Goal: Task Accomplishment & Management: Use online tool/utility

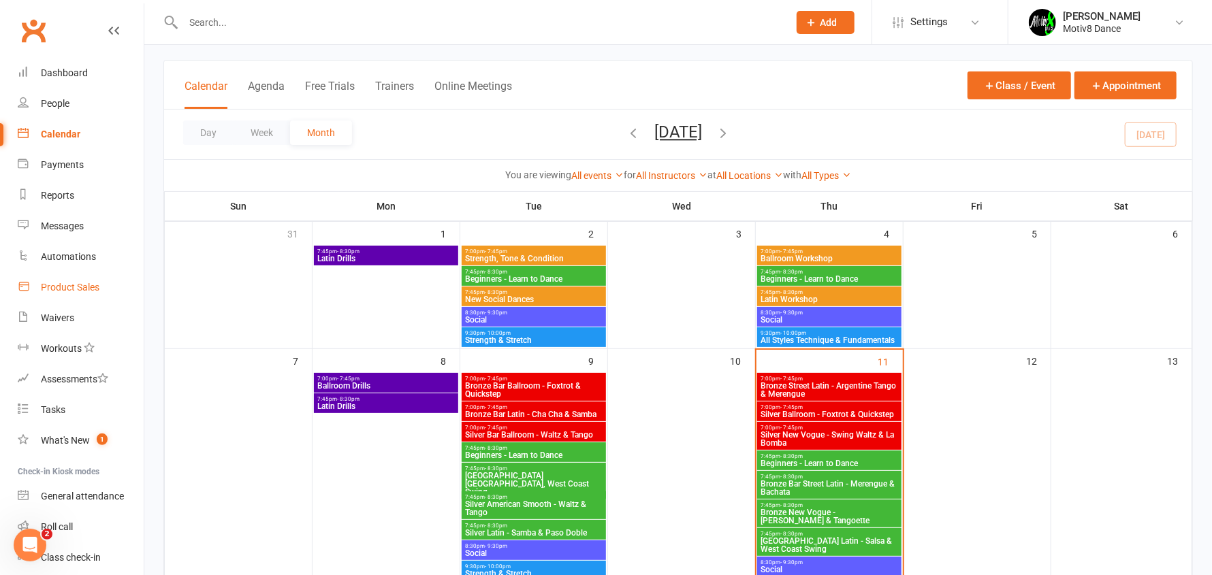
click at [48, 294] on link "Product Sales" at bounding box center [81, 287] width 126 height 31
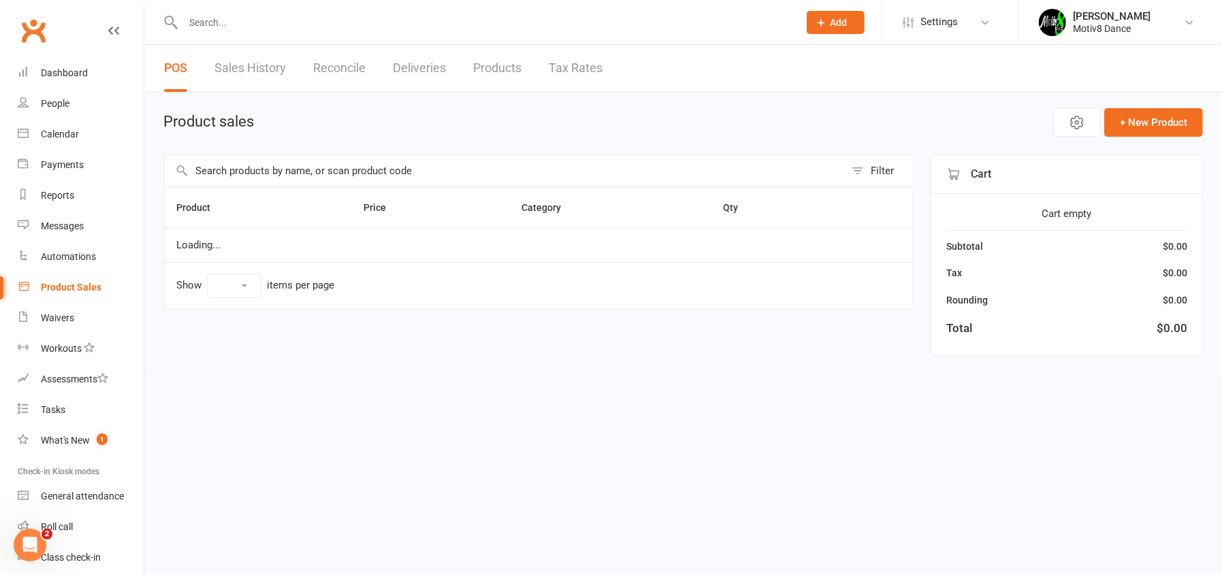
select select "10"
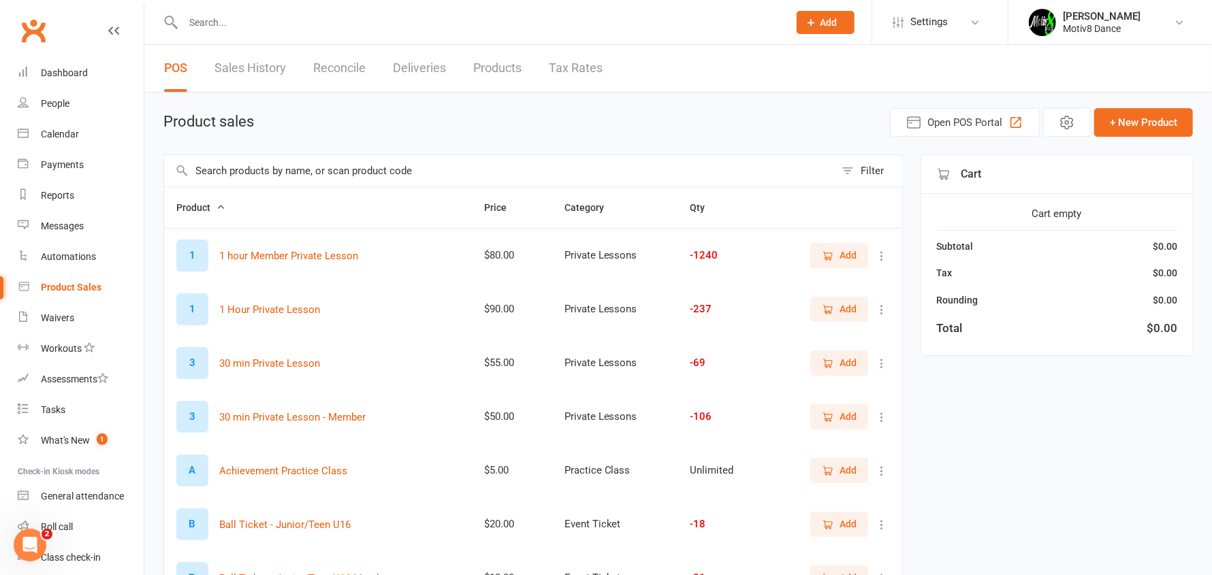
click at [851, 259] on span "Add" at bounding box center [847, 255] width 17 height 15
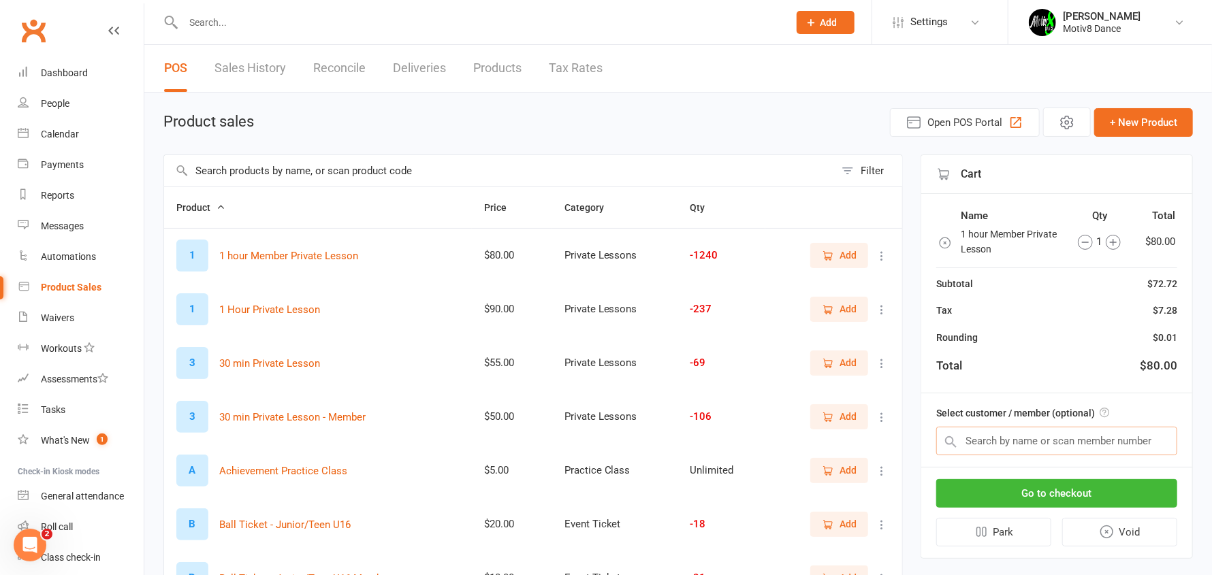
click at [1018, 439] on input "text" at bounding box center [1056, 441] width 241 height 29
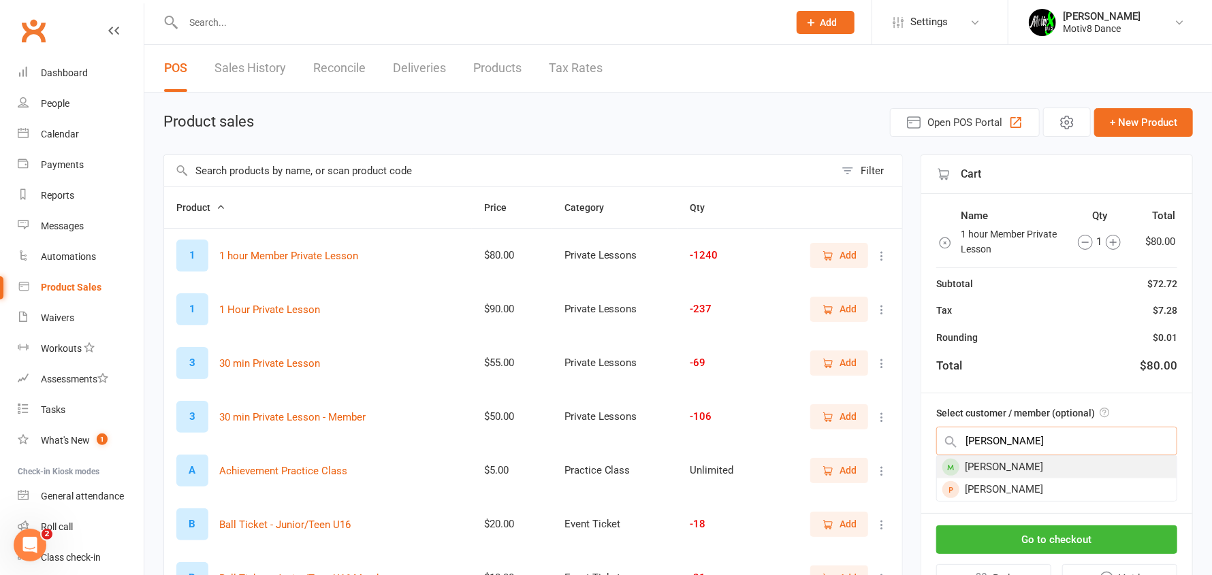
type input "liz"
click at [984, 465] on div "[PERSON_NAME]" at bounding box center [1057, 467] width 240 height 22
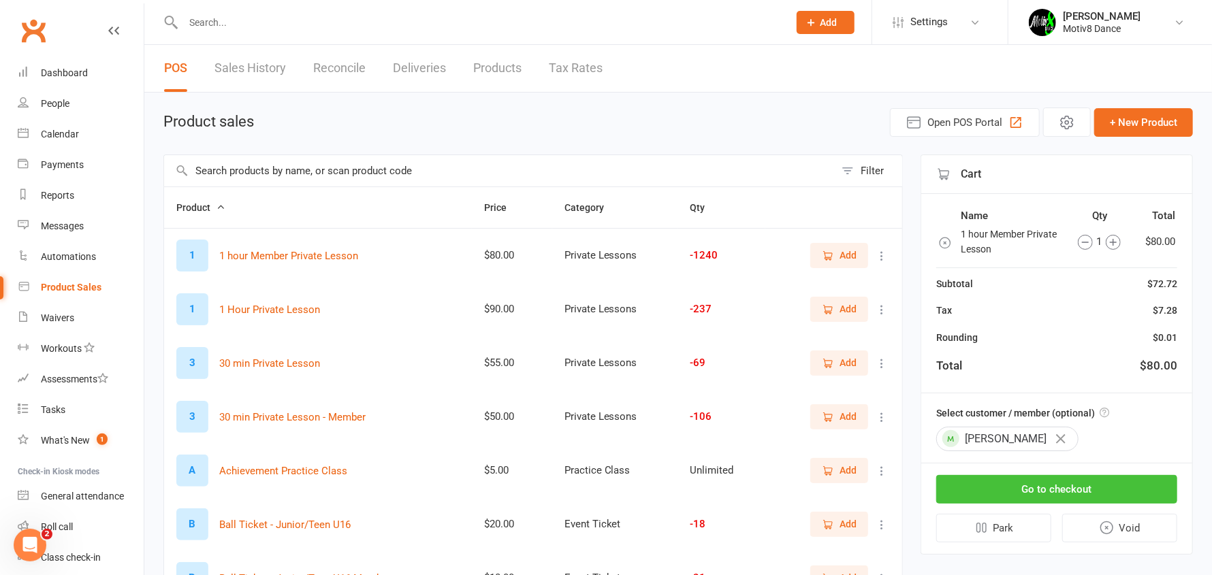
drag, startPoint x: 1020, startPoint y: 498, endPoint x: 1025, endPoint y: 504, distance: 7.2
click at [1022, 500] on button "Go to checkout" at bounding box center [1056, 489] width 241 height 29
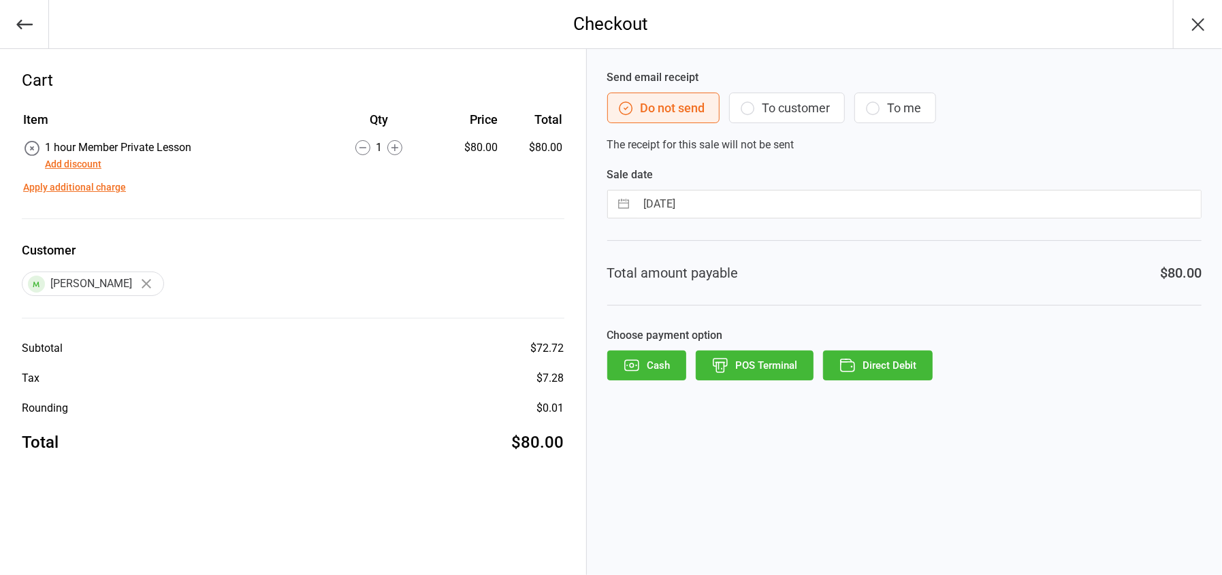
click at [74, 162] on button "Add discount" at bounding box center [73, 164] width 56 height 14
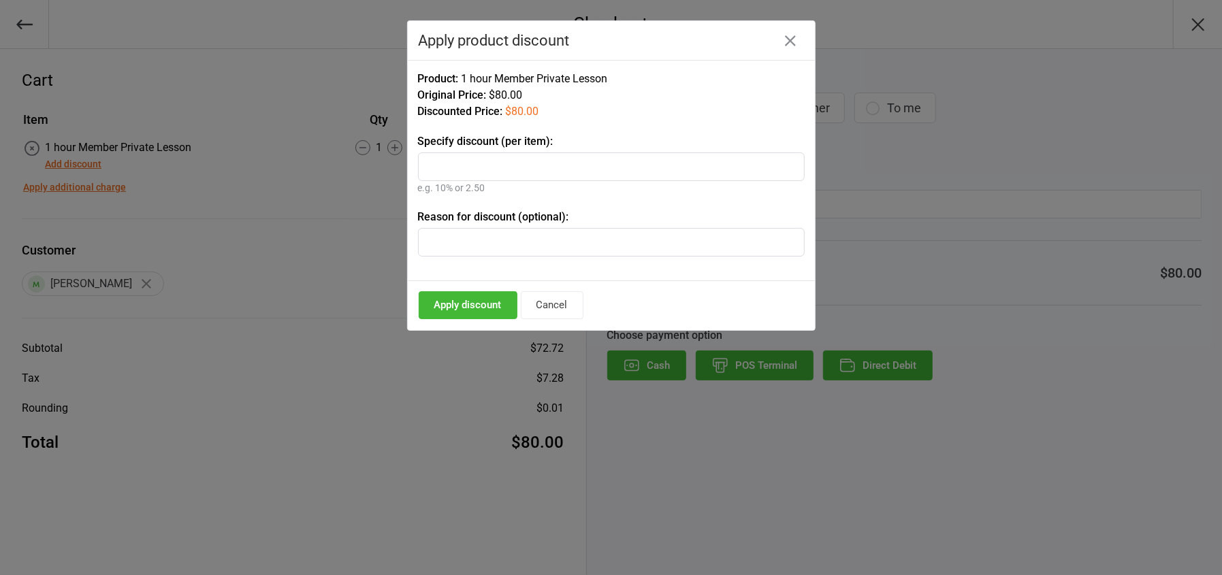
click at [464, 163] on input "text" at bounding box center [611, 166] width 387 height 29
type input "40"
click at [474, 301] on button "Apply discount" at bounding box center [468, 305] width 99 height 28
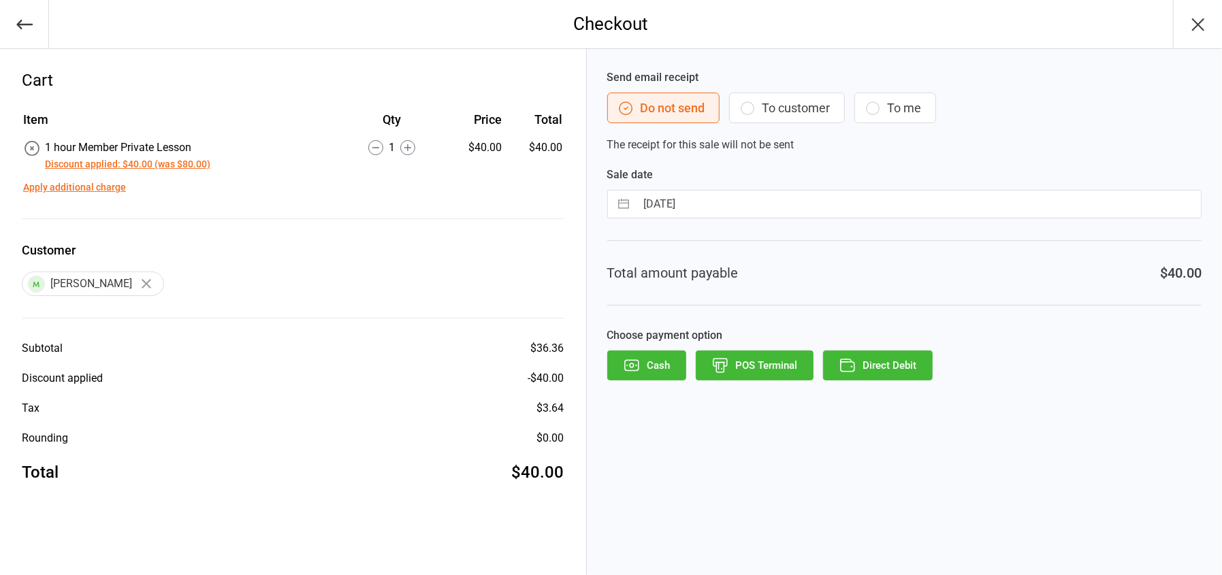
click at [768, 366] on button "POS Terminal" at bounding box center [755, 366] width 118 height 30
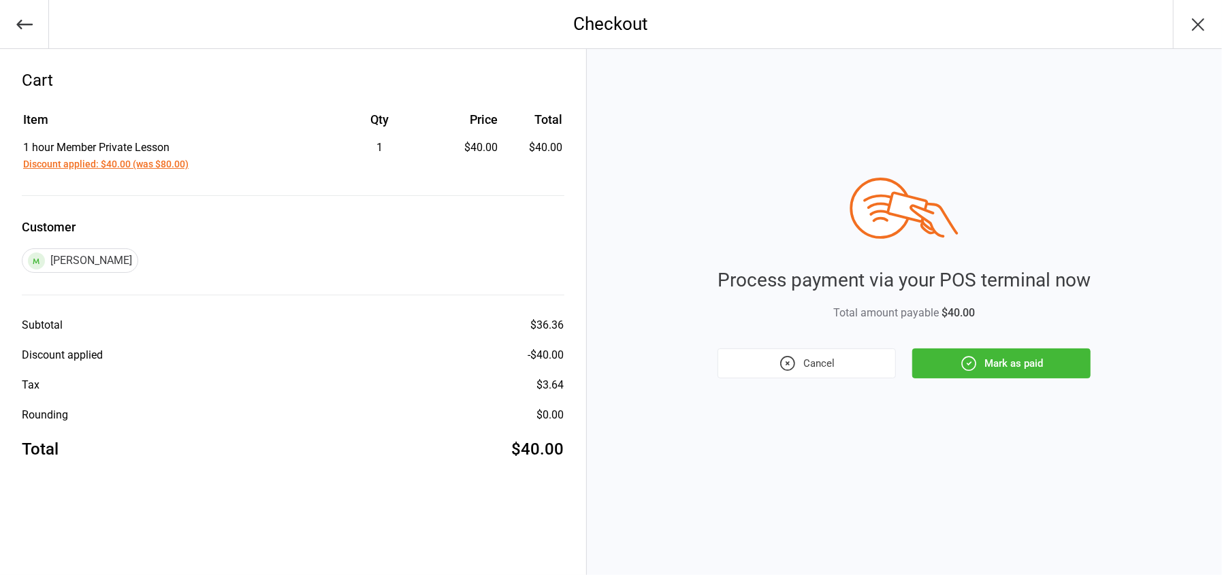
click at [996, 365] on button "Mark as paid" at bounding box center [1001, 363] width 178 height 30
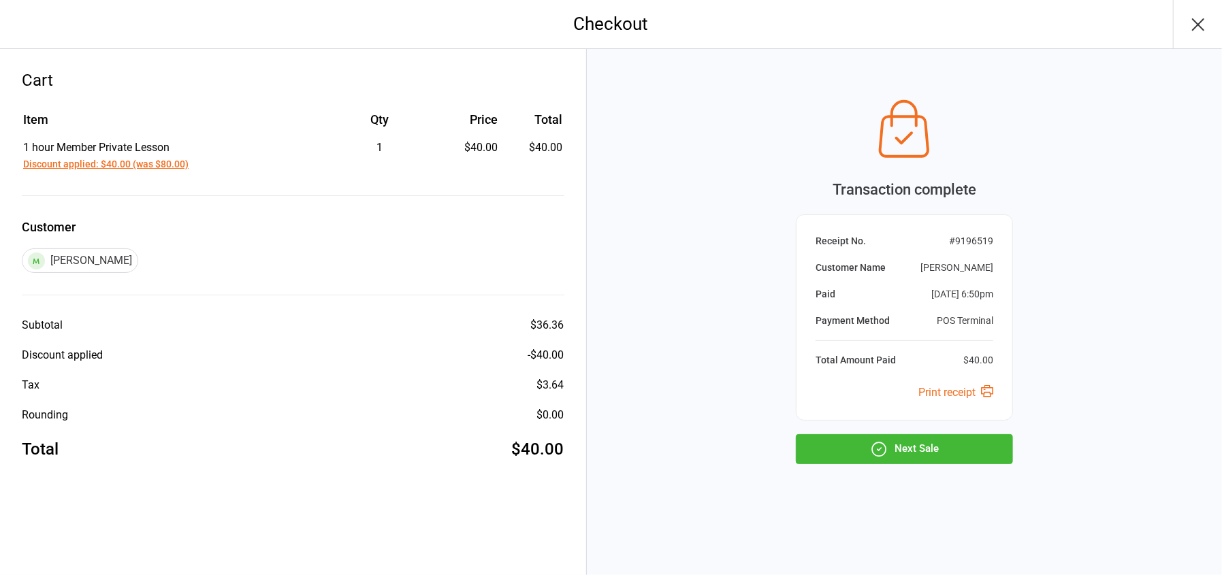
click at [941, 453] on button "Next Sale" at bounding box center [904, 449] width 217 height 30
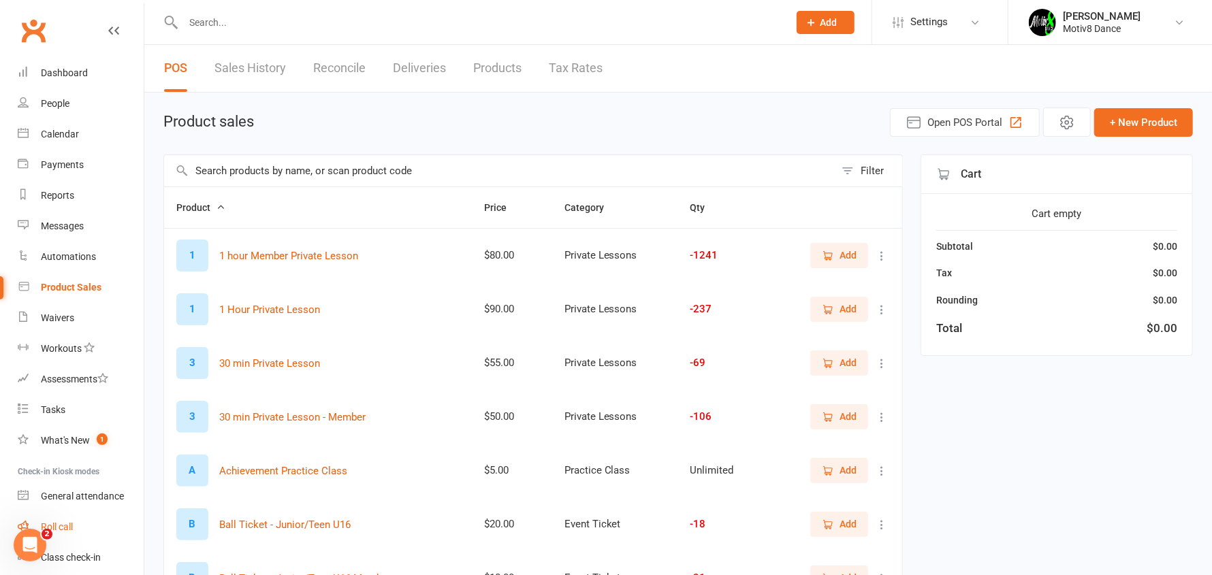
click at [72, 525] on div "Roll call" at bounding box center [57, 526] width 32 height 11
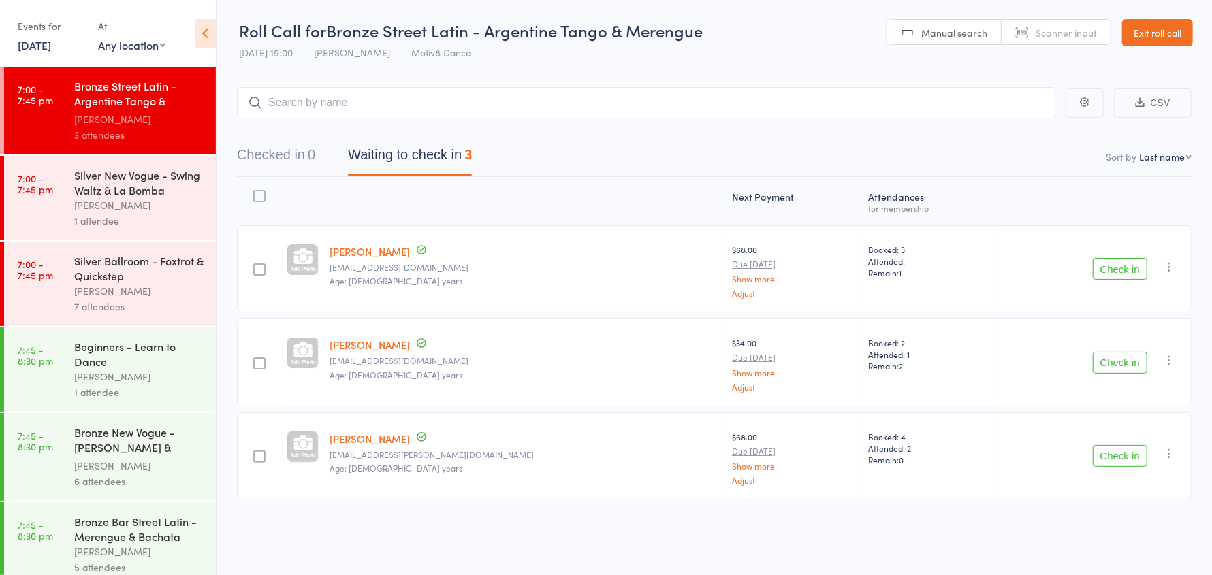
click at [114, 207] on div "[PERSON_NAME]" at bounding box center [139, 205] width 130 height 16
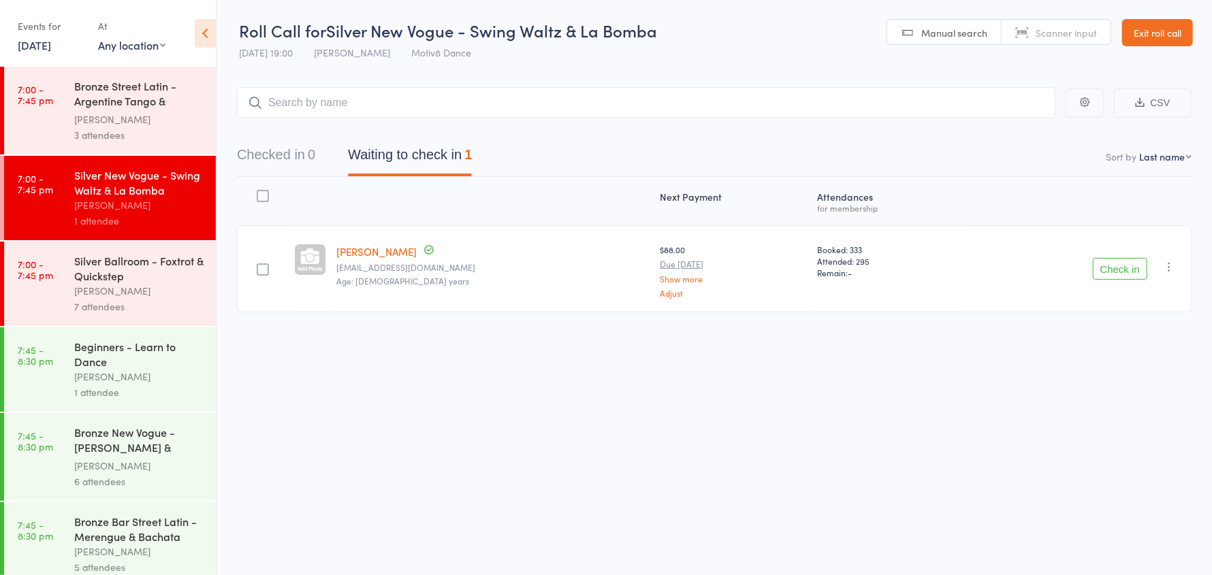
click at [118, 287] on div "Dale Lonsdale" at bounding box center [139, 291] width 130 height 16
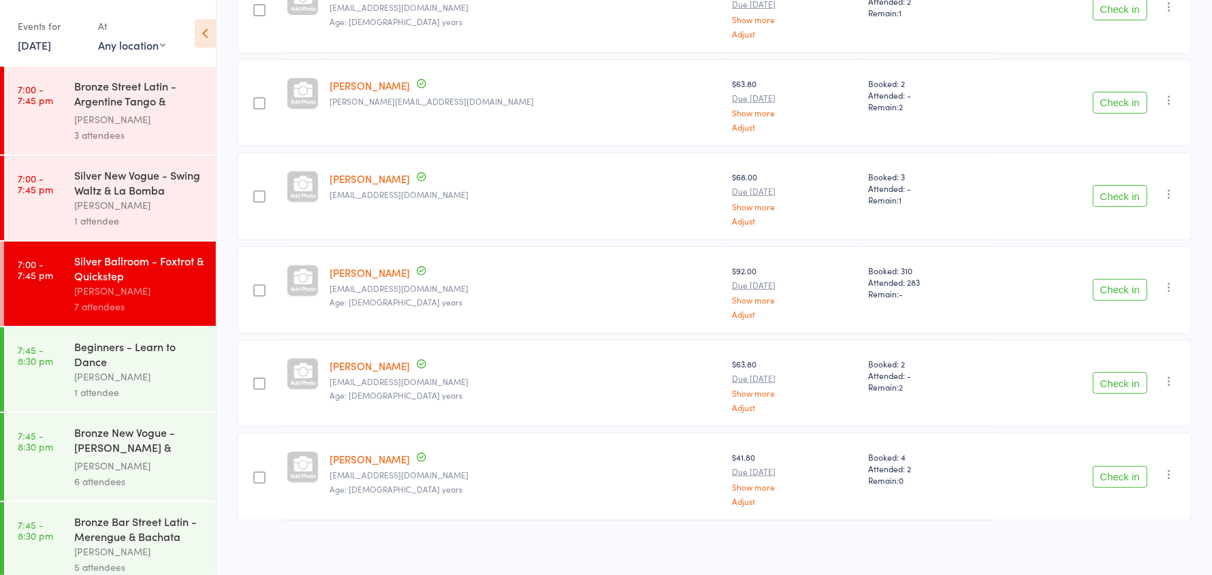
scroll to position [354, 0]
click at [1109, 472] on button "Check in" at bounding box center [1119, 477] width 54 height 22
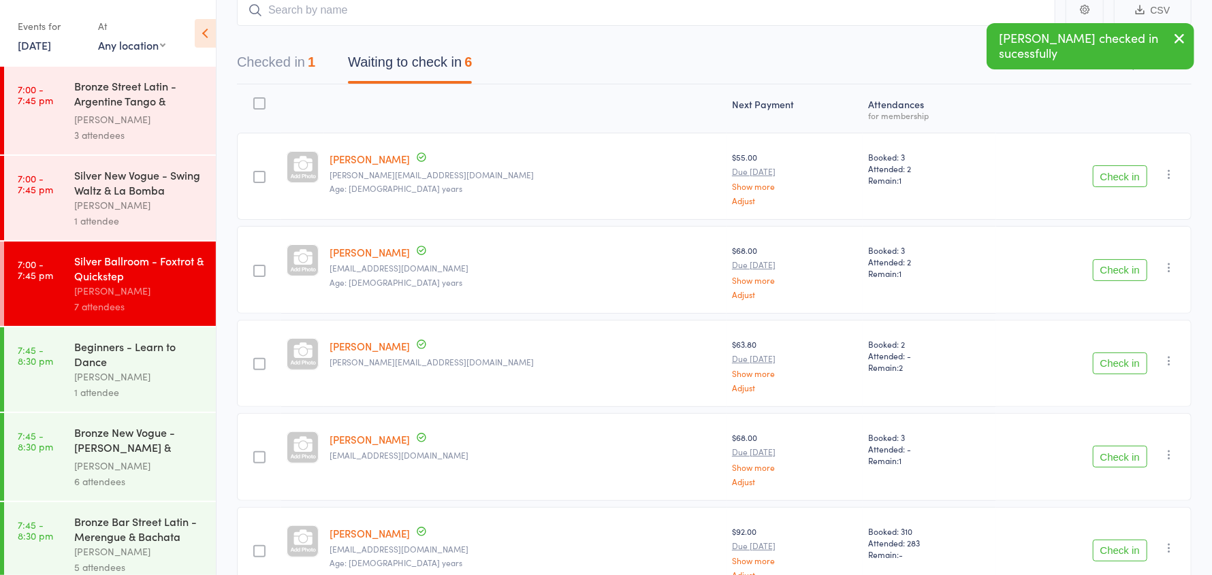
scroll to position [0, 0]
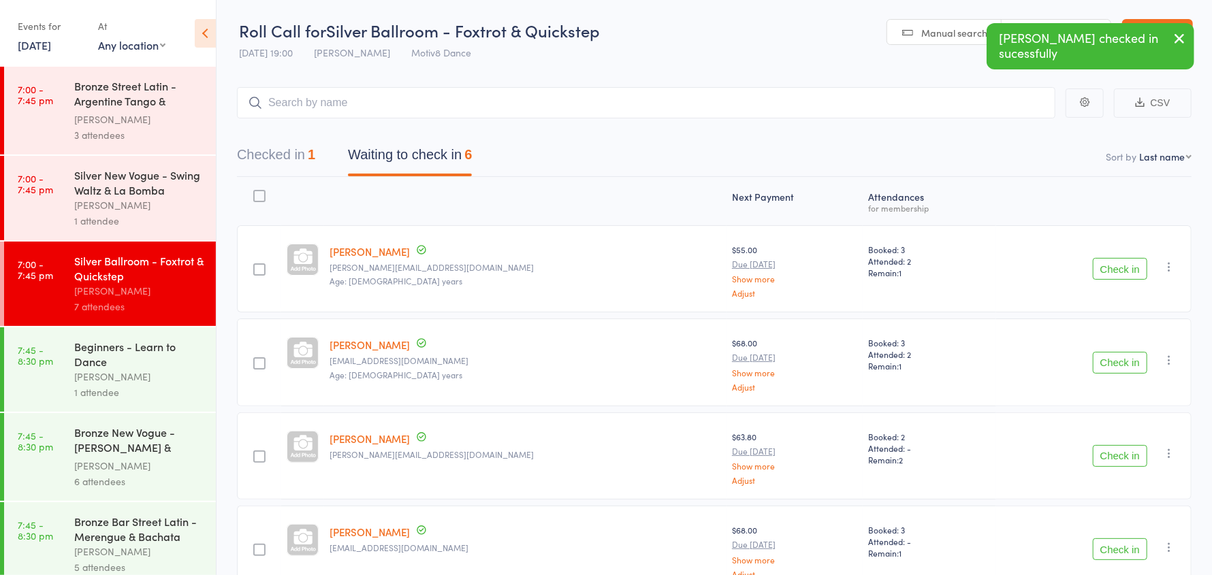
click at [1111, 265] on button "Check in" at bounding box center [1119, 269] width 54 height 22
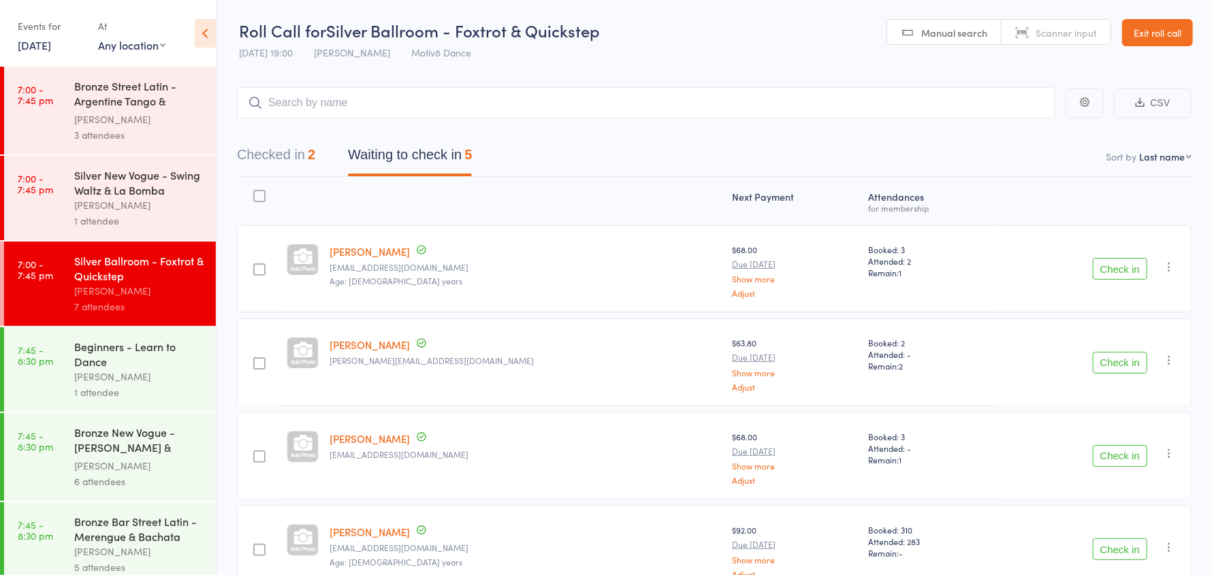
click at [137, 114] on div "Natalie Furtado" at bounding box center [139, 120] width 130 height 16
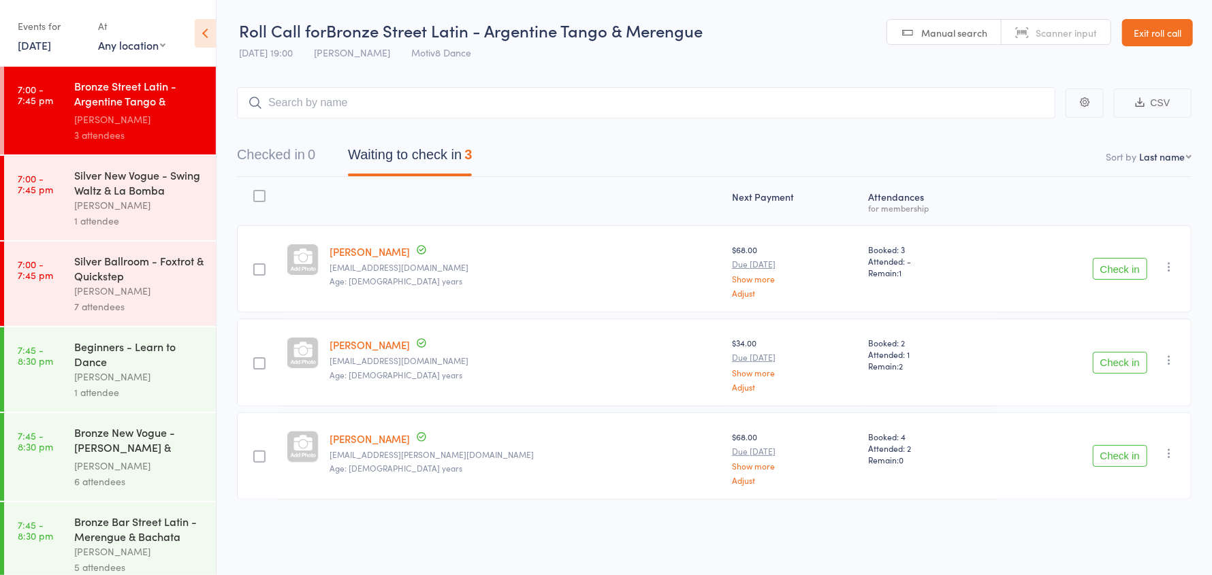
click at [127, 368] on div "Beginners - Learn to Dance" at bounding box center [139, 354] width 130 height 30
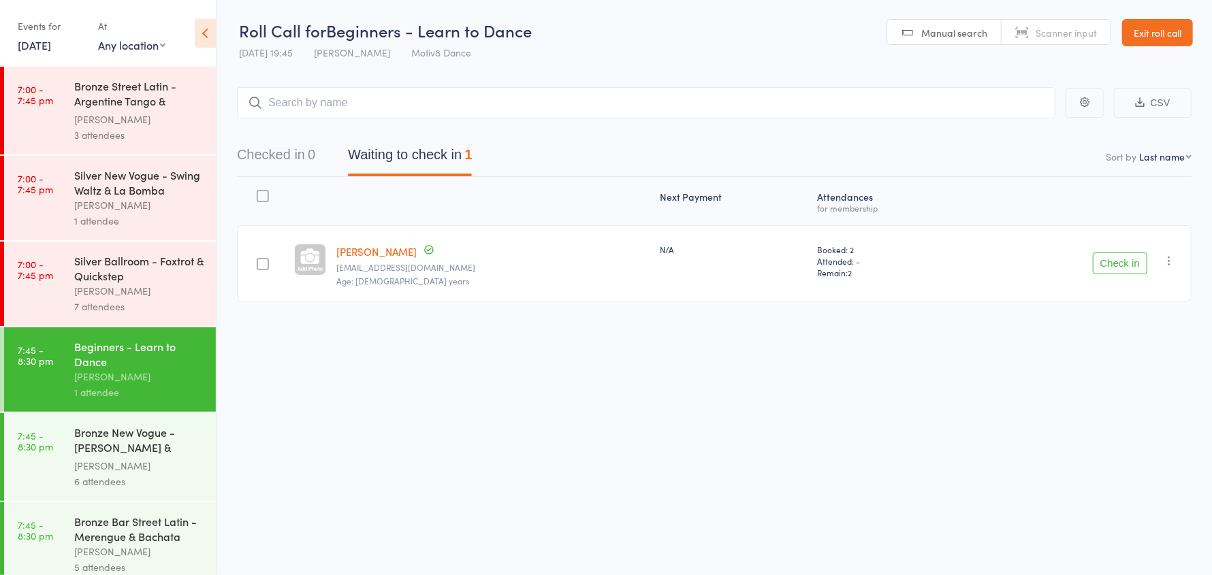
click at [1173, 264] on icon "button" at bounding box center [1169, 261] width 14 height 14
drag, startPoint x: 1118, startPoint y: 382, endPoint x: 675, endPoint y: 34, distance: 562.8
click at [1118, 382] on li "Remove" at bounding box center [1120, 379] width 112 height 18
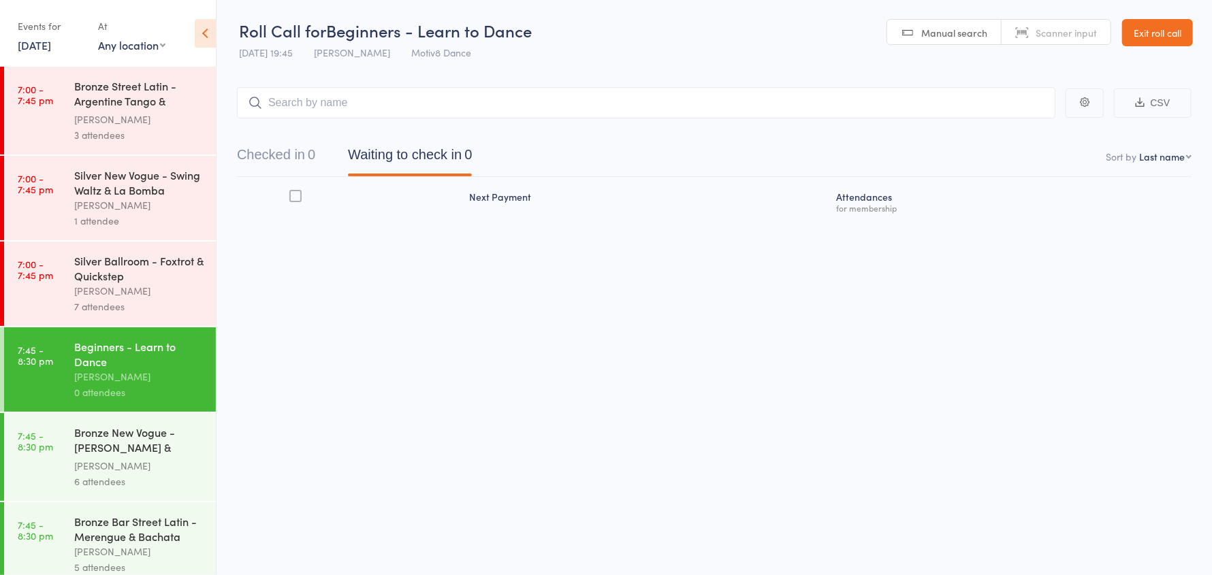
click at [137, 296] on div "[PERSON_NAME]" at bounding box center [139, 291] width 130 height 16
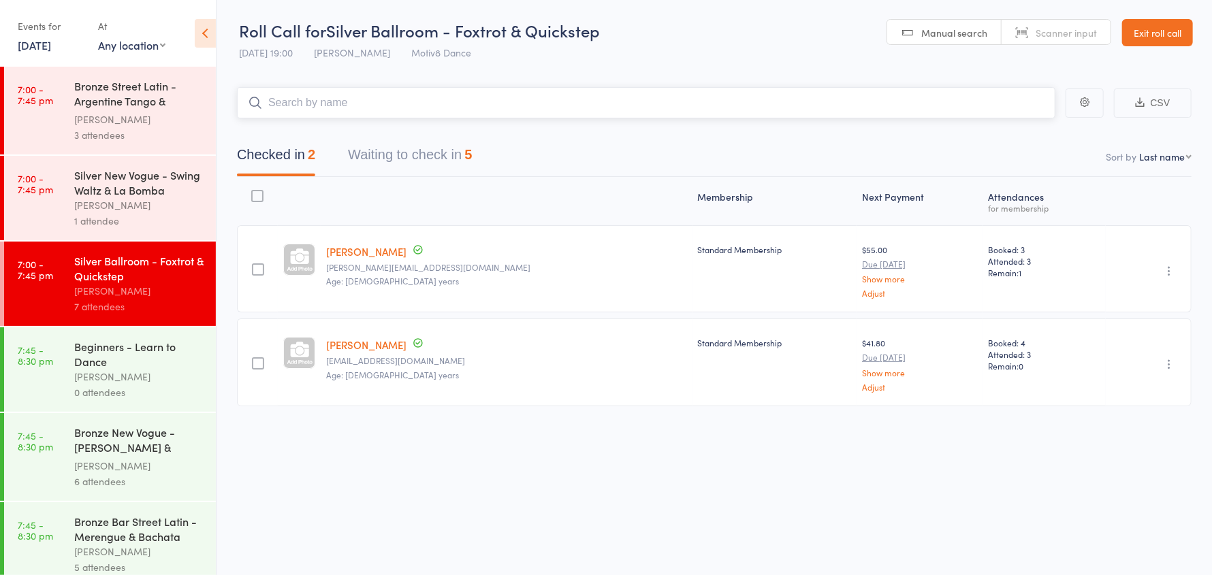
click at [372, 152] on button "Waiting to check in 5" at bounding box center [410, 158] width 124 height 36
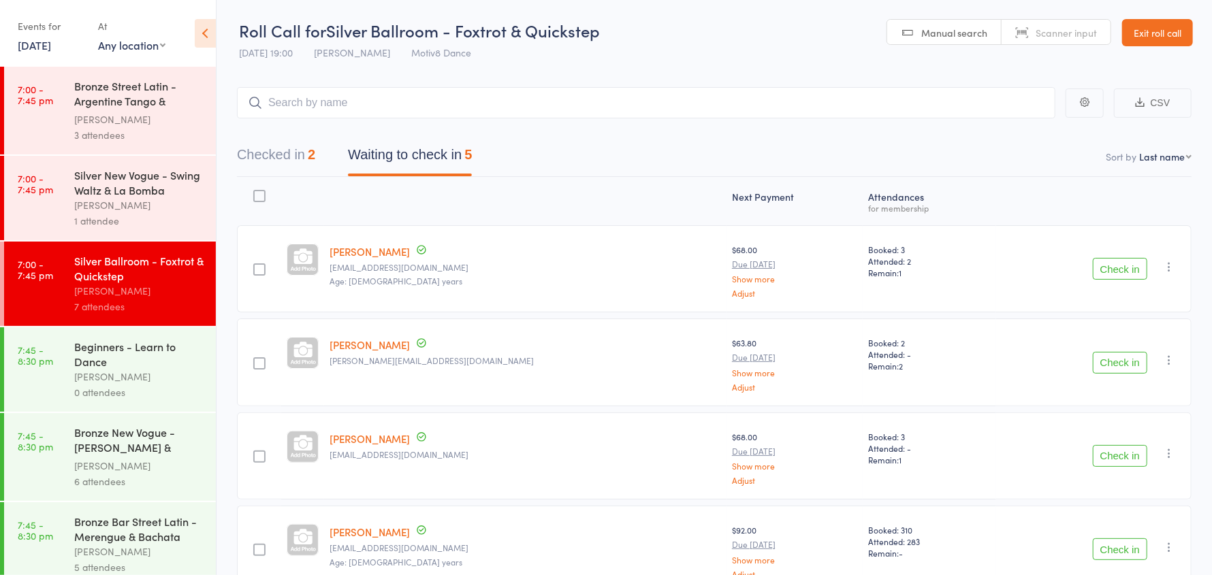
click at [106, 205] on div "[PERSON_NAME]" at bounding box center [139, 205] width 130 height 16
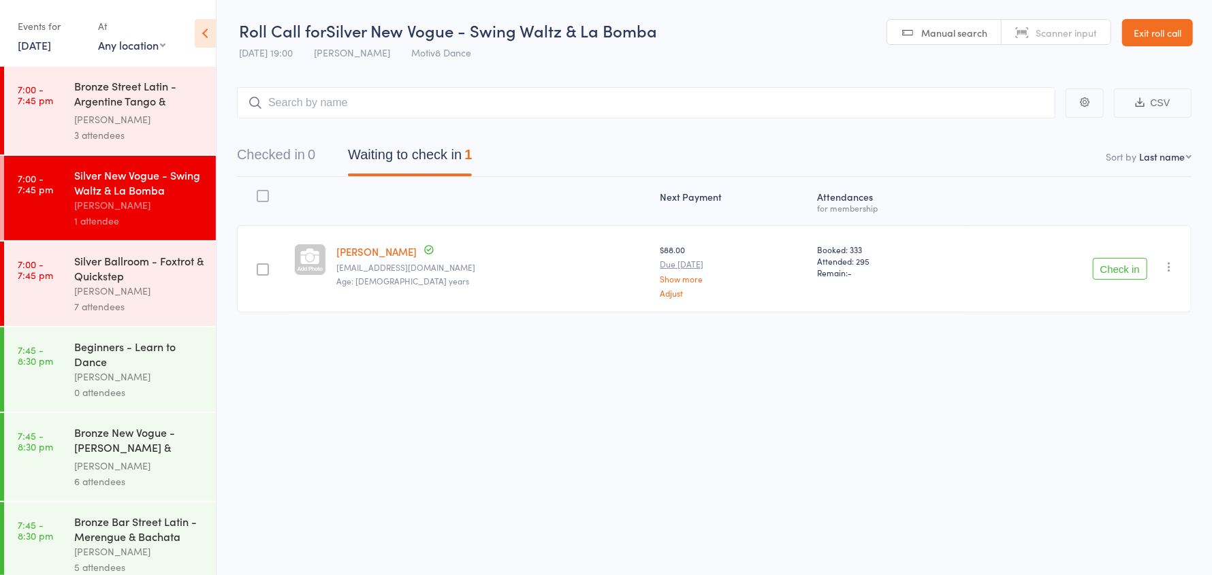
click at [111, 117] on div "[PERSON_NAME]" at bounding box center [139, 120] width 130 height 16
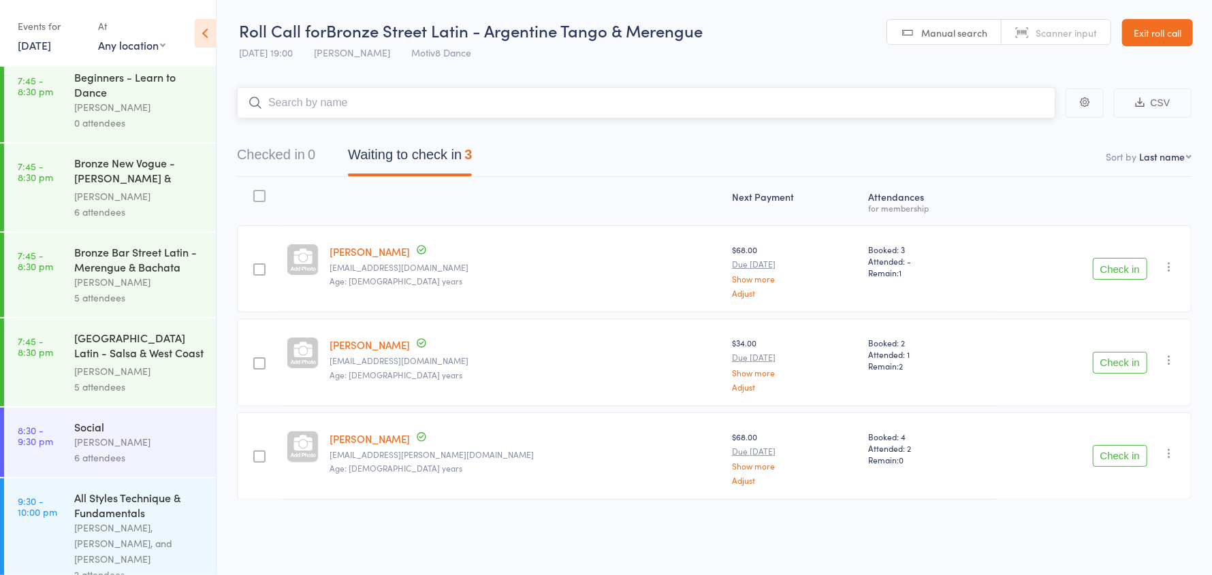
scroll to position [272, 0]
click at [88, 451] on div "6 attendees" at bounding box center [139, 456] width 130 height 16
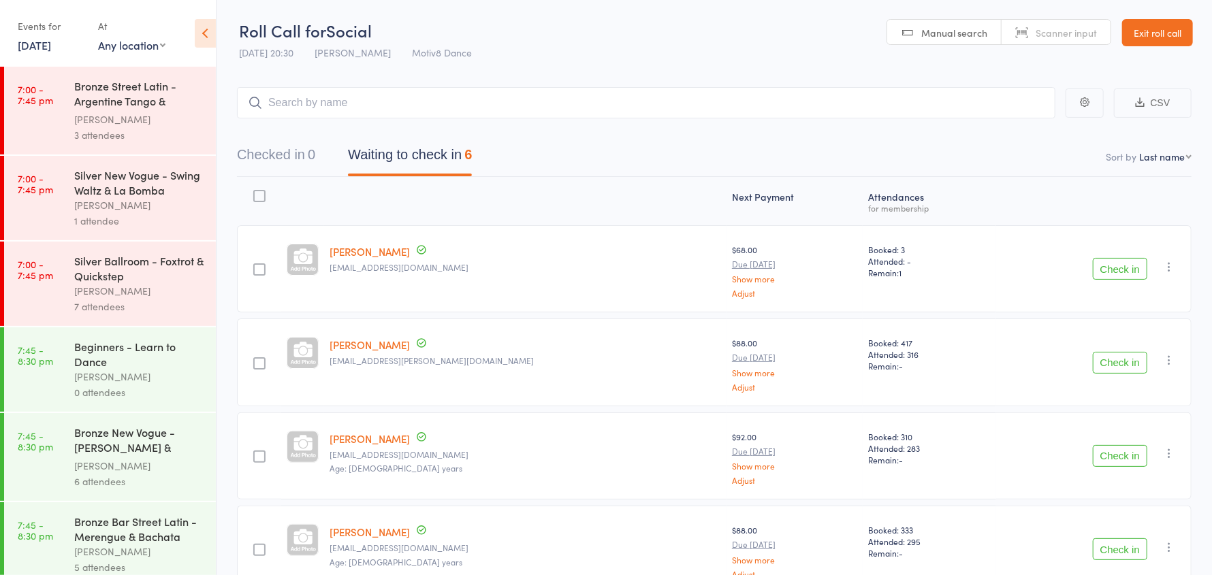
click at [1137, 366] on button "Check in" at bounding box center [1119, 363] width 54 height 22
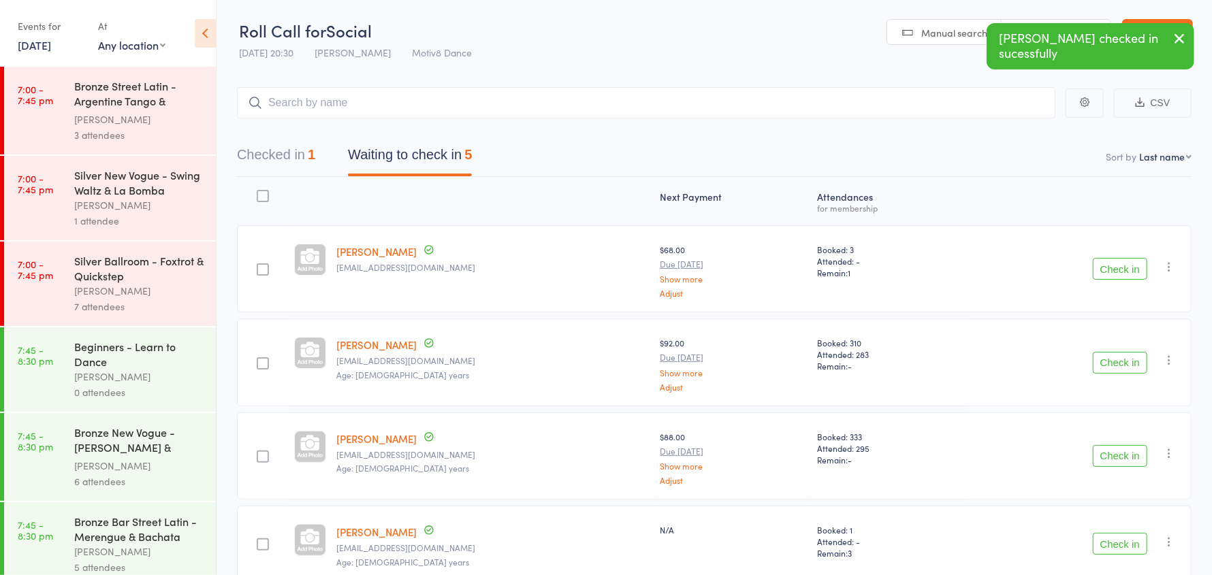
click at [1105, 451] on button "Check in" at bounding box center [1119, 456] width 54 height 22
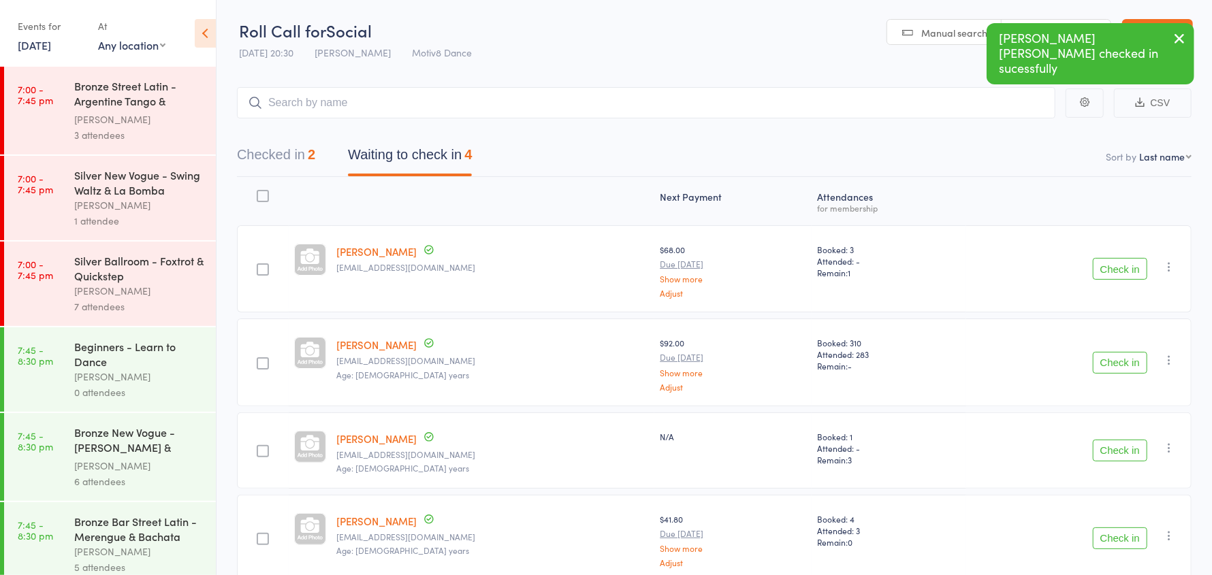
click at [1119, 536] on button "Check in" at bounding box center [1119, 539] width 54 height 22
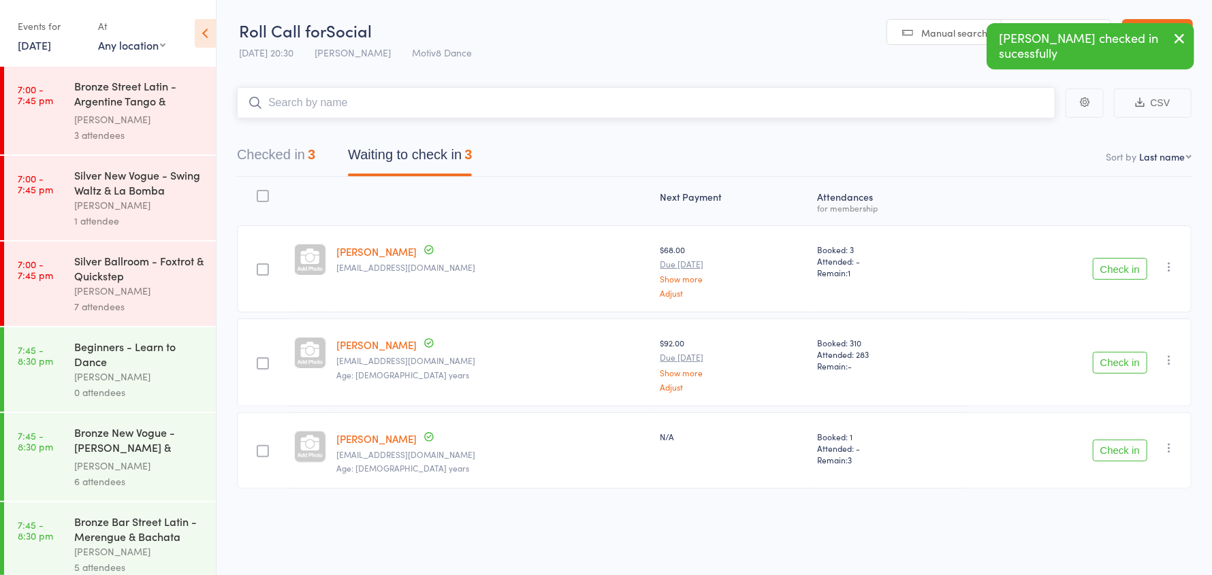
click at [351, 109] on input "search" at bounding box center [646, 102] width 818 height 31
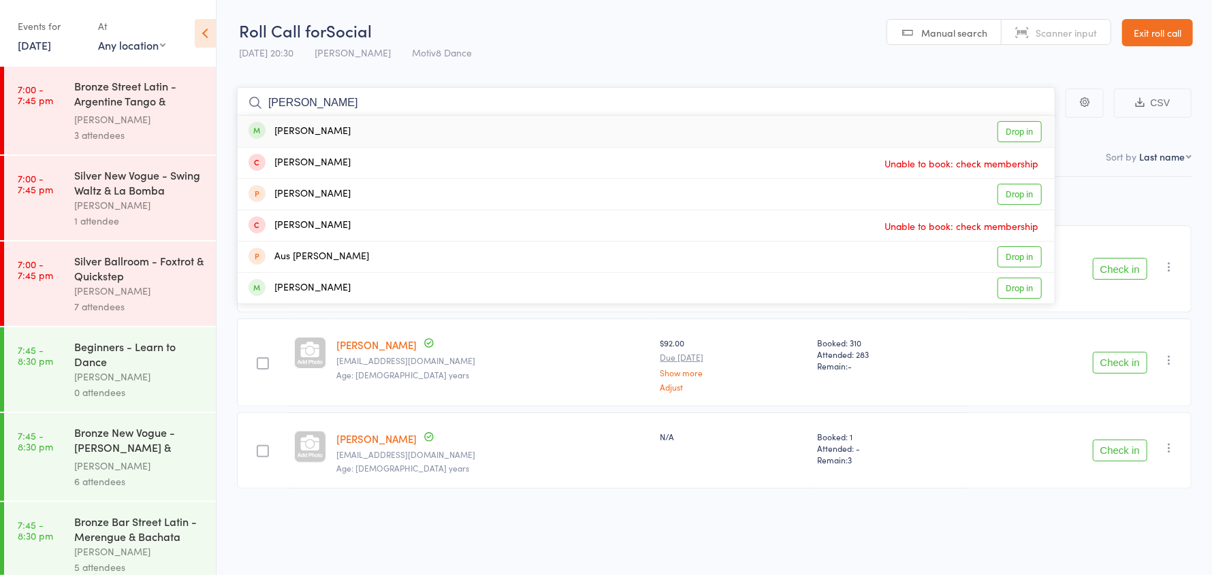
type input "donna"
click at [338, 132] on div "Freeman Donna" at bounding box center [299, 132] width 102 height 16
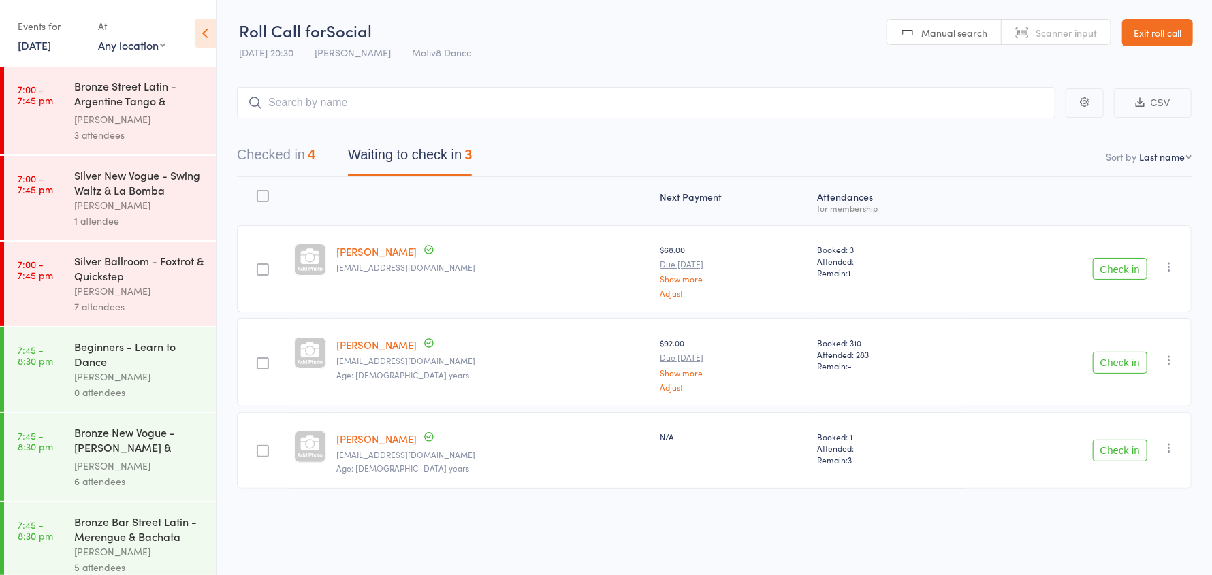
click at [1108, 368] on button "Check in" at bounding box center [1119, 363] width 54 height 22
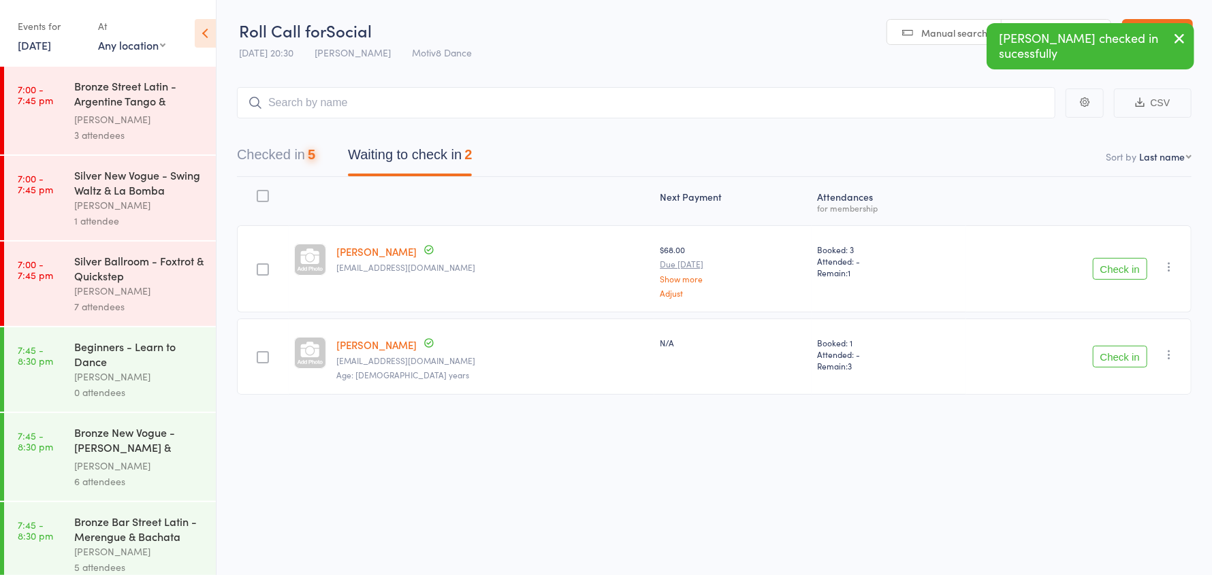
click at [93, 120] on div "[PERSON_NAME]" at bounding box center [139, 120] width 130 height 16
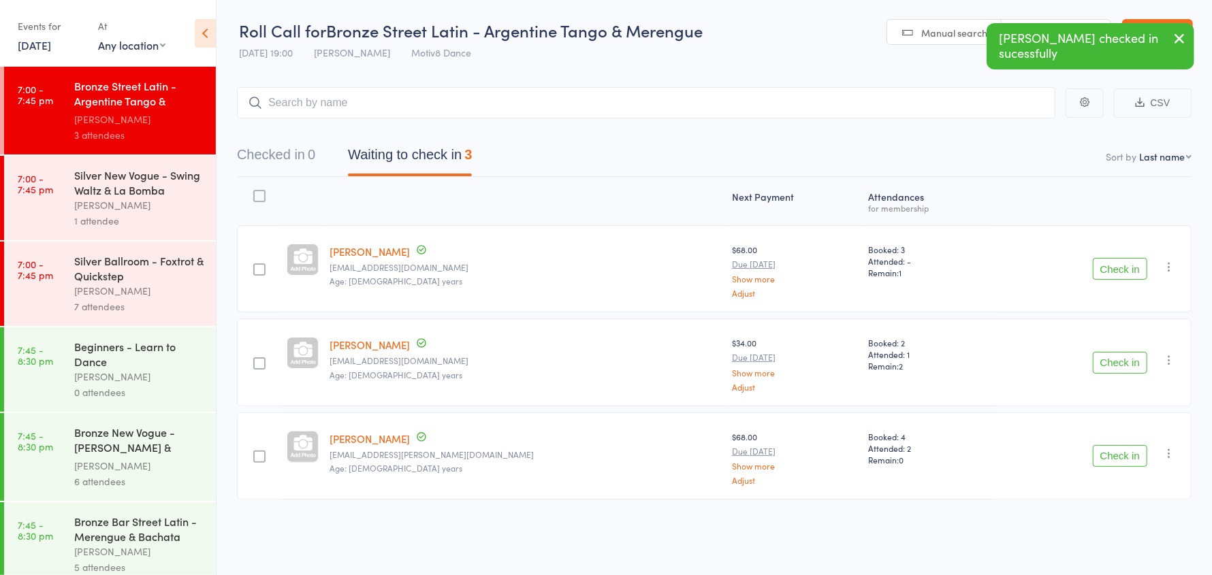
click at [130, 210] on div "[PERSON_NAME]" at bounding box center [139, 205] width 130 height 16
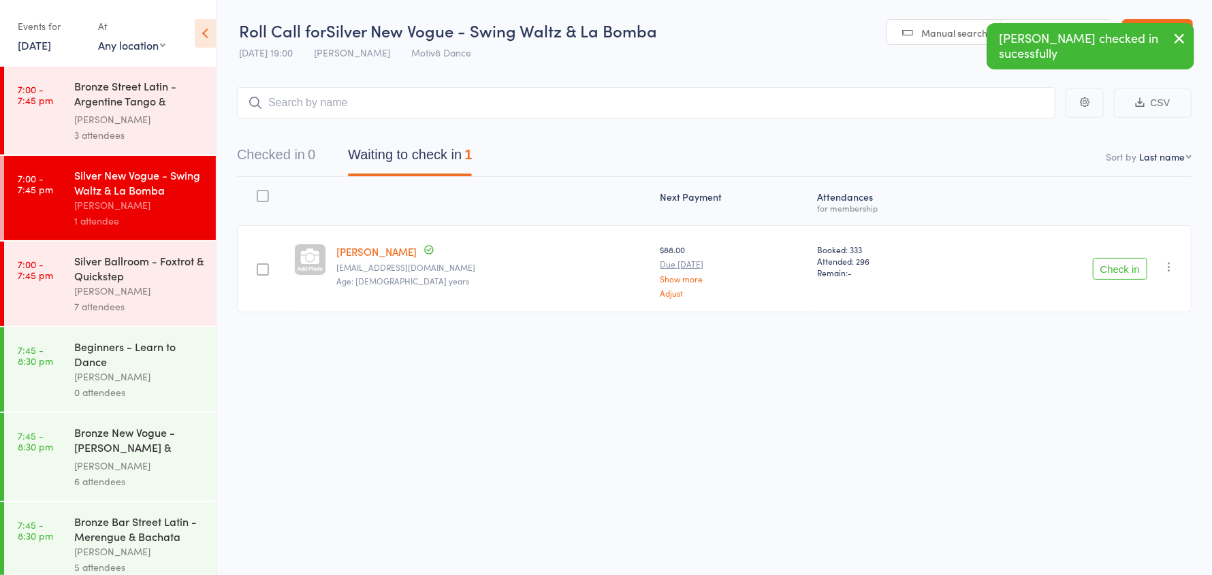
click at [121, 273] on div "Silver Ballroom - Foxtrot & Quickstep" at bounding box center [139, 268] width 130 height 30
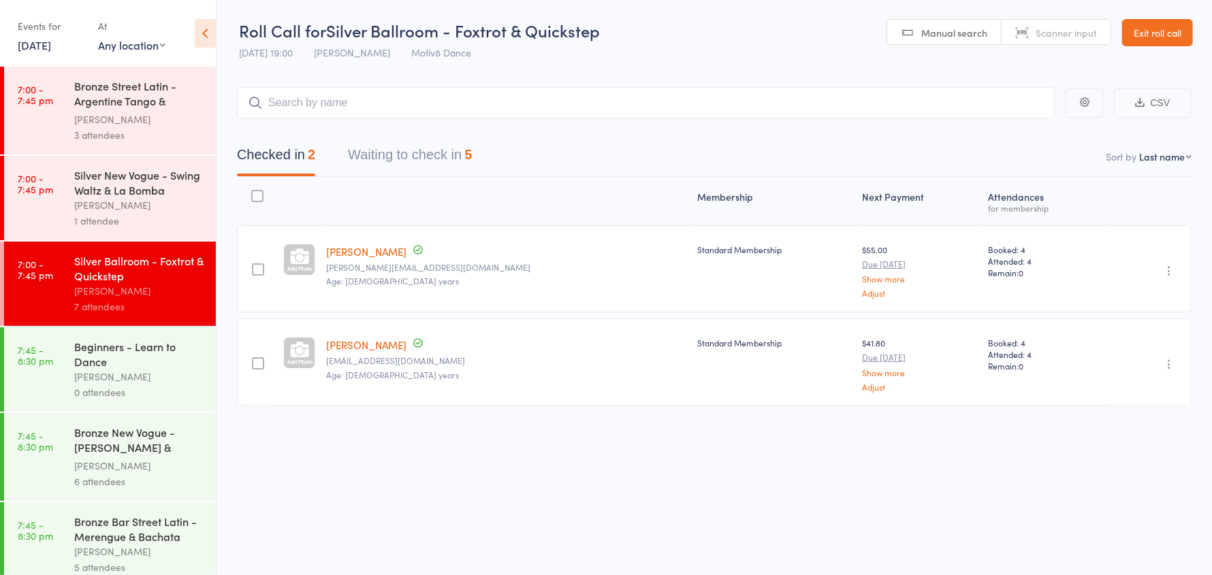
click at [389, 161] on button "Waiting to check in 5" at bounding box center [410, 158] width 124 height 36
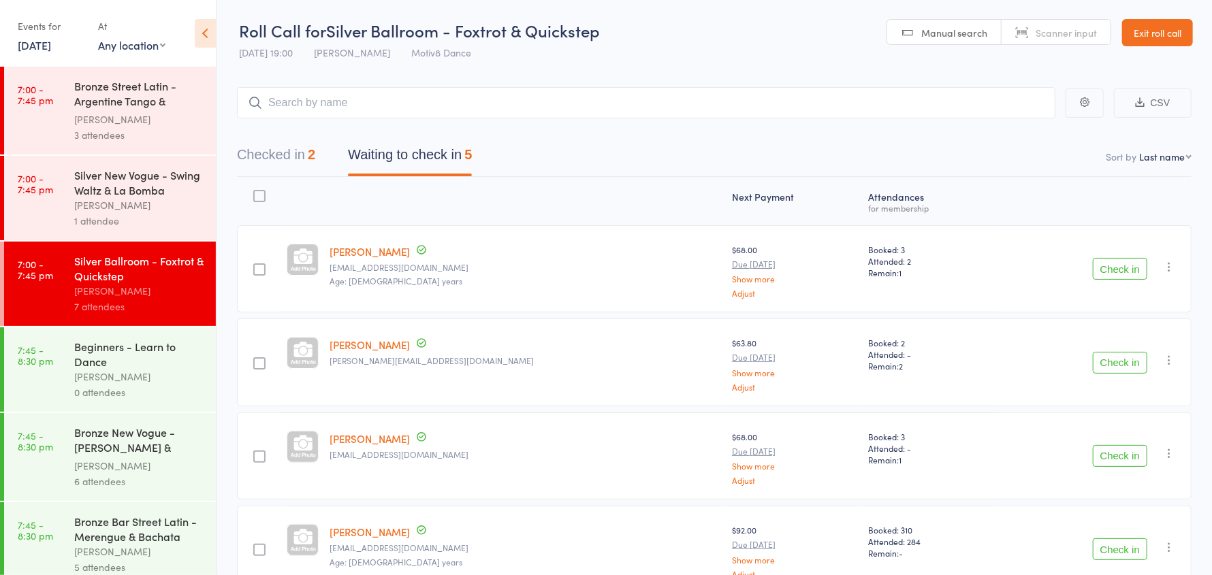
click at [1127, 546] on button "Check in" at bounding box center [1119, 549] width 54 height 22
click at [296, 150] on button "Checked in 3" at bounding box center [276, 158] width 78 height 36
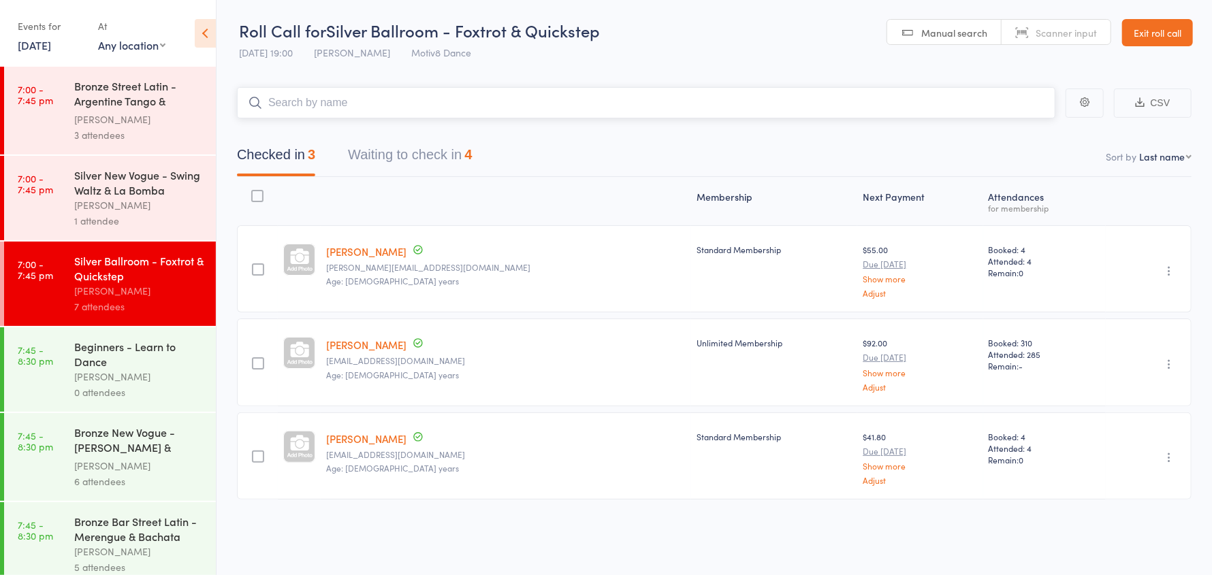
click at [327, 102] on input "search" at bounding box center [646, 102] width 818 height 31
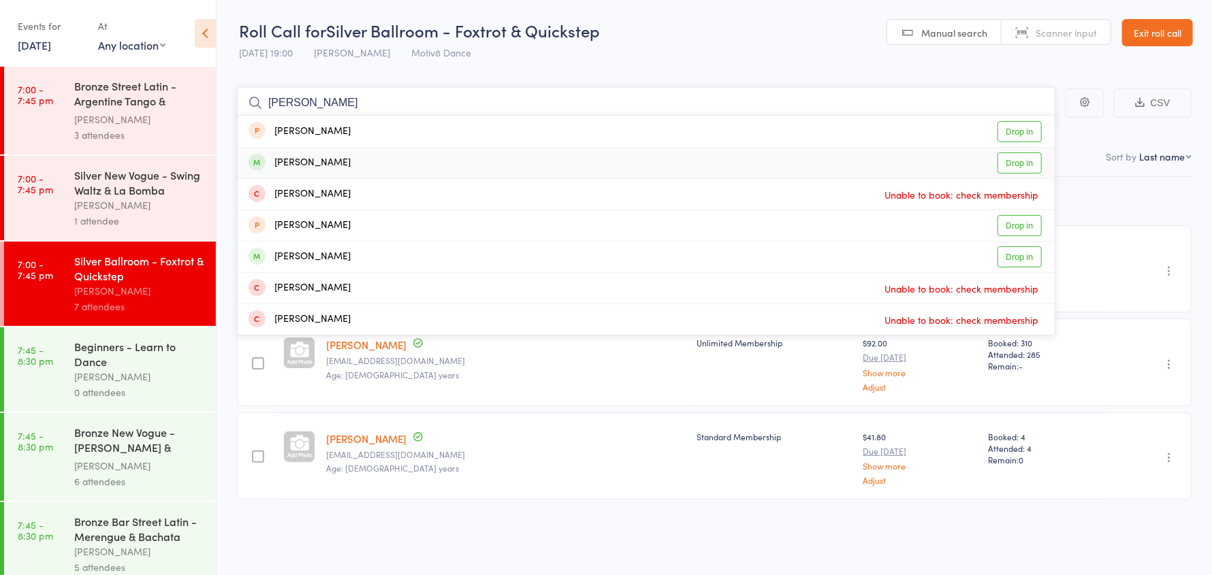
type input "liz"
click at [319, 165] on div "[PERSON_NAME]" at bounding box center [299, 163] width 102 height 16
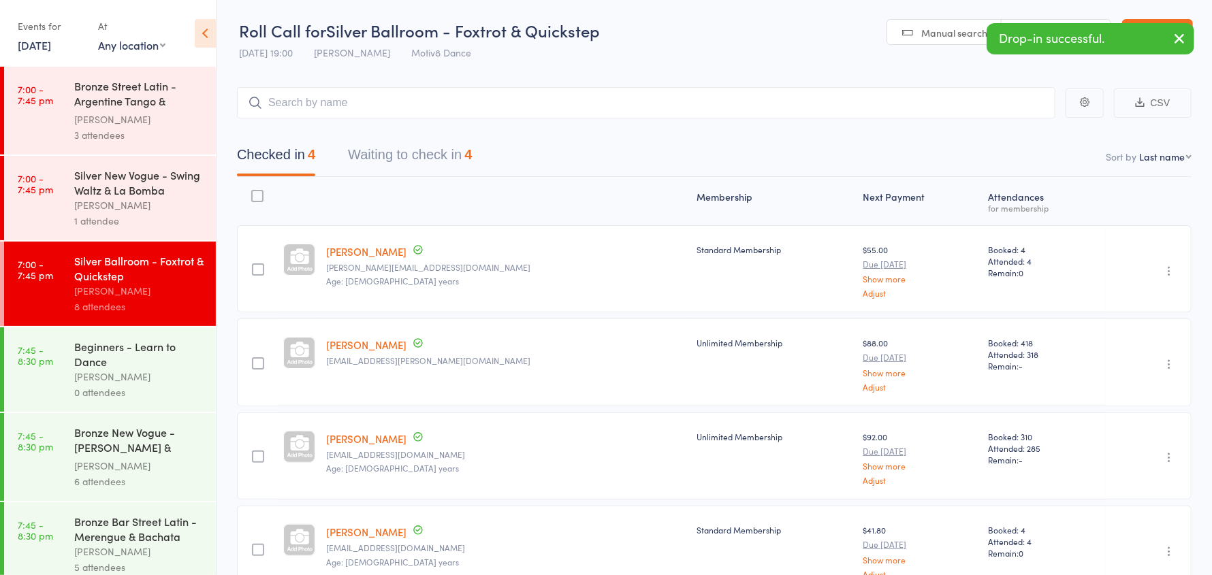
click at [155, 197] on div "Silver New Vogue - Swing Waltz & La Bomba" at bounding box center [139, 182] width 130 height 30
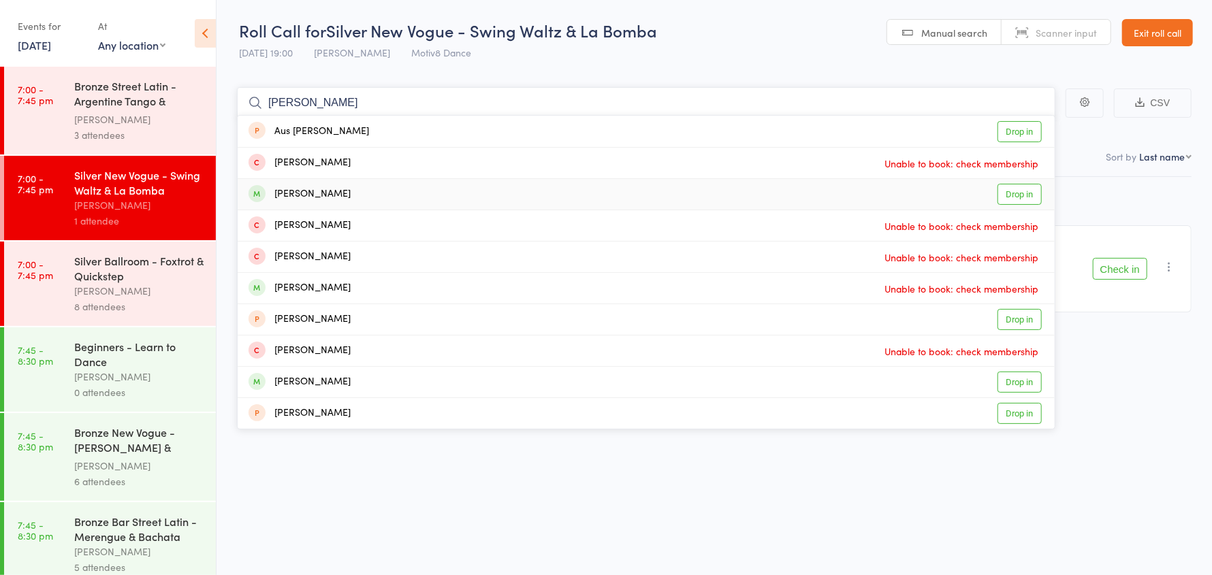
type input "anna"
click at [383, 198] on div "Babanina Anna Drop in" at bounding box center [646, 194] width 817 height 31
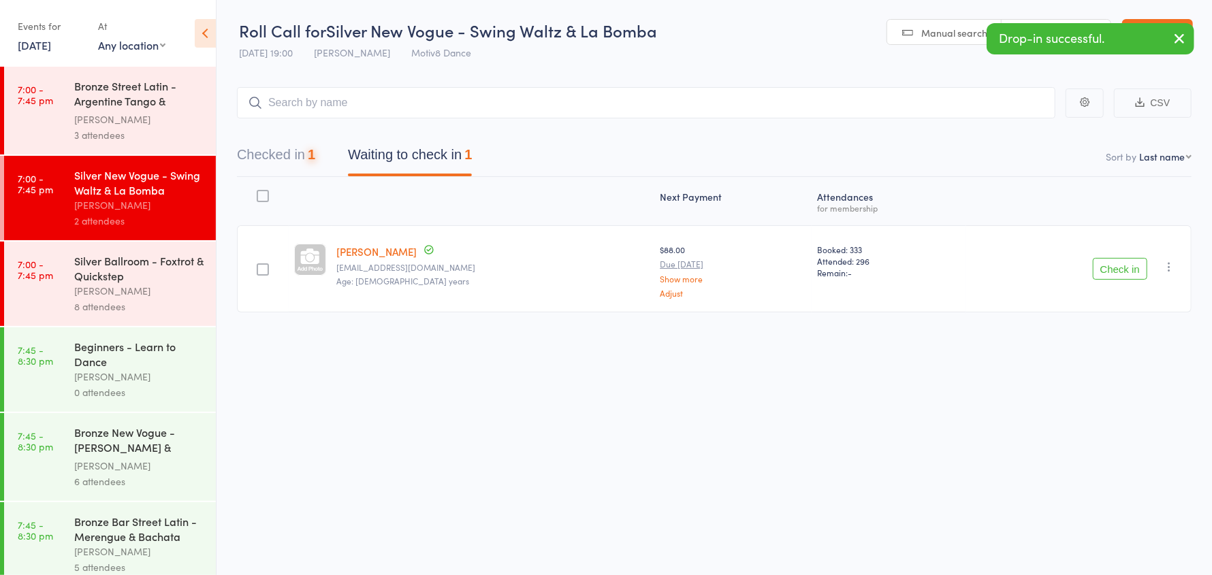
click at [94, 123] on div "[PERSON_NAME]" at bounding box center [139, 120] width 130 height 16
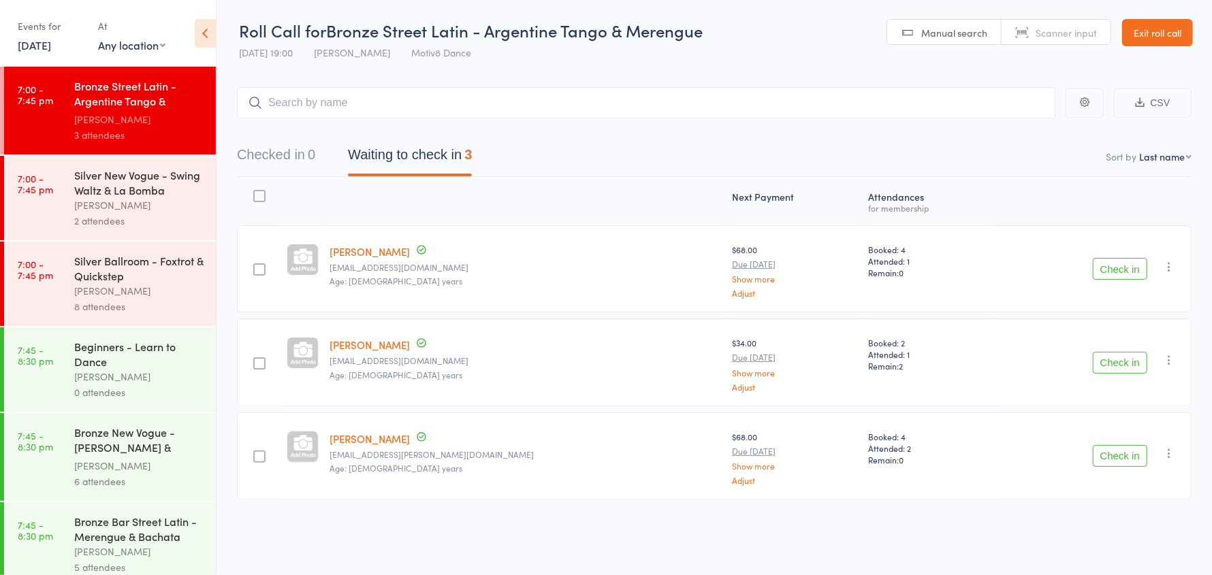
click at [1175, 260] on icon "button" at bounding box center [1169, 267] width 14 height 14
click at [1120, 377] on li "Remove" at bounding box center [1120, 385] width 112 height 18
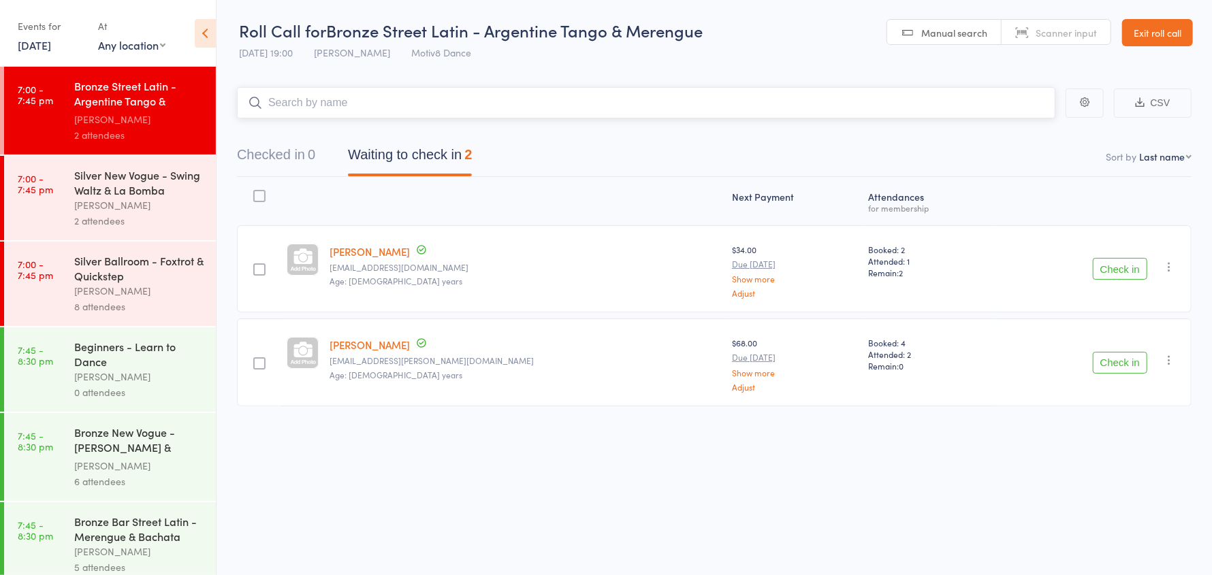
drag, startPoint x: 312, startPoint y: 92, endPoint x: 296, endPoint y: 96, distance: 16.8
click at [304, 95] on input "search" at bounding box center [646, 102] width 818 height 31
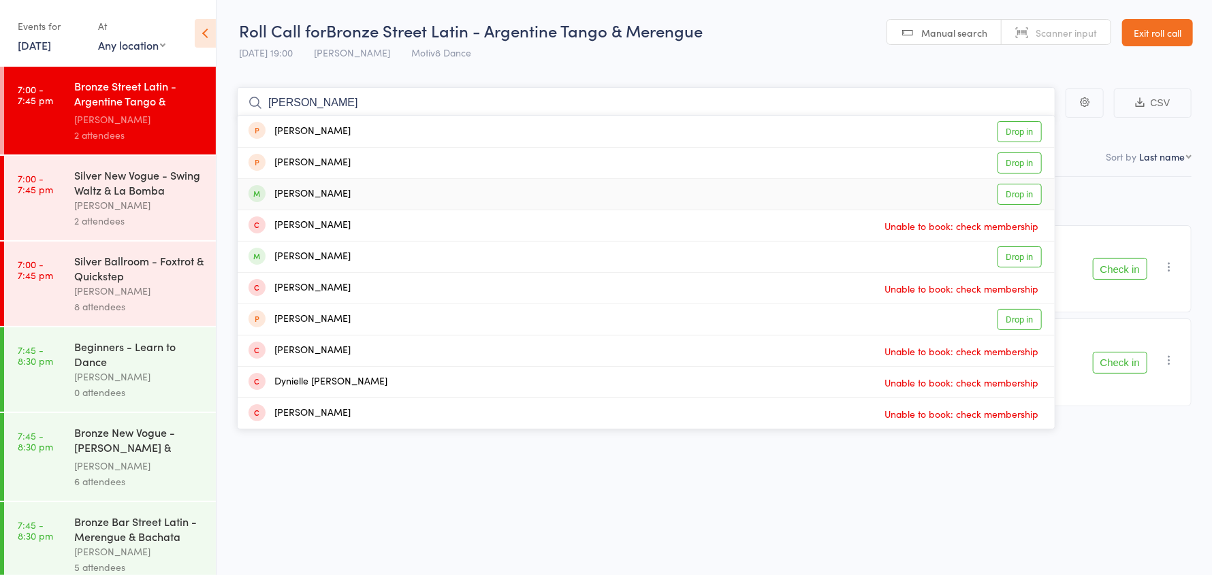
type input "danielle"
click at [336, 190] on div "Daniella Poole" at bounding box center [299, 194] width 102 height 16
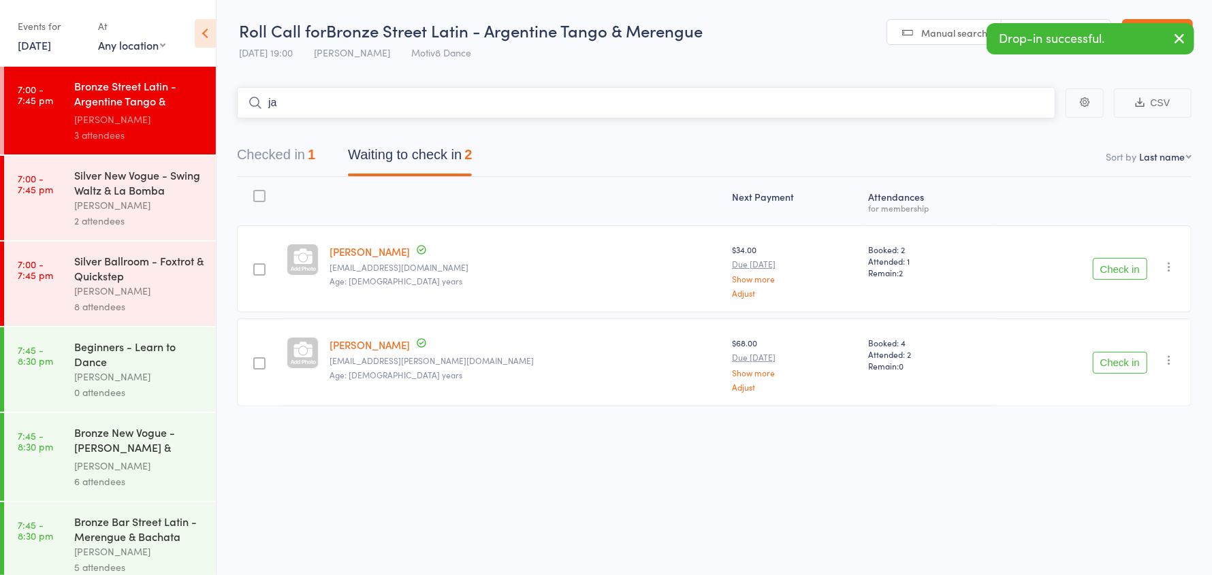
type input "jay"
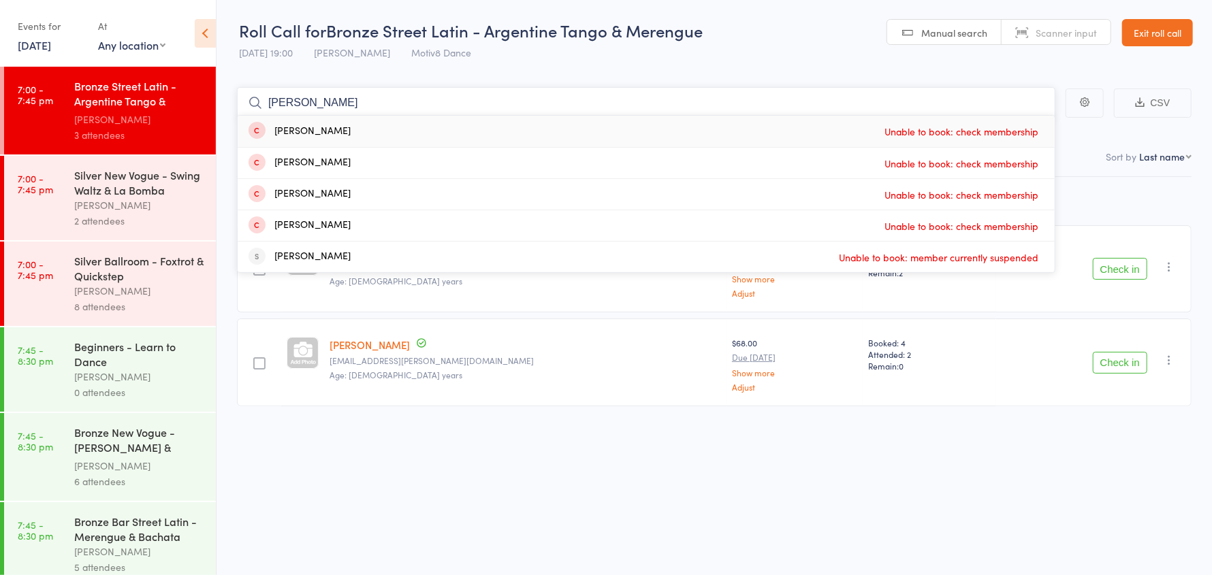
drag, startPoint x: 310, startPoint y: 101, endPoint x: 263, endPoint y: 101, distance: 46.3
click at [263, 101] on input "jay" at bounding box center [646, 102] width 818 height 31
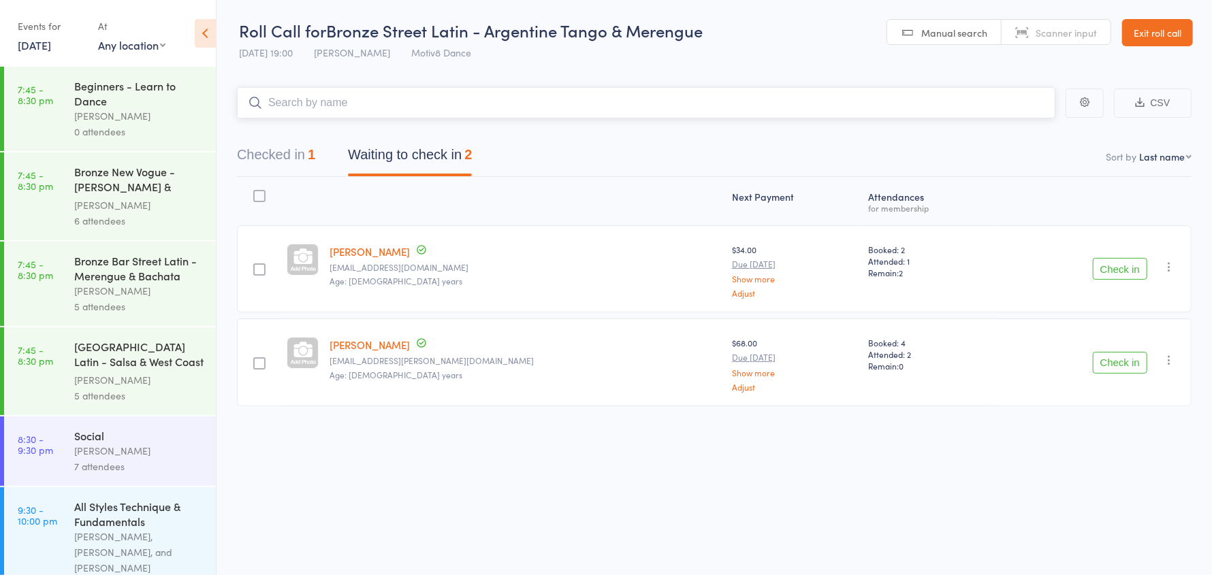
scroll to position [277, 0]
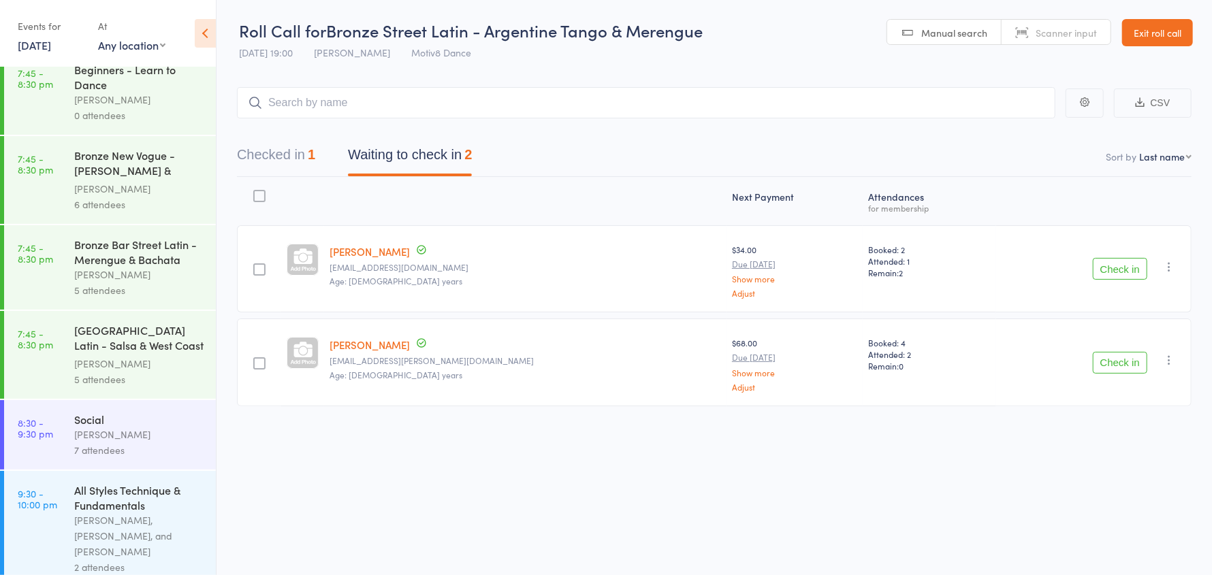
click at [117, 430] on div "[PERSON_NAME]" at bounding box center [139, 435] width 130 height 16
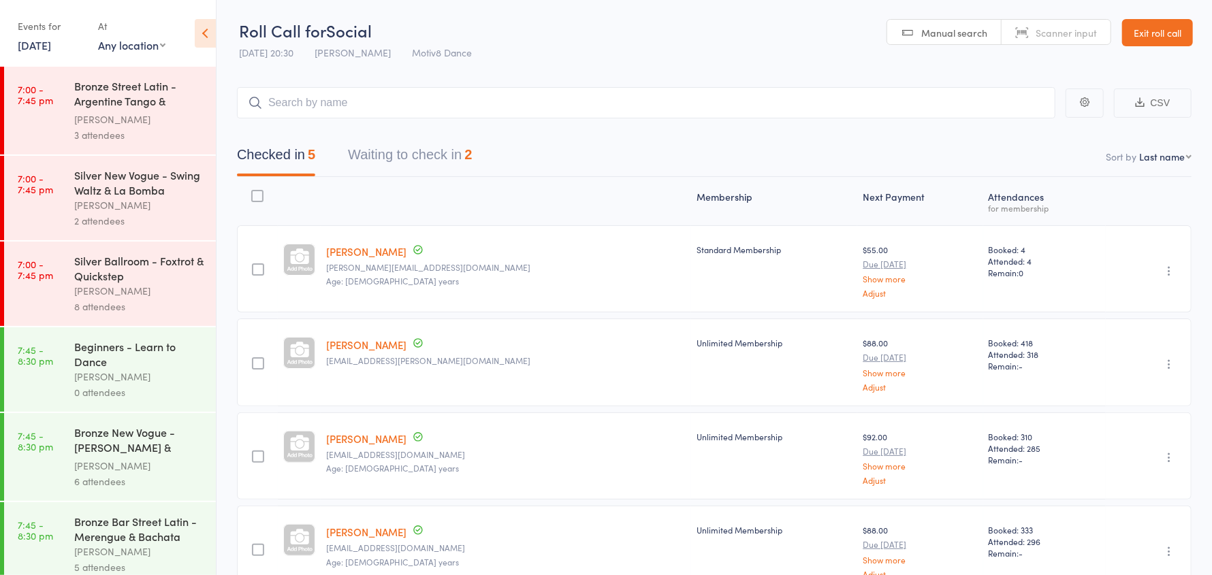
click at [1141, 27] on link "Exit roll call" at bounding box center [1157, 32] width 71 height 27
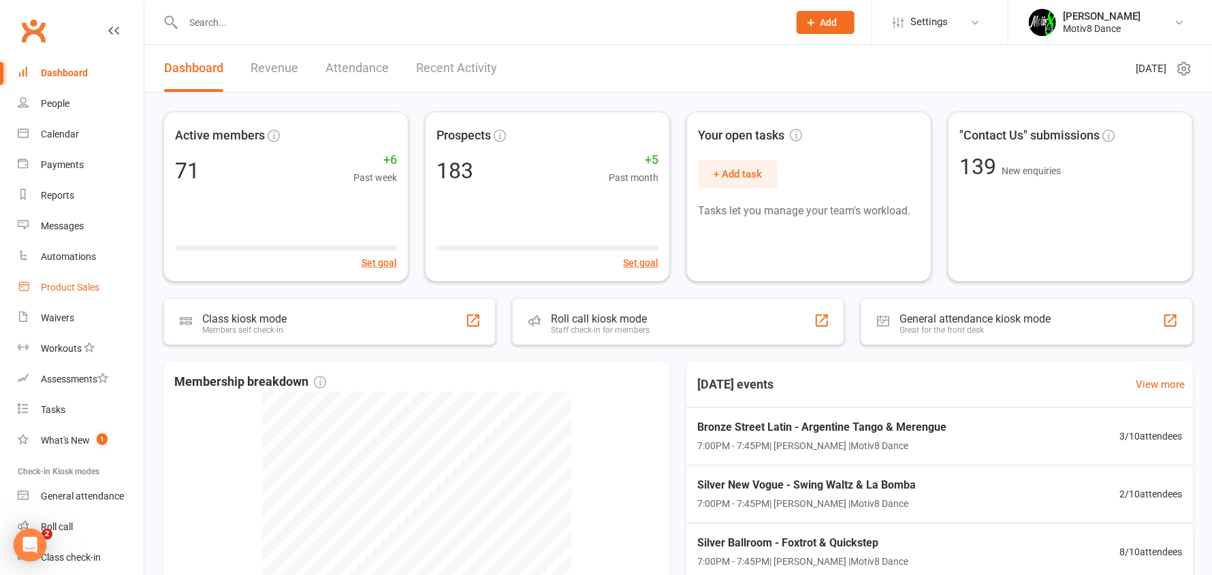
click at [91, 284] on div "Product Sales" at bounding box center [70, 287] width 59 height 11
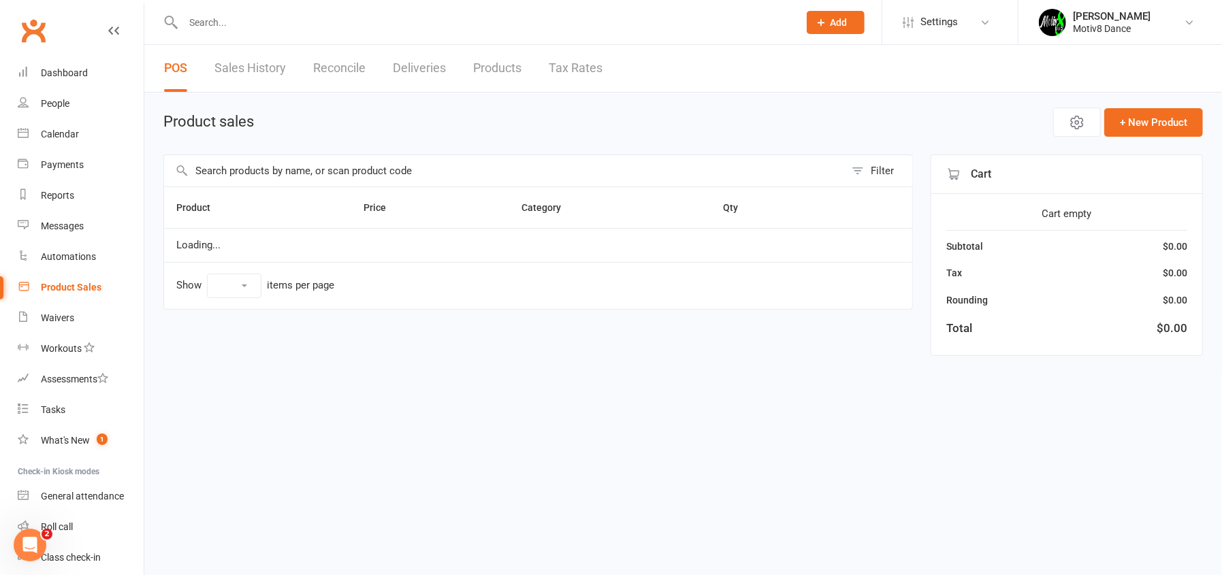
select select "10"
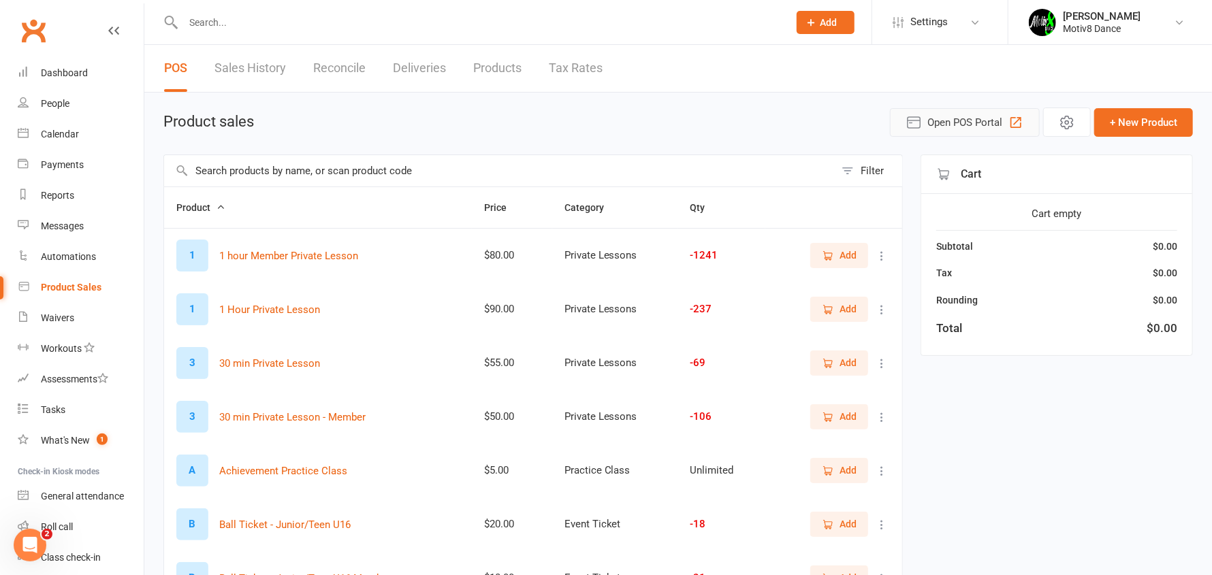
click at [940, 126] on span "Open POS Portal" at bounding box center [964, 122] width 75 height 16
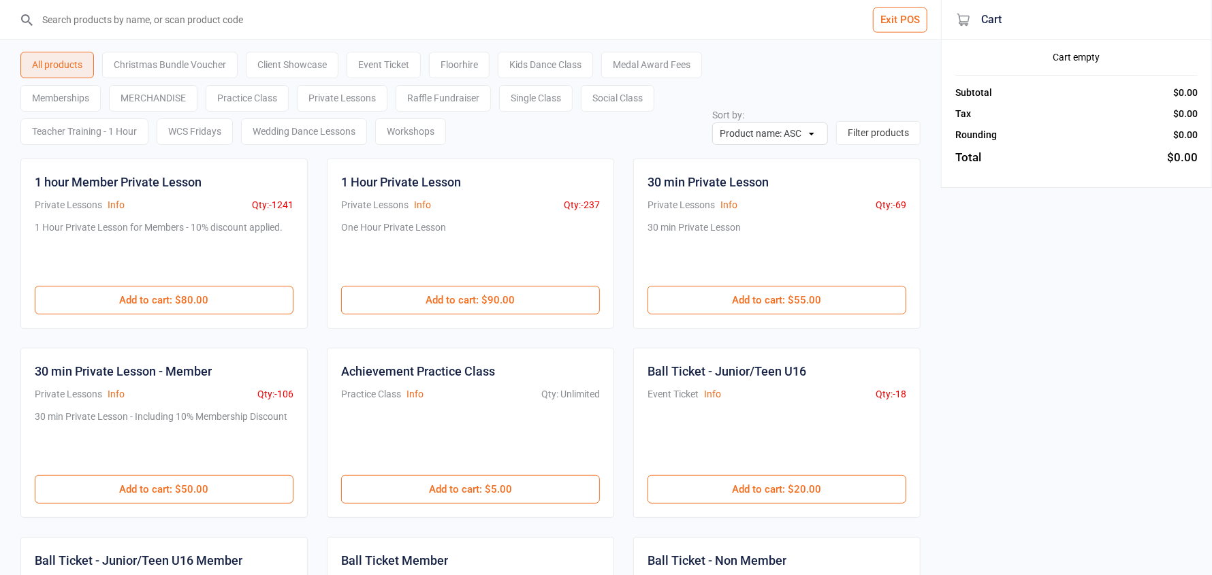
click at [572, 95] on div "Single Class" at bounding box center [536, 98] width 74 height 27
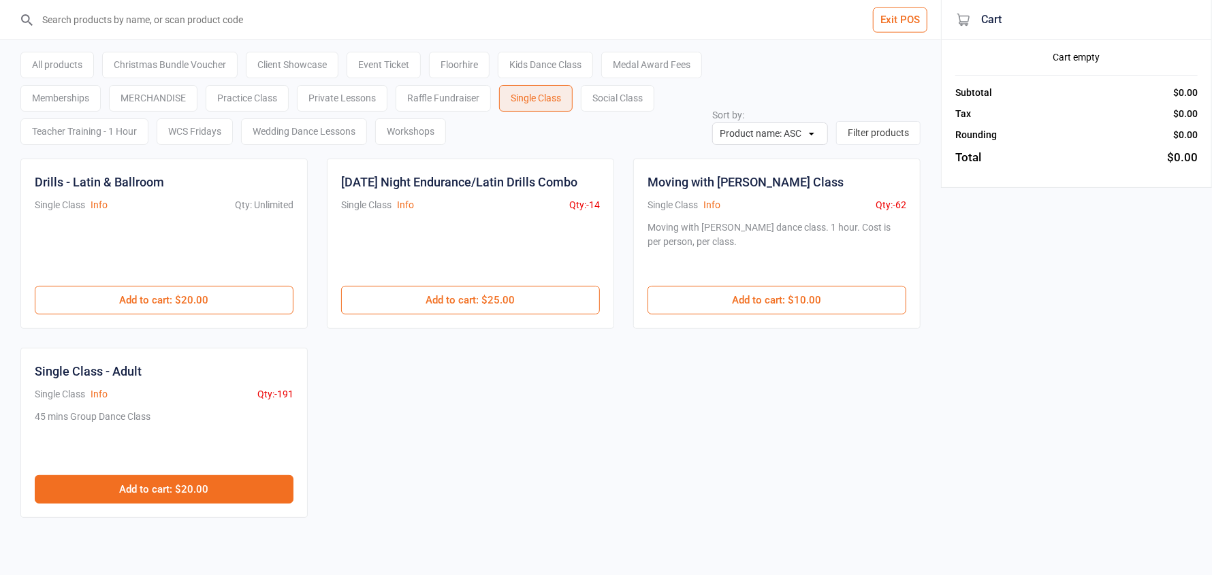
click at [249, 487] on button "Add to cart : $20.00" at bounding box center [164, 489] width 259 height 29
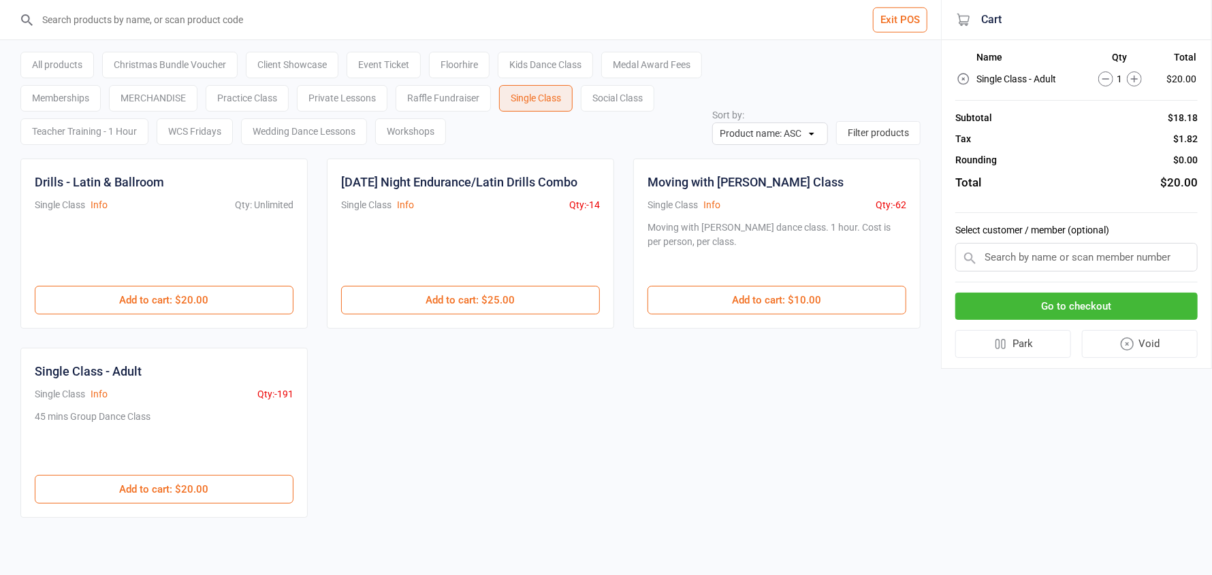
click at [1011, 259] on input "text" at bounding box center [1076, 257] width 242 height 29
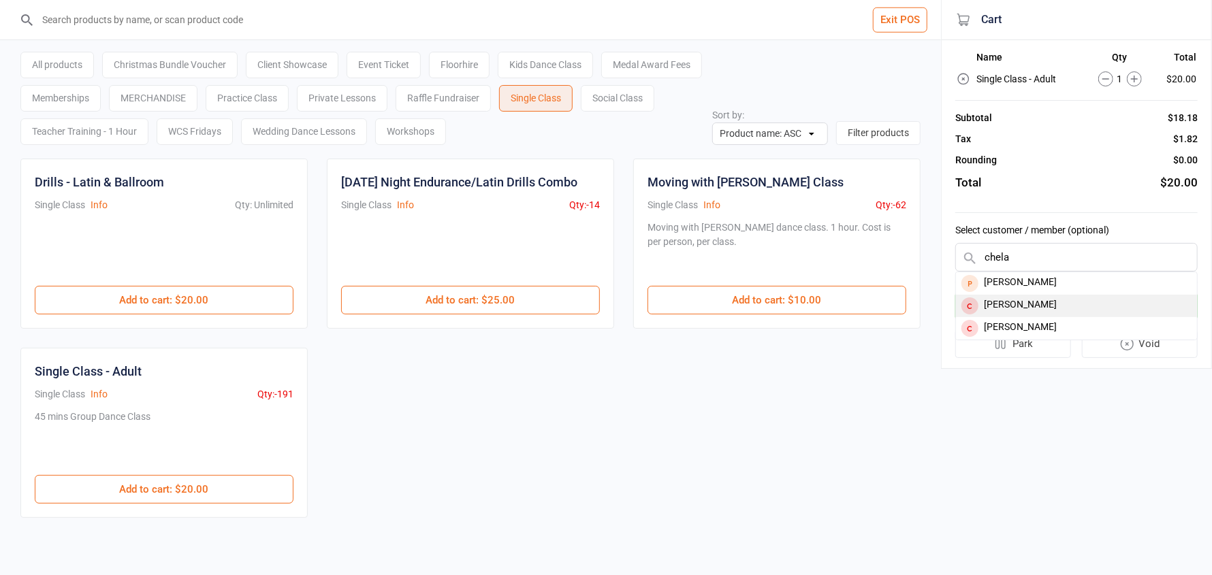
type input "chela"
click at [1016, 302] on div "[PERSON_NAME]" at bounding box center [1076, 306] width 241 height 22
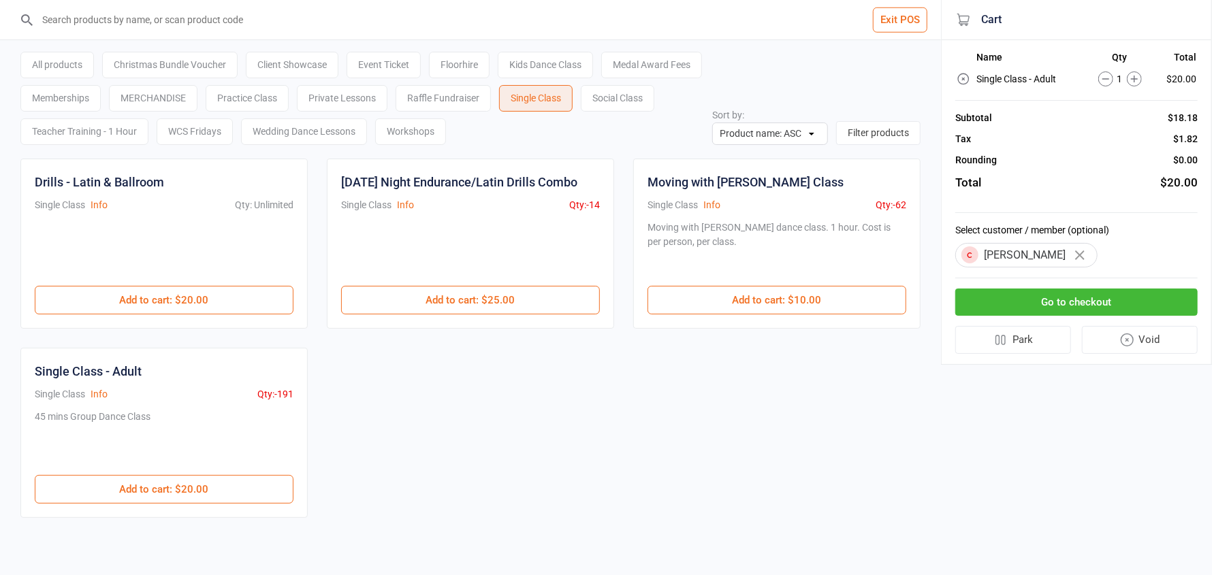
click at [1021, 306] on button "Go to checkout" at bounding box center [1076, 303] width 242 height 28
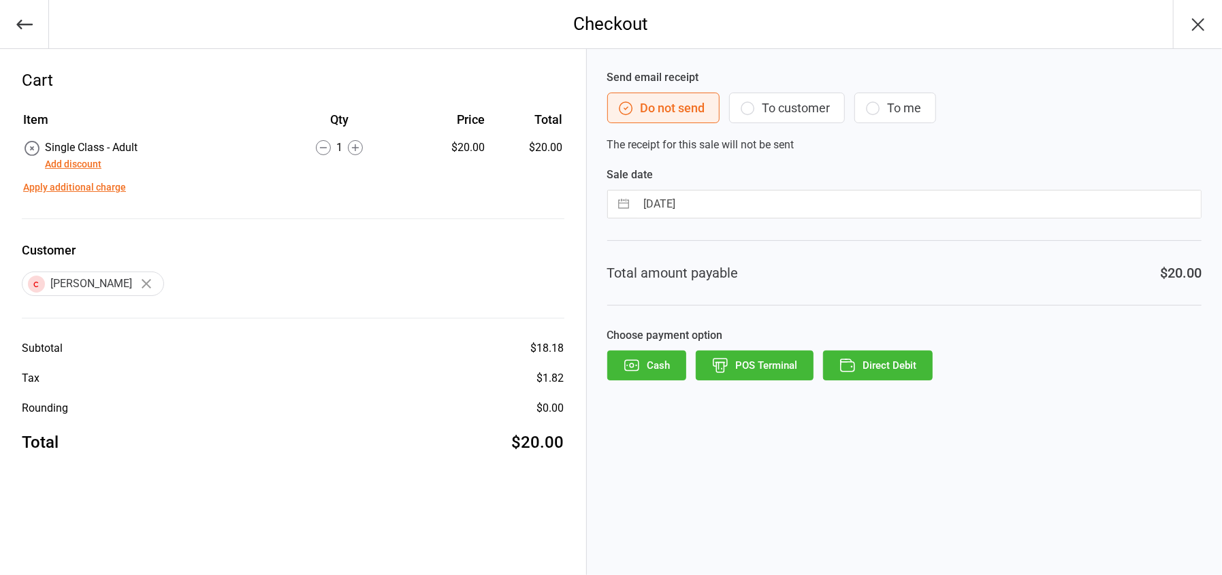
click at [868, 365] on button "Direct Debit" at bounding box center [878, 366] width 110 height 30
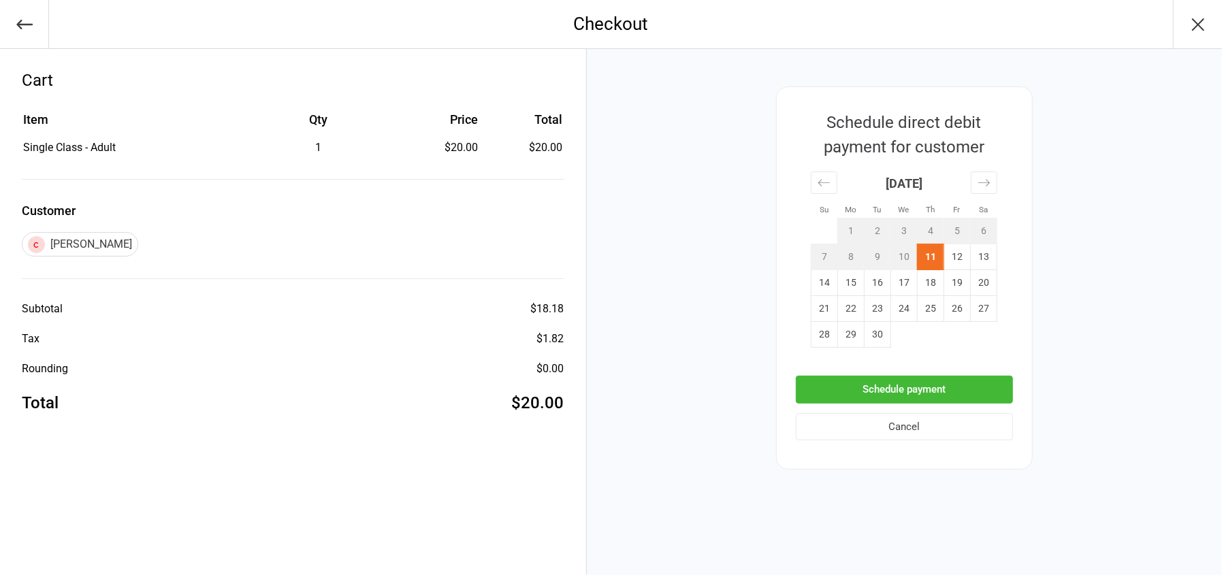
click at [930, 388] on button "Schedule payment" at bounding box center [904, 390] width 217 height 28
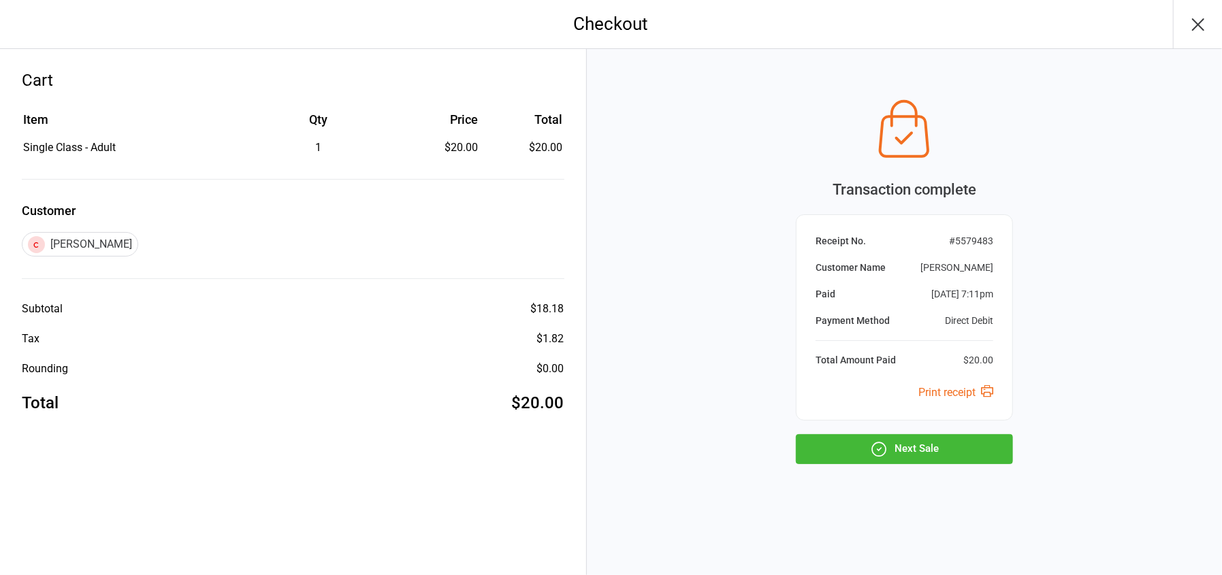
click at [941, 449] on button "Next Sale" at bounding box center [904, 449] width 217 height 30
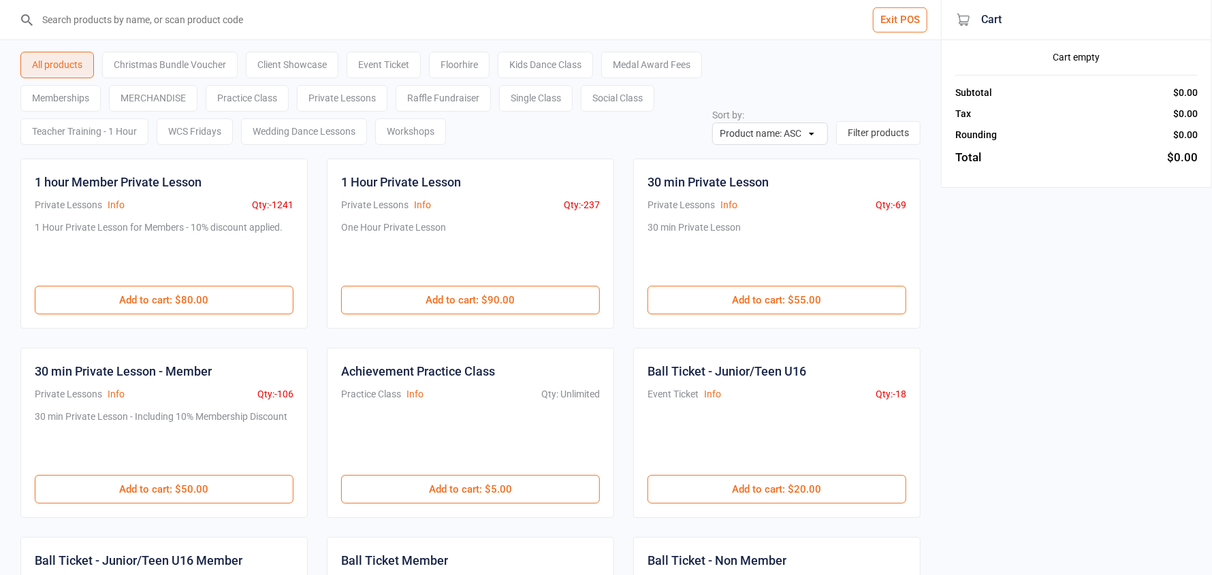
click at [895, 22] on button "Exit POS" at bounding box center [900, 19] width 54 height 25
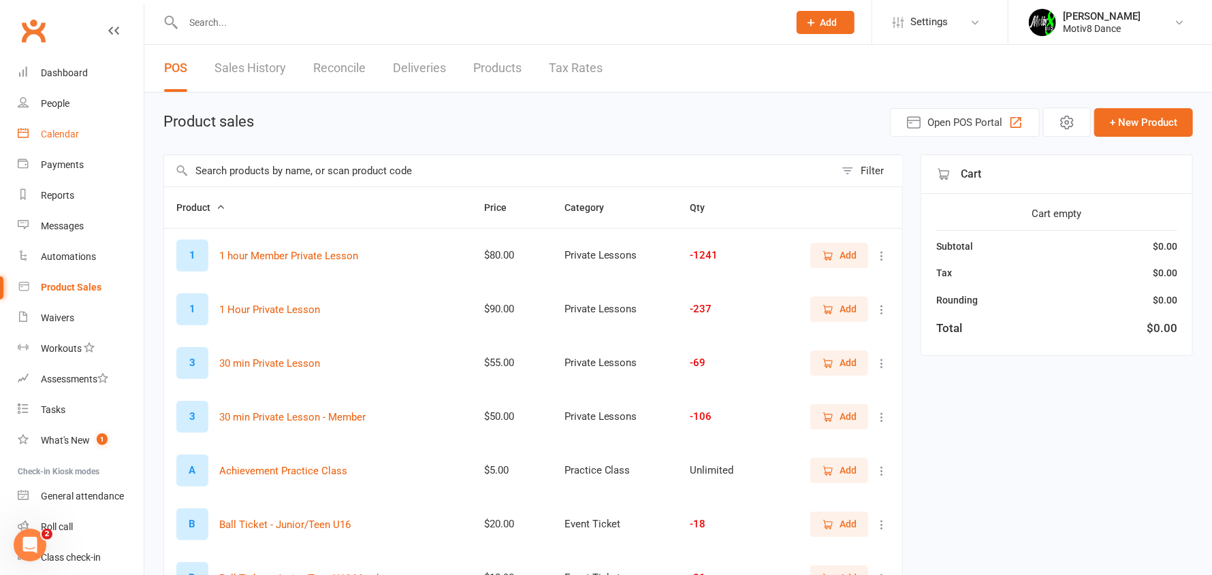
click at [67, 129] on div "Calendar" at bounding box center [60, 134] width 38 height 11
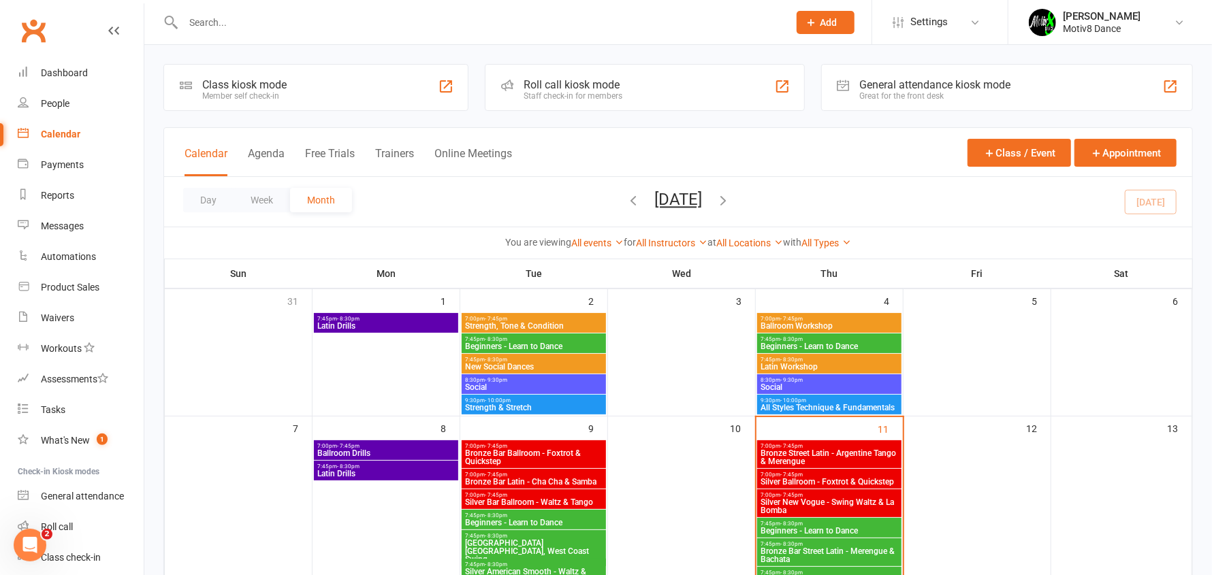
click at [843, 478] on span "Silver Ballroom - Foxtrot & Quickstep" at bounding box center [829, 482] width 139 height 8
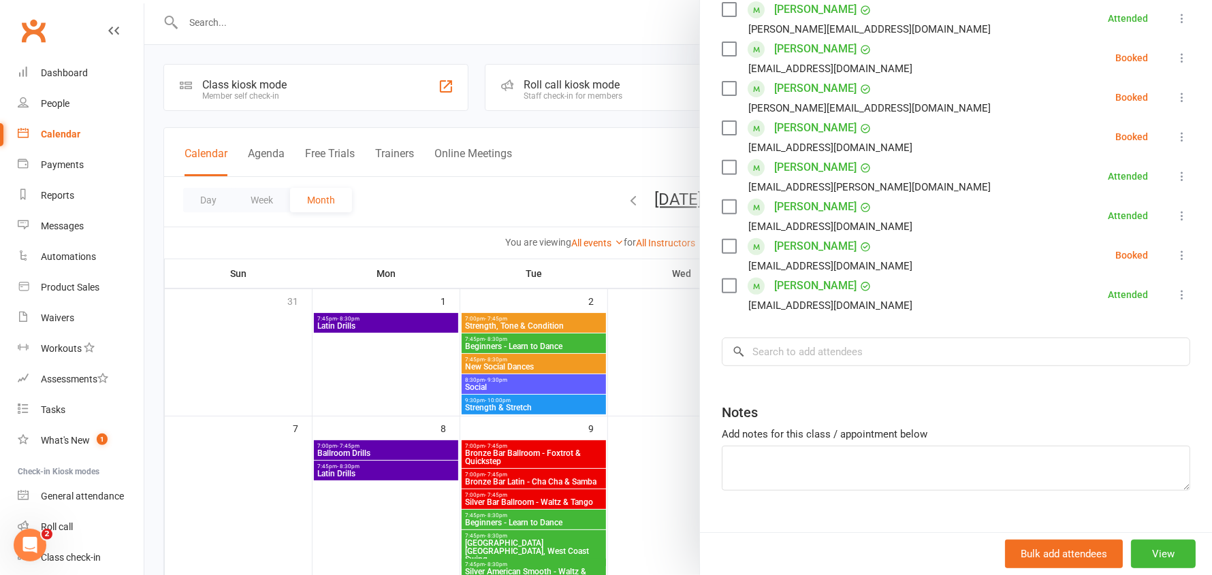
scroll to position [272, 0]
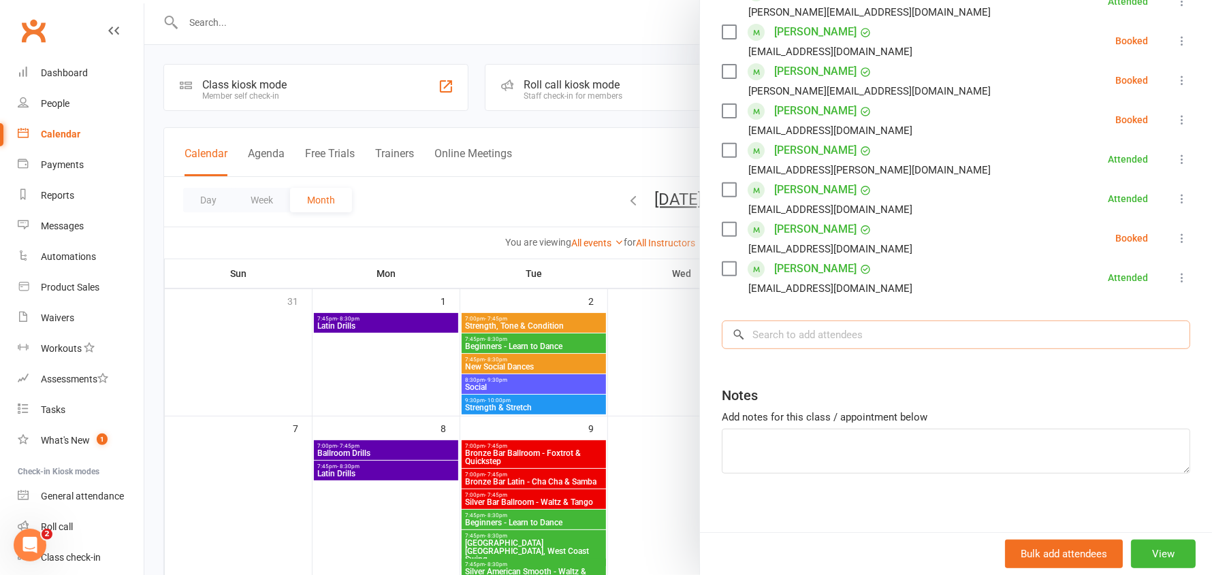
click at [813, 336] on input "search" at bounding box center [955, 335] width 468 height 29
type input "d"
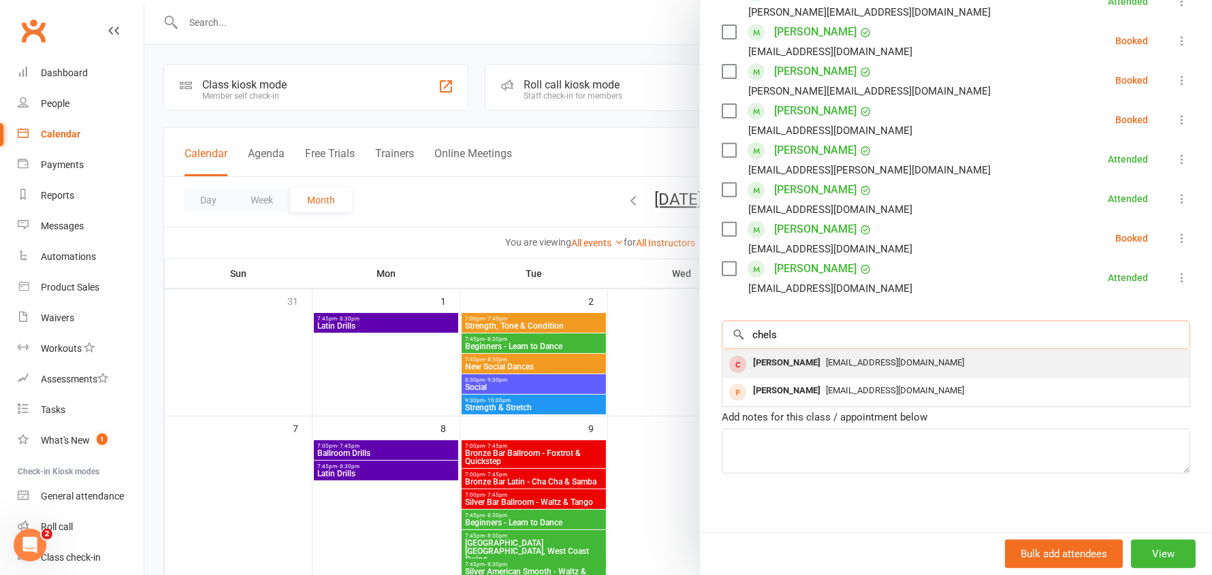
type input "chels"
click at [810, 365] on div "Maddock Chelsea" at bounding box center [786, 363] width 78 height 20
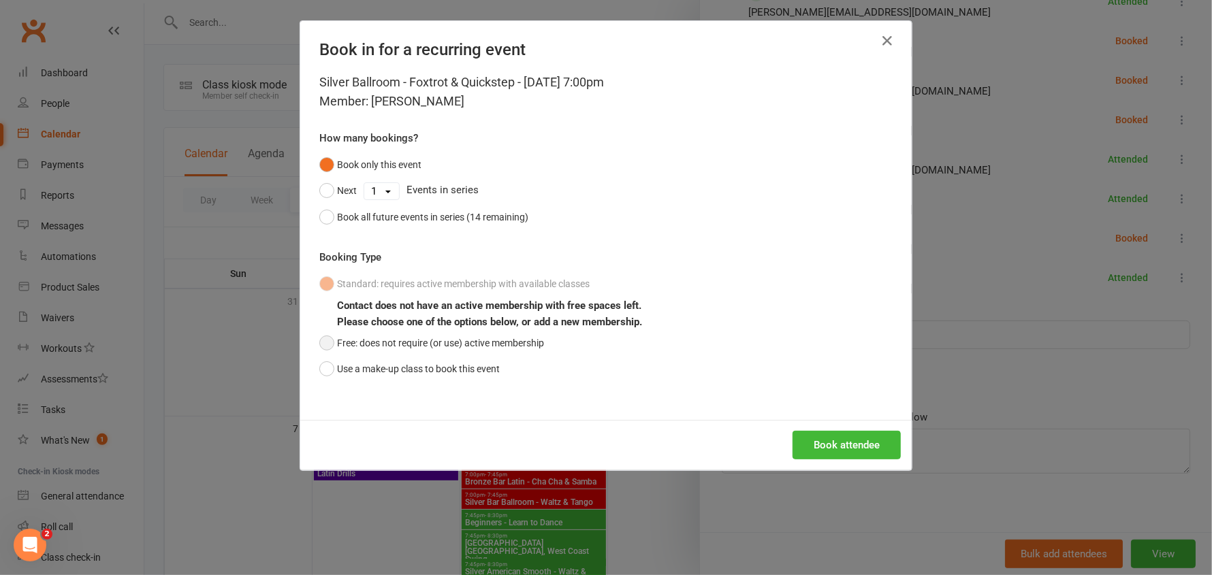
click at [492, 340] on button "Free: does not require (or use) active membership" at bounding box center [431, 343] width 225 height 26
click at [855, 435] on button "Book attendee" at bounding box center [846, 445] width 108 height 29
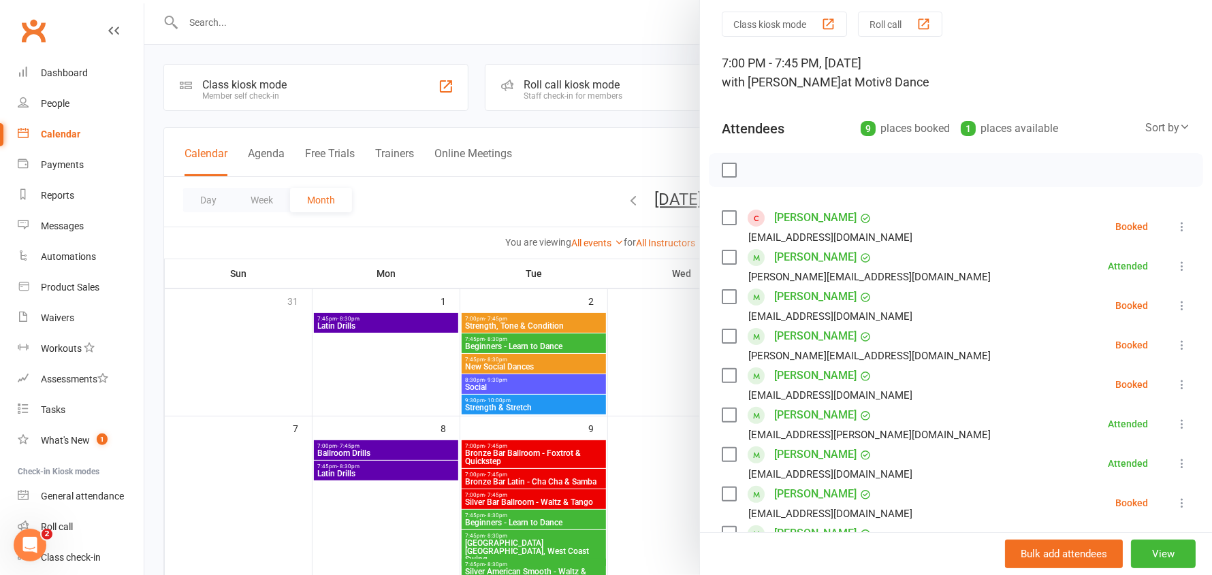
scroll to position [39, 0]
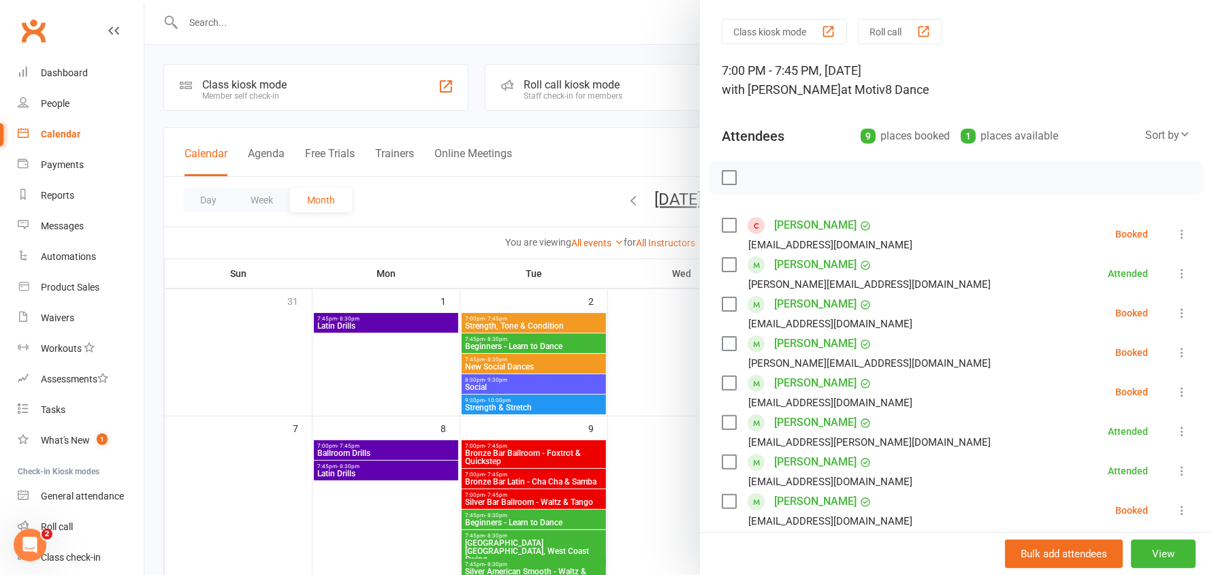
click at [1175, 237] on icon at bounding box center [1182, 234] width 14 height 14
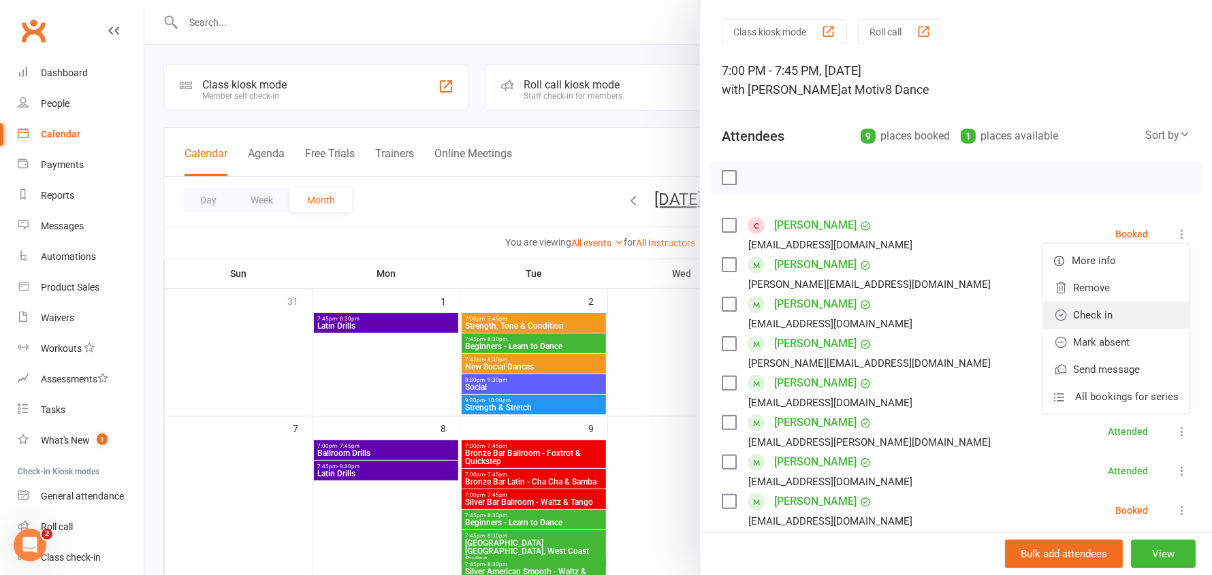
click at [1094, 319] on link "Check in" at bounding box center [1116, 315] width 146 height 27
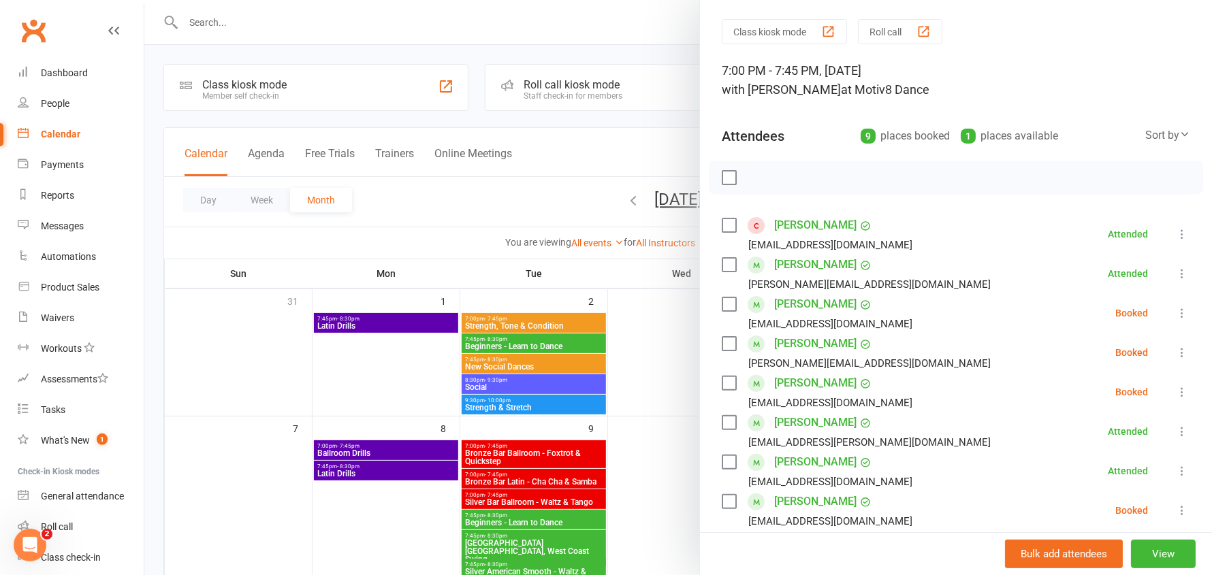
scroll to position [0, 0]
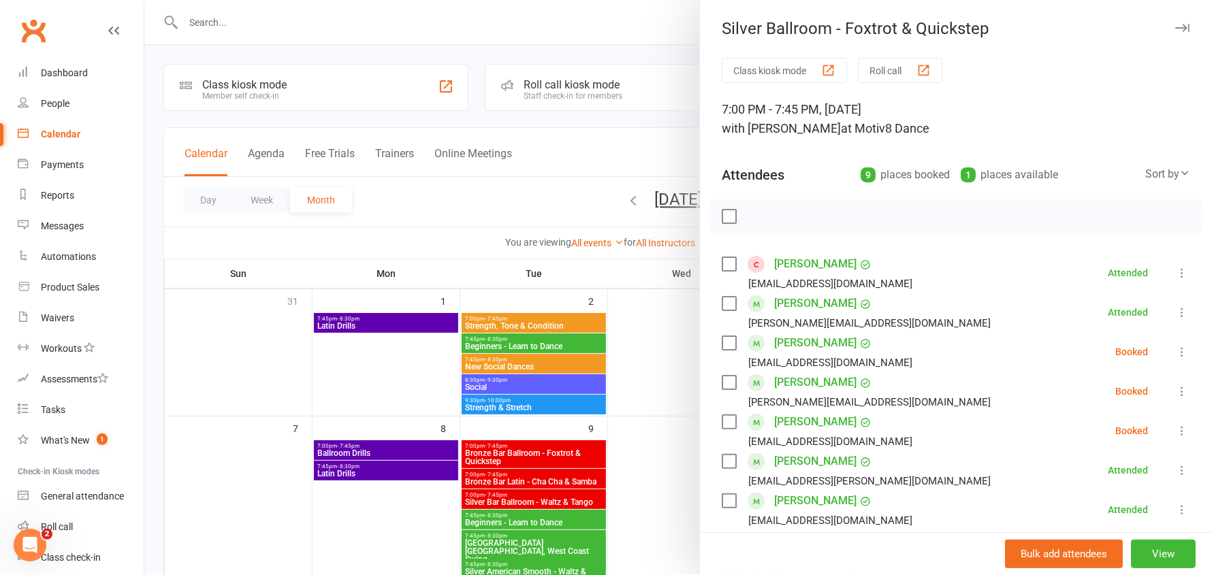
click at [1175, 27] on icon "button" at bounding box center [1182, 28] width 14 height 8
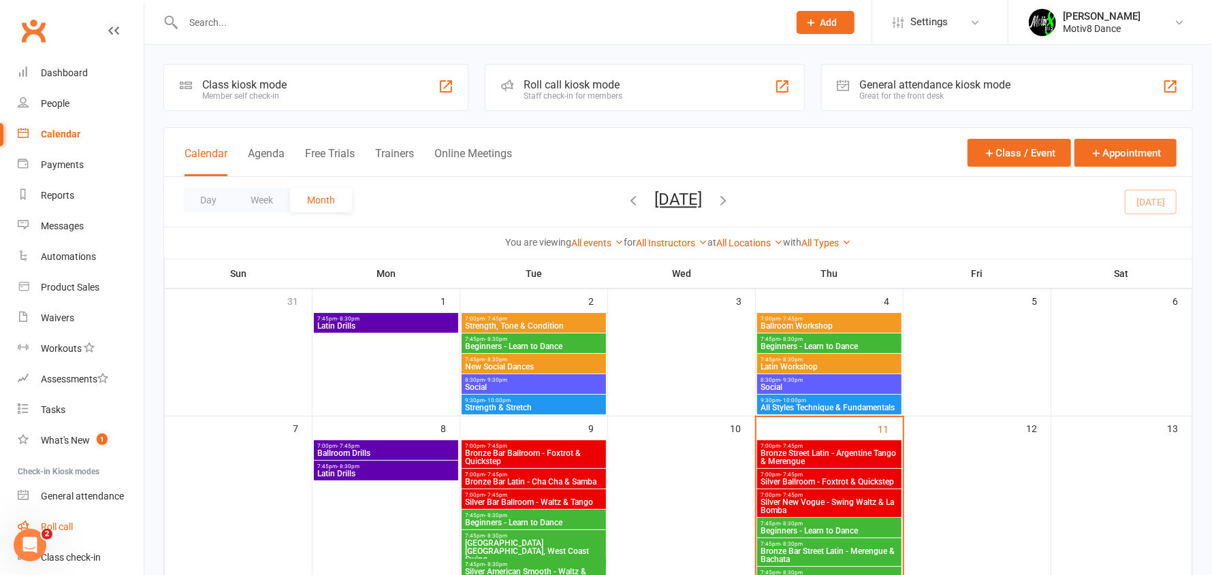
click at [66, 521] on div "Roll call" at bounding box center [57, 526] width 32 height 11
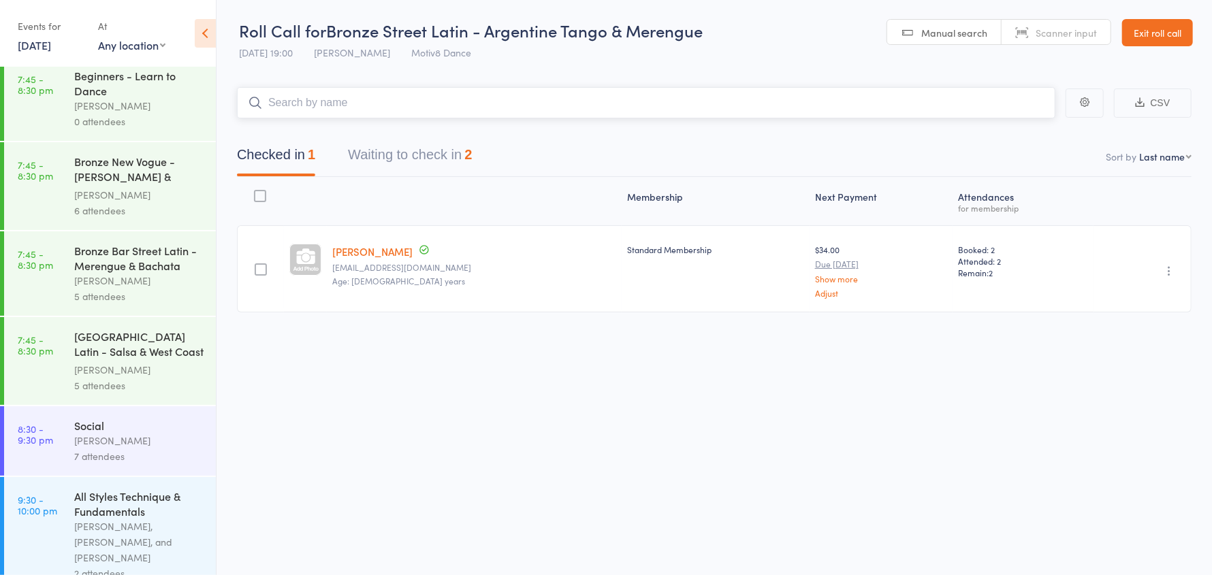
scroll to position [277, 0]
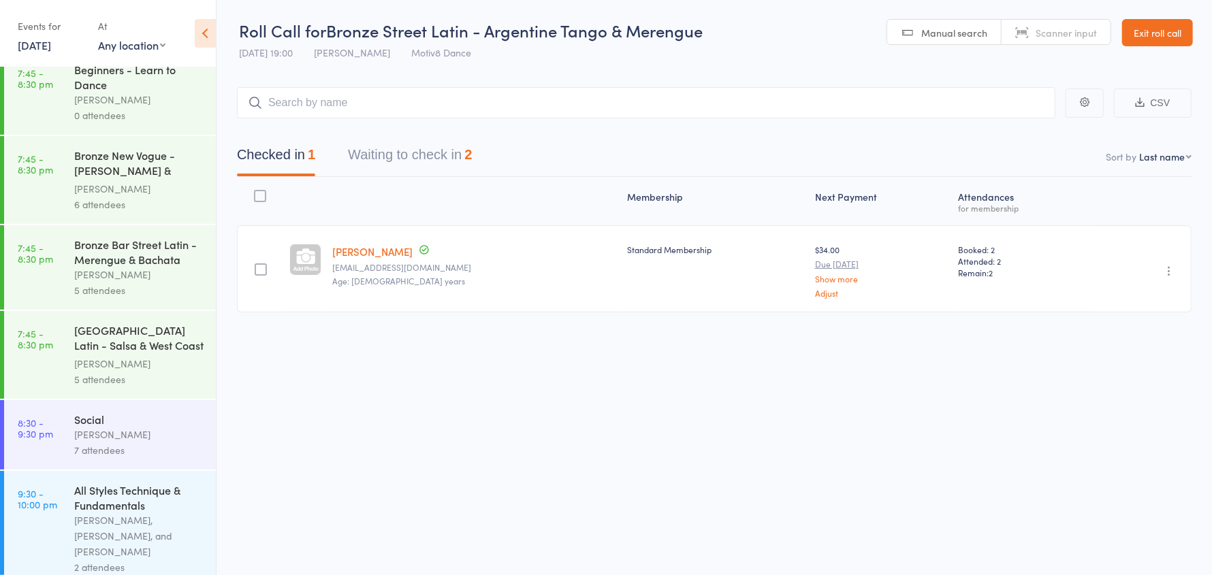
click at [144, 510] on div "All Styles Technique & Fundamentals" at bounding box center [139, 498] width 130 height 30
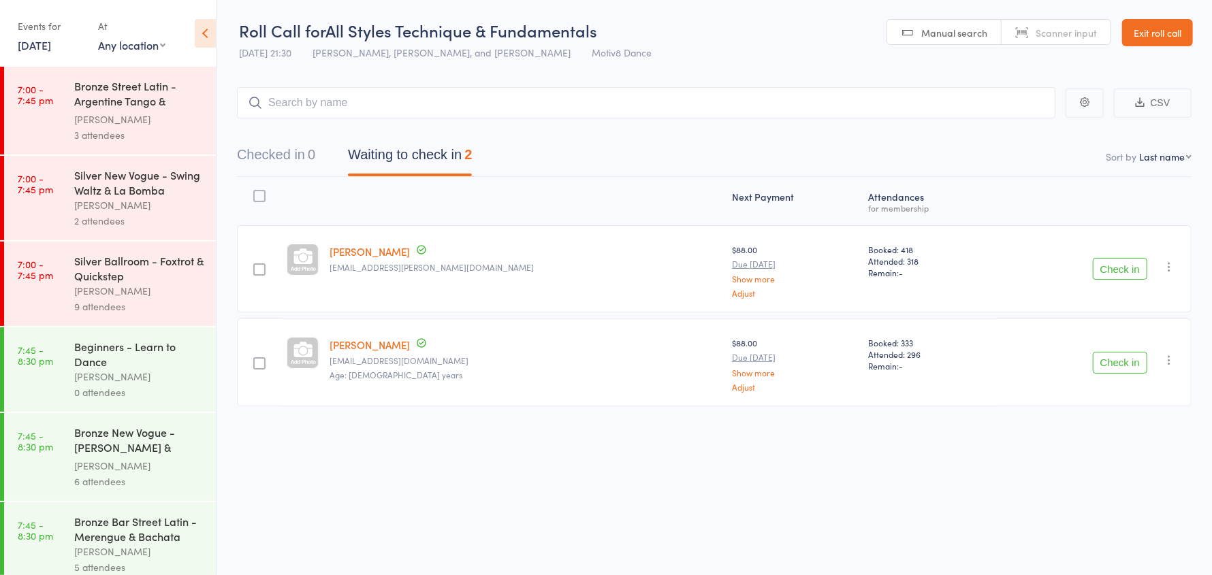
click at [131, 453] on div "Bronze New Vogue - [PERSON_NAME] & Tangoette" at bounding box center [139, 441] width 130 height 33
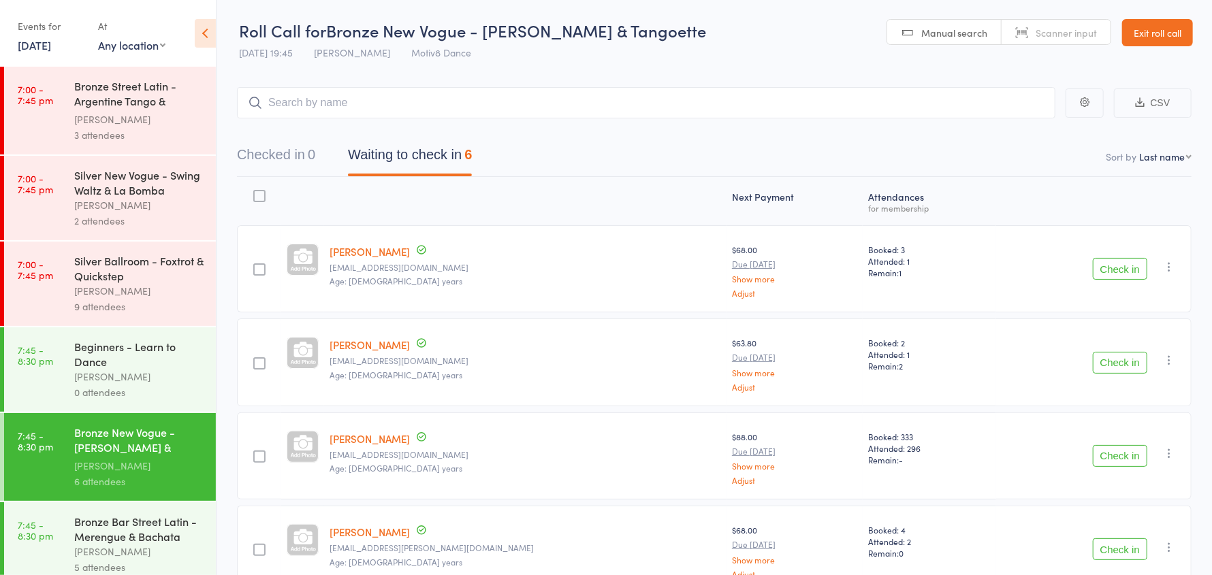
click at [104, 377] on div "[PERSON_NAME]" at bounding box center [139, 377] width 130 height 16
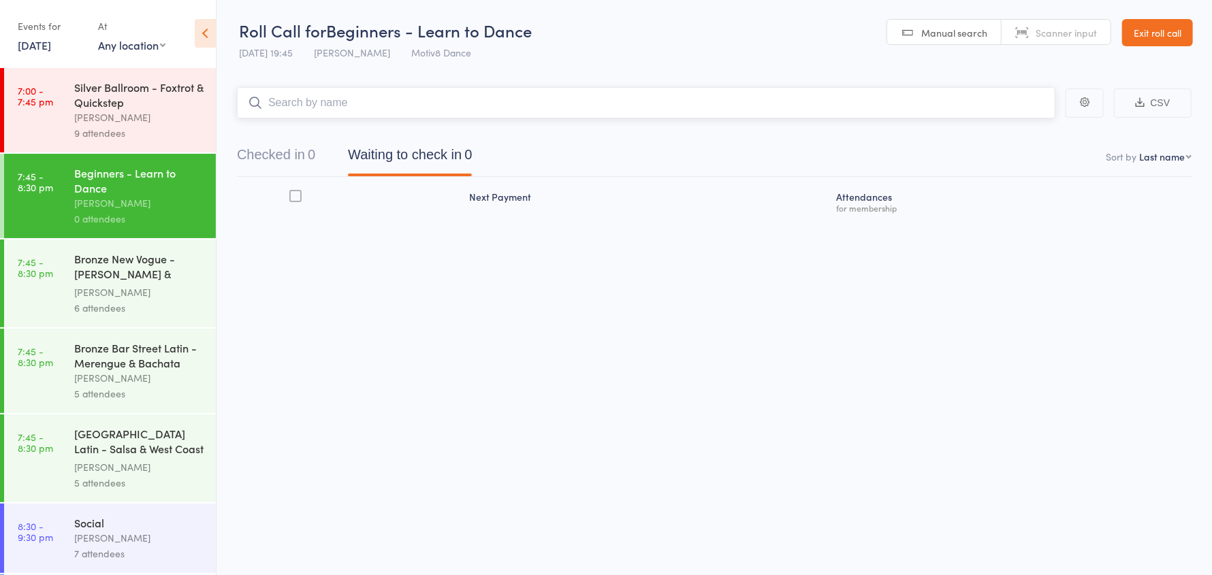
scroll to position [272, 0]
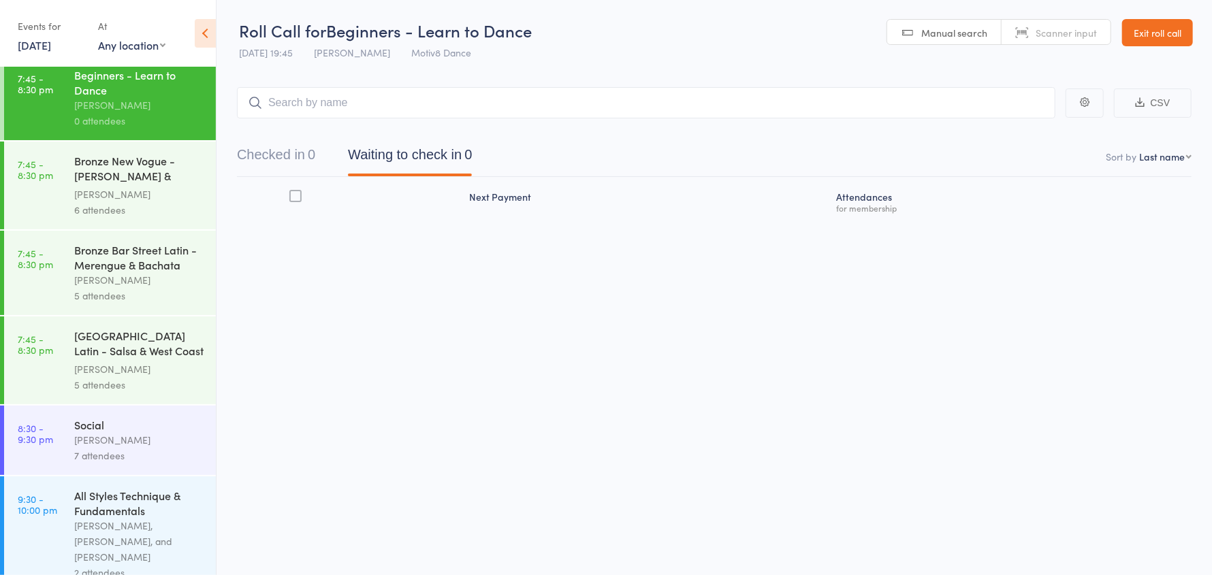
click at [131, 193] on div "[PERSON_NAME]" at bounding box center [139, 194] width 130 height 16
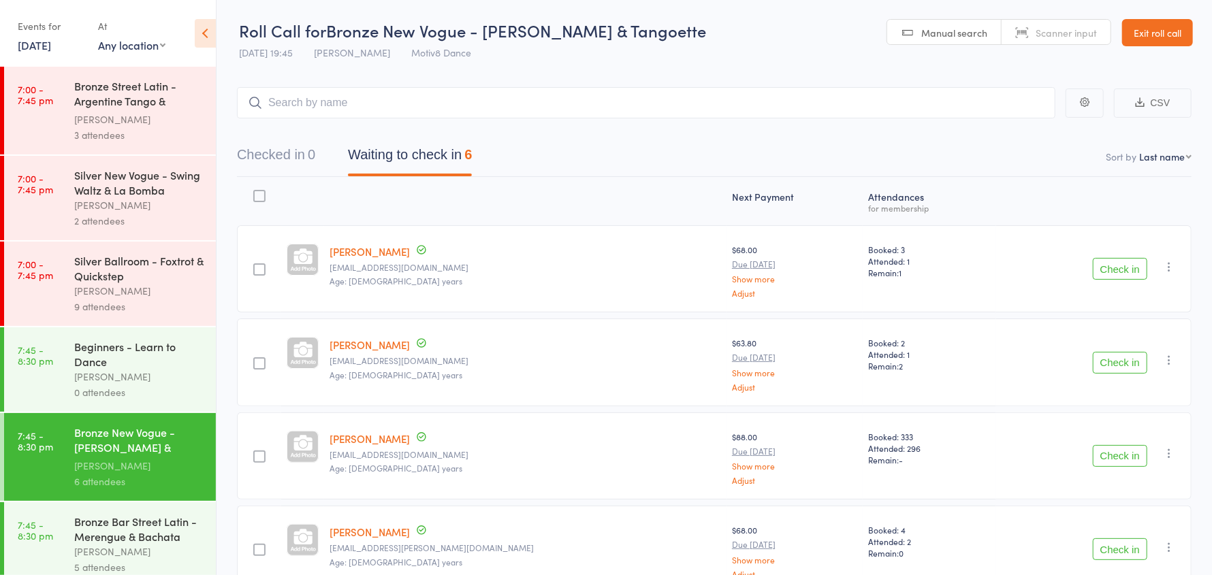
click at [184, 521] on div "Bronze Bar Street Latin - Merengue & Bachata" at bounding box center [139, 529] width 130 height 30
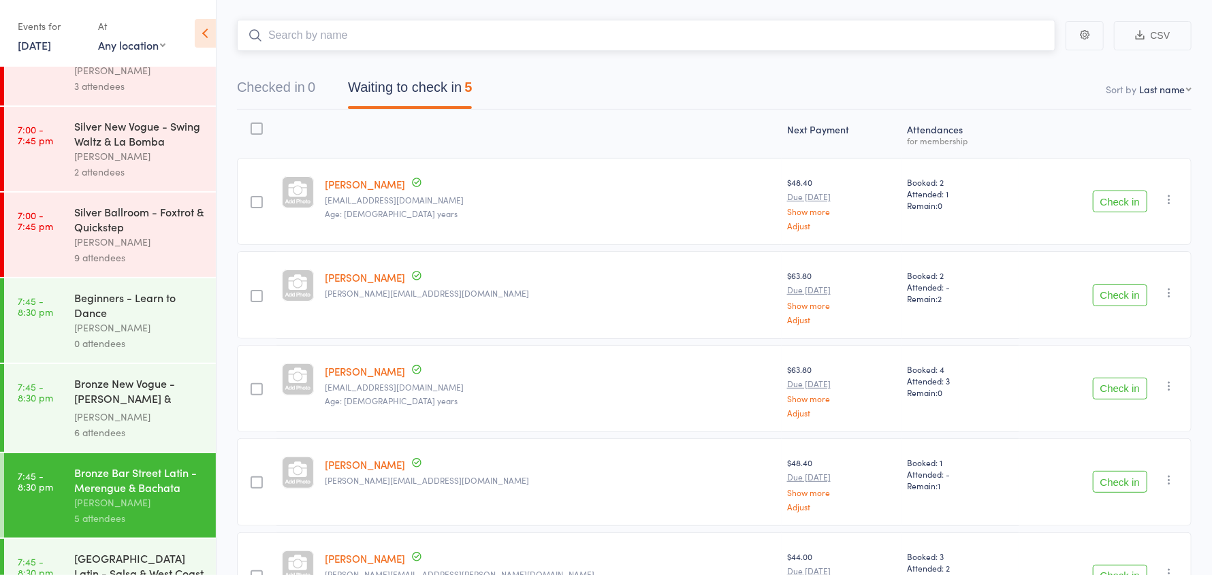
scroll to position [272, 0]
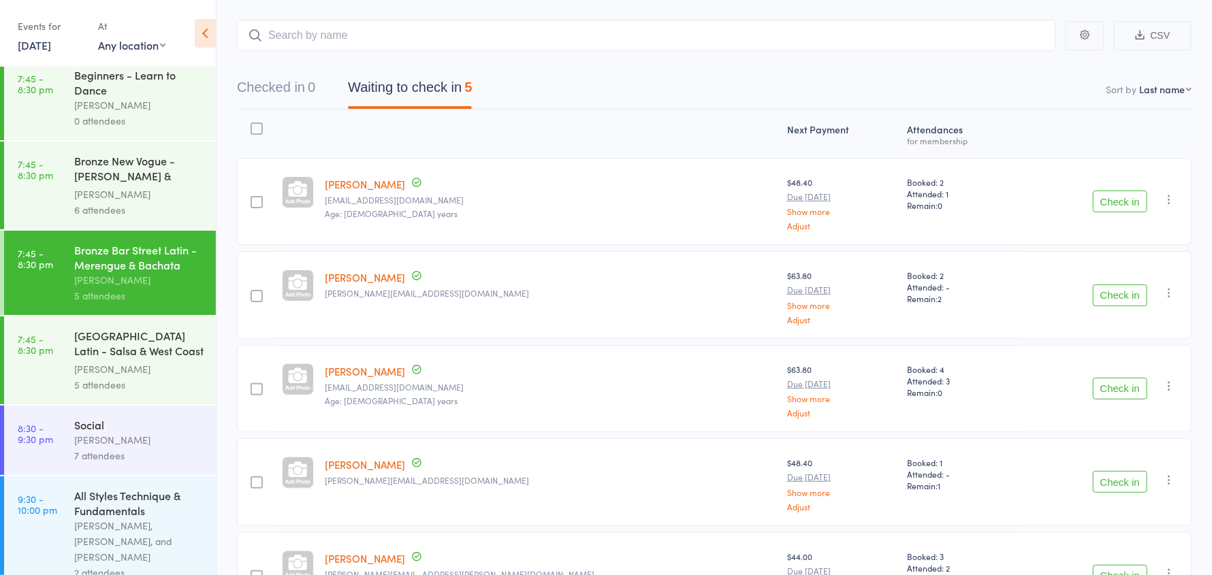
click at [96, 370] on div "[PERSON_NAME]" at bounding box center [139, 369] width 130 height 16
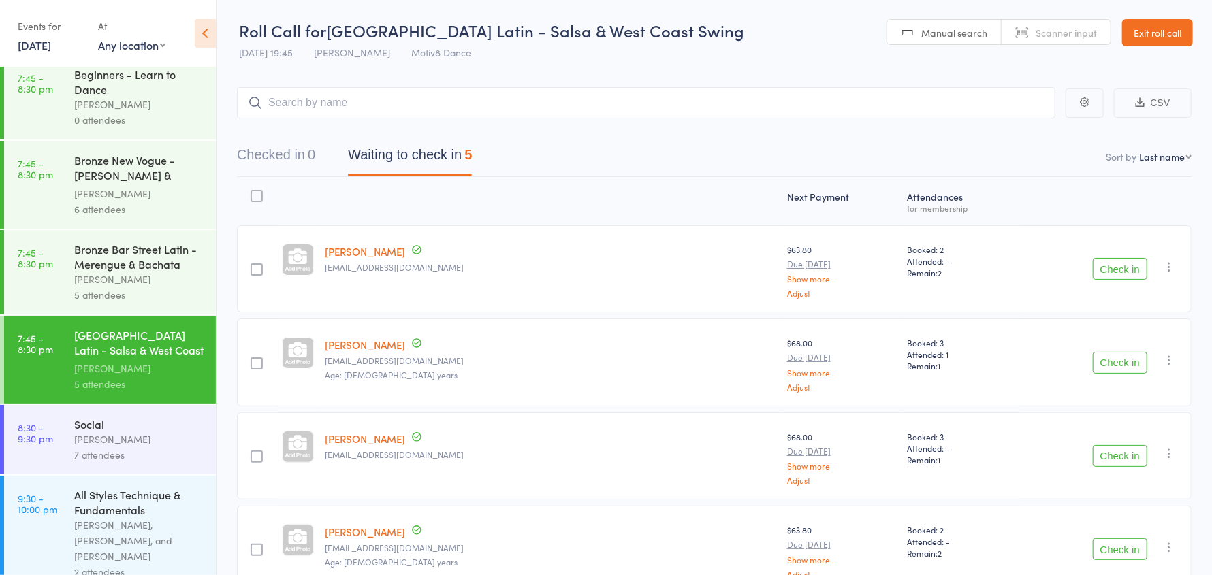
scroll to position [277, 0]
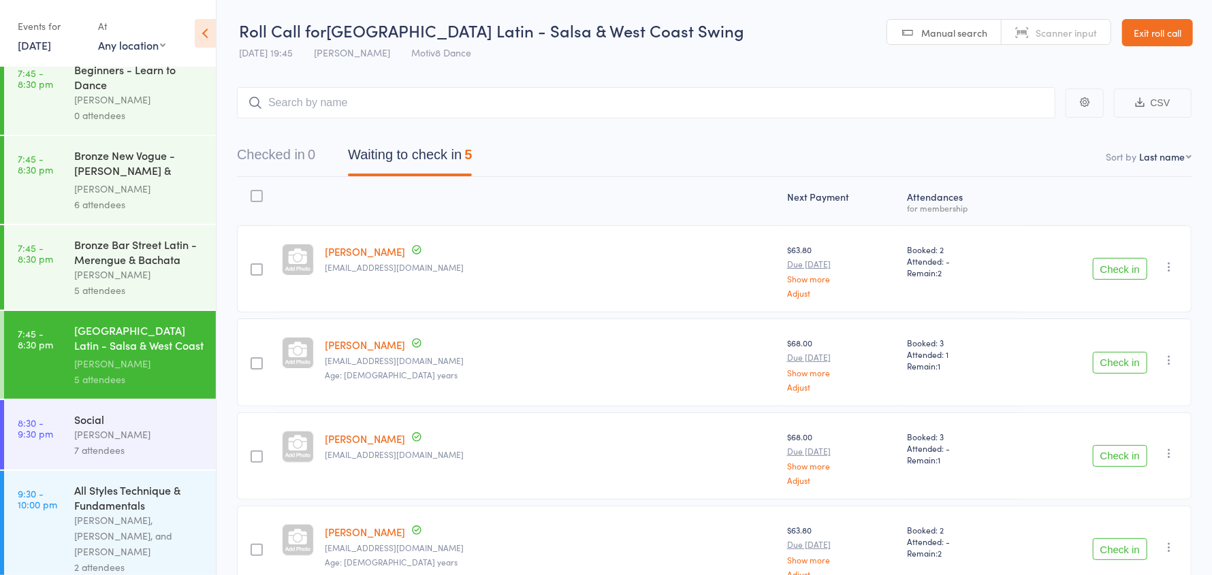
click at [131, 447] on div "7 attendees" at bounding box center [139, 450] width 130 height 16
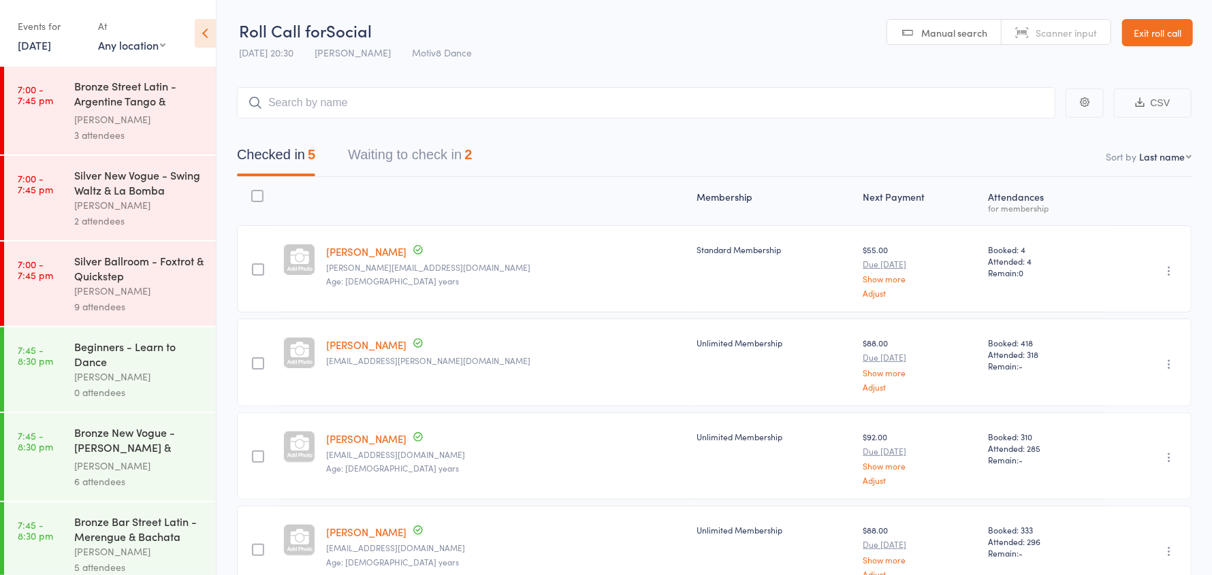
click at [287, 159] on button "Checked in 5" at bounding box center [276, 158] width 78 height 36
click at [416, 149] on button "Waiting to check in 2" at bounding box center [410, 158] width 124 height 36
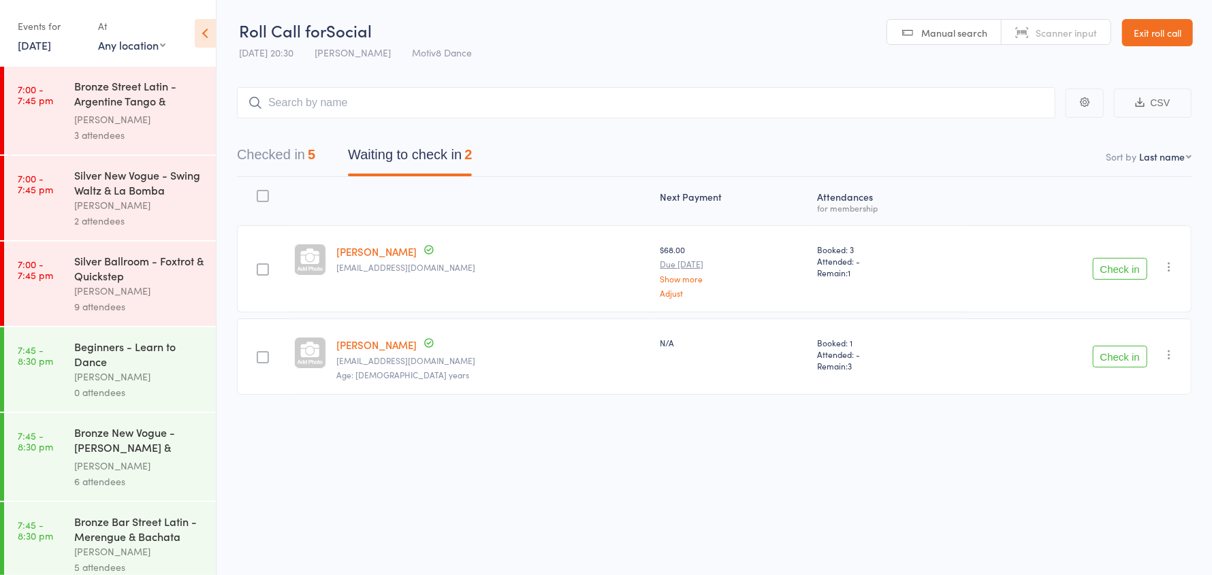
click at [269, 157] on button "Checked in 5" at bounding box center [276, 158] width 78 height 36
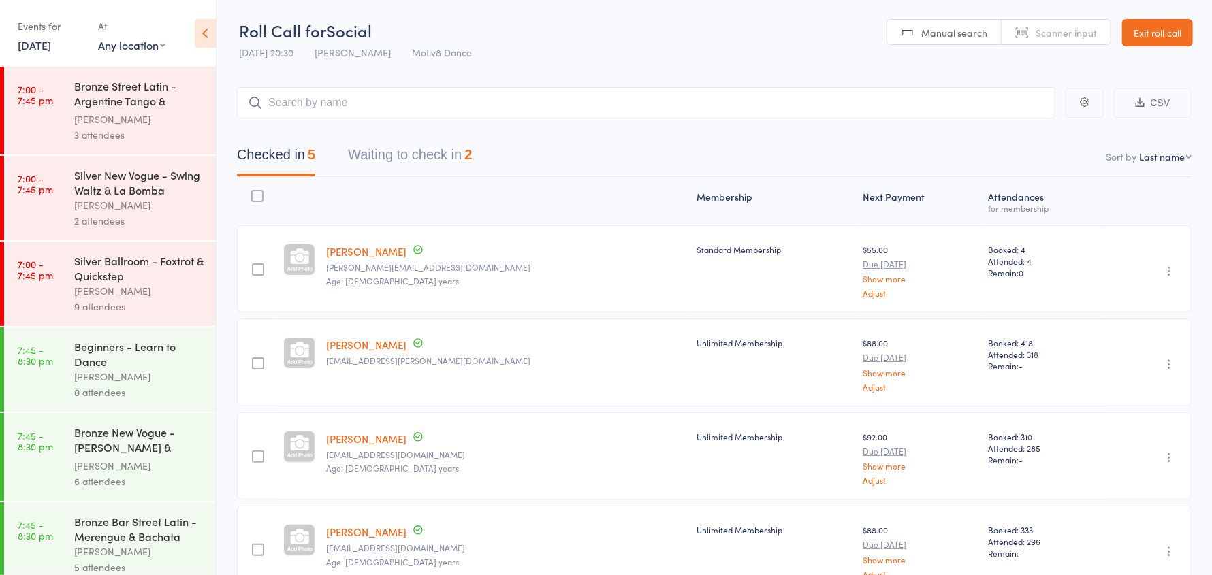
click at [163, 385] on div "[PERSON_NAME]" at bounding box center [139, 377] width 130 height 16
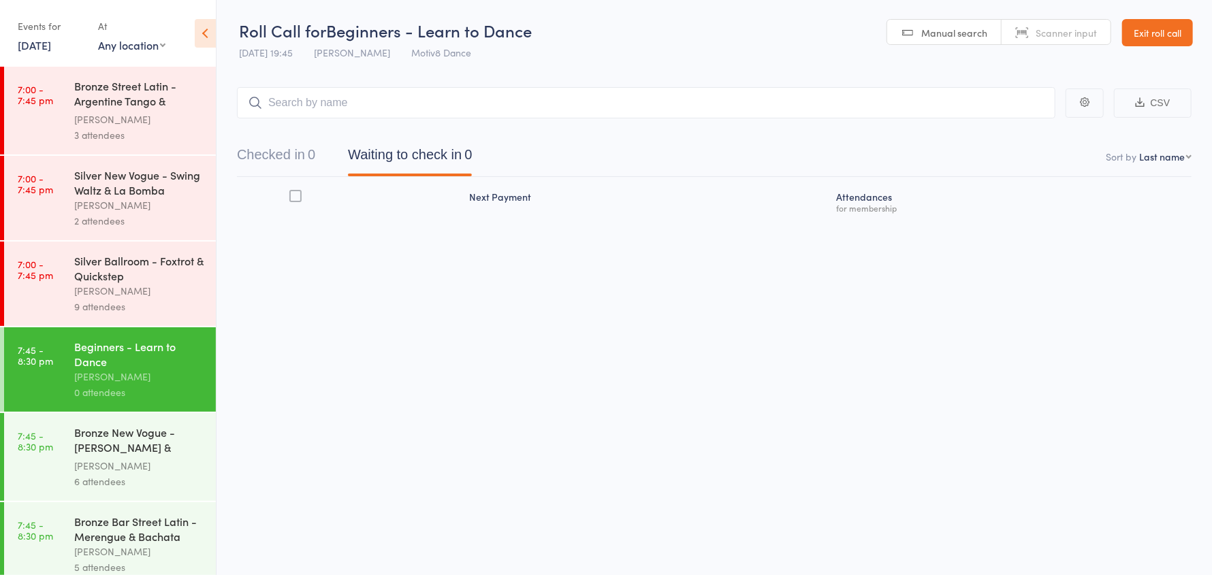
click at [1156, 36] on link "Exit roll call" at bounding box center [1157, 32] width 71 height 27
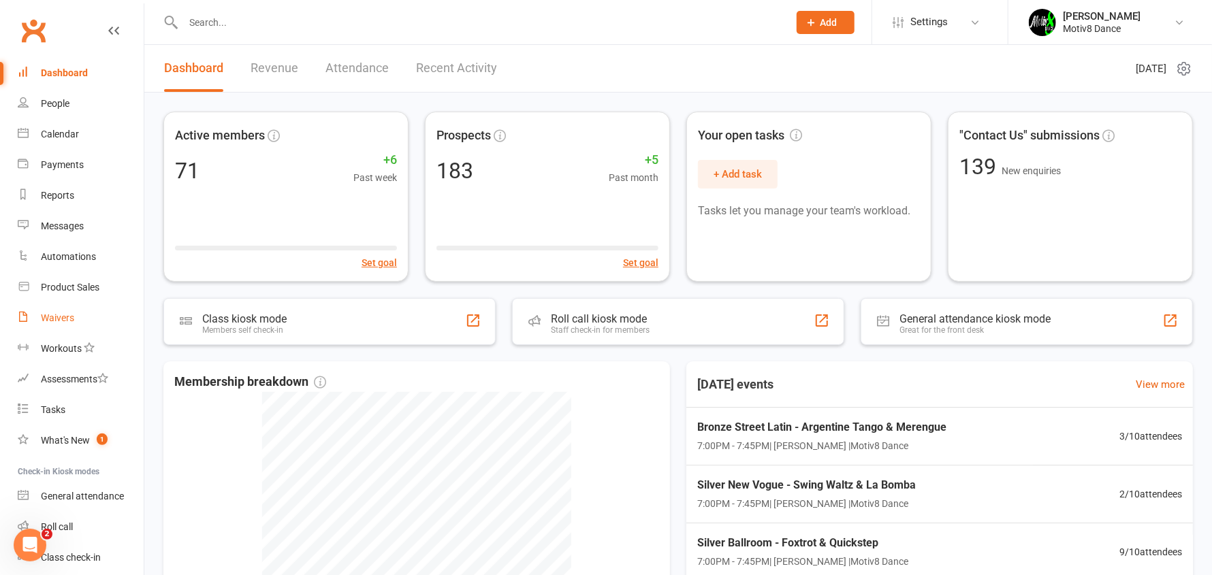
click at [58, 317] on div "Waivers" at bounding box center [57, 317] width 33 height 11
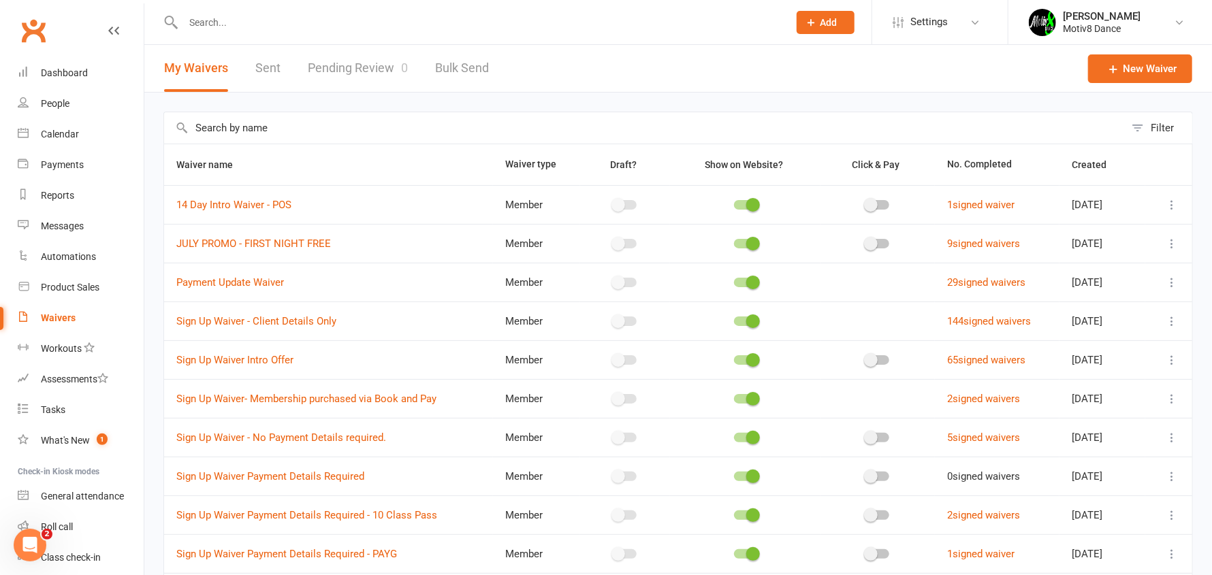
click at [216, 19] on input "text" at bounding box center [479, 22] width 600 height 19
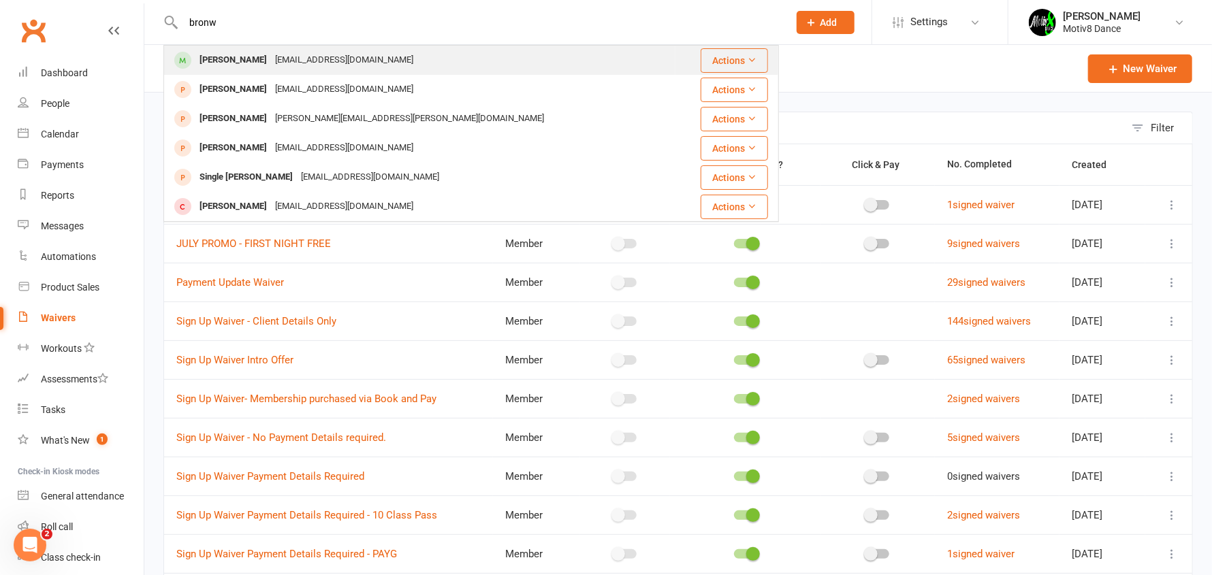
type input "bronw"
click at [219, 63] on div "[PERSON_NAME]" at bounding box center [233, 60] width 76 height 20
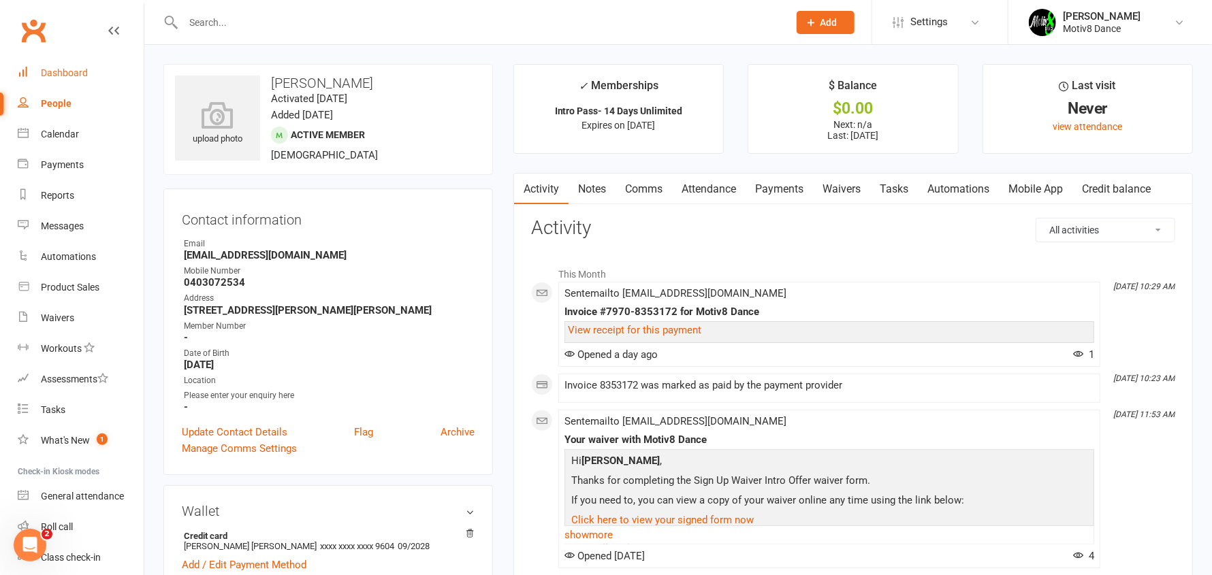
click at [58, 78] on div "Dashboard" at bounding box center [64, 72] width 47 height 11
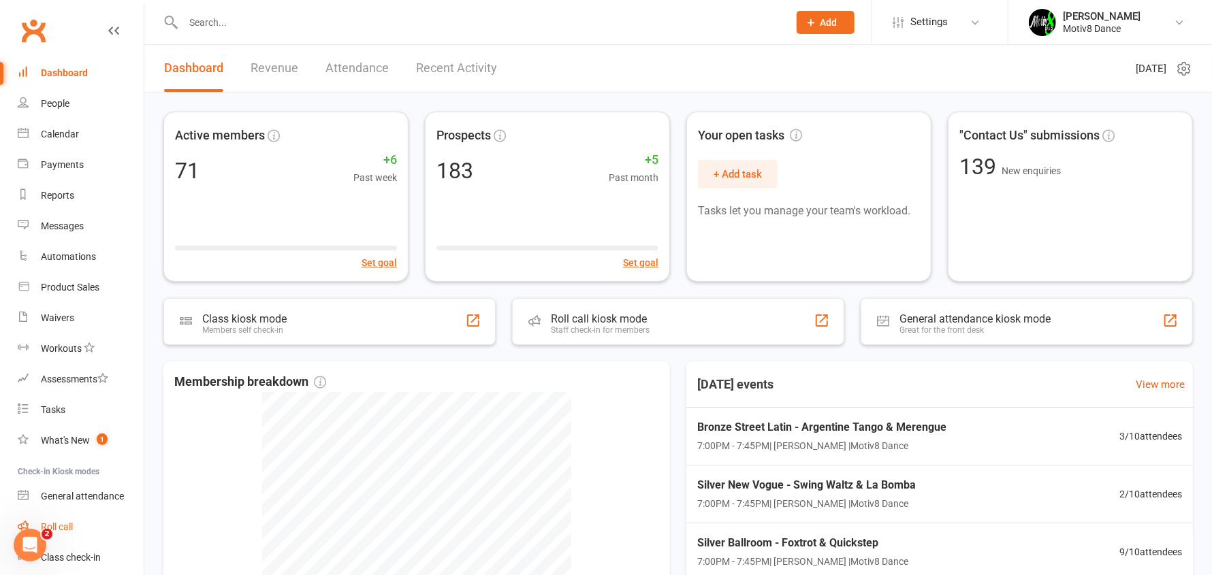
click at [56, 526] on div "Roll call" at bounding box center [57, 526] width 32 height 11
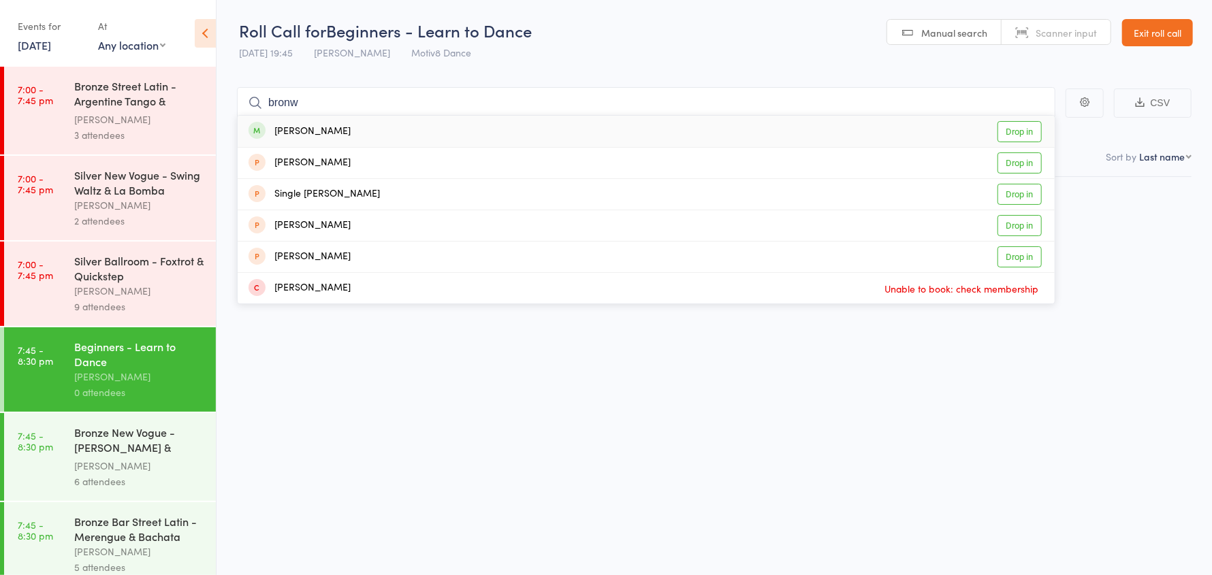
type input "bronw"
click at [346, 131] on div "[PERSON_NAME] Drop in" at bounding box center [646, 131] width 817 height 31
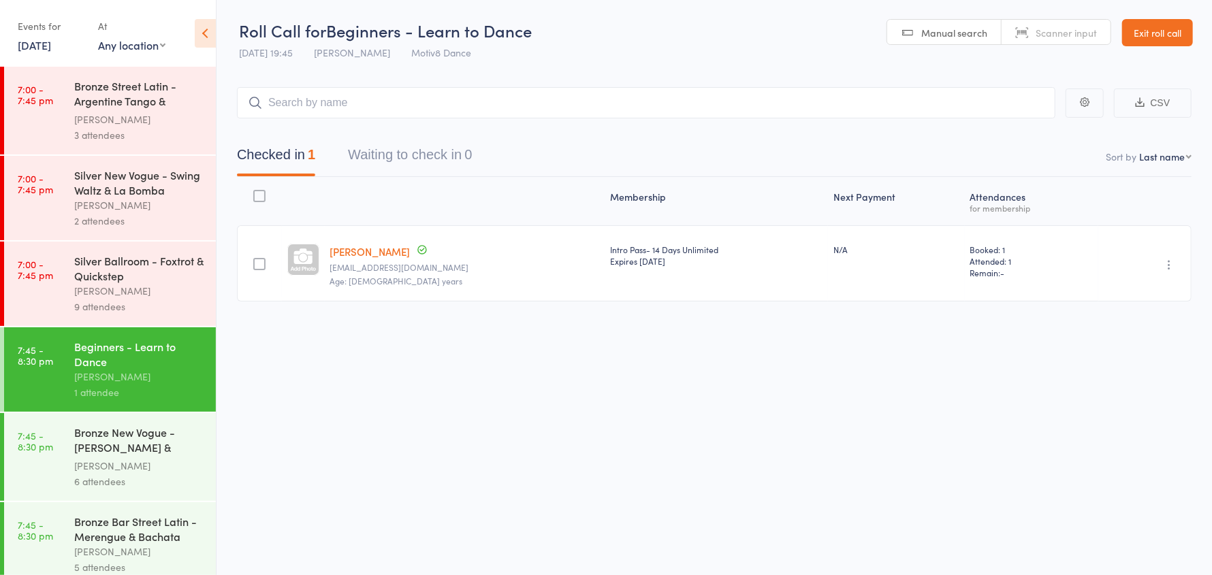
click at [127, 453] on div "Bronze New Vogue - [PERSON_NAME] & Tangoette" at bounding box center [139, 441] width 130 height 33
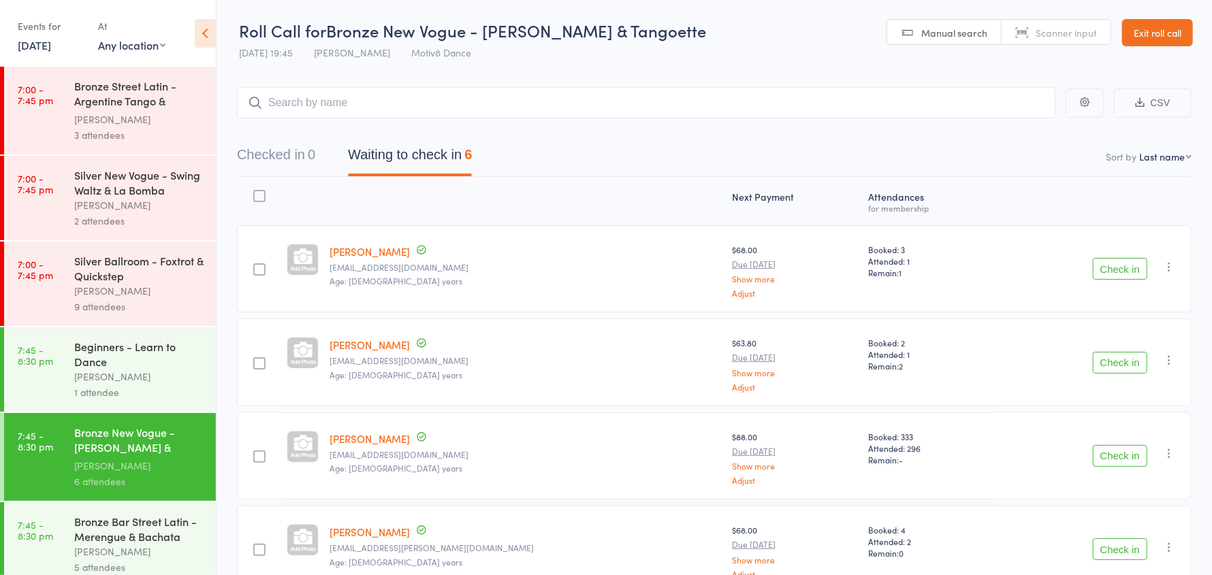
click at [102, 546] on div "[PERSON_NAME]" at bounding box center [139, 552] width 130 height 16
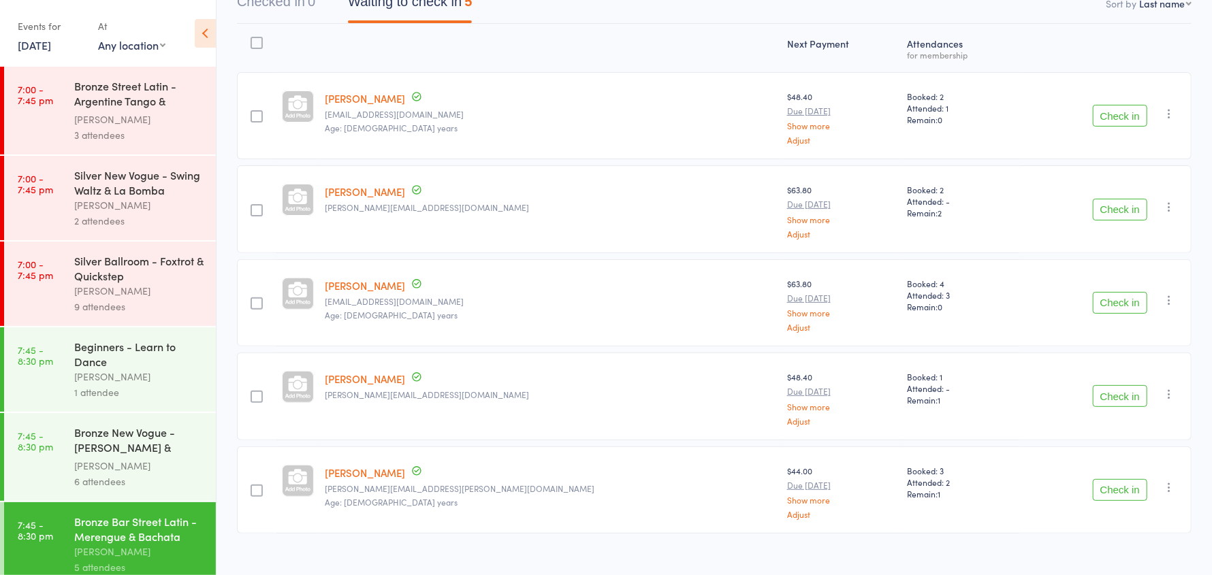
scroll to position [168, 0]
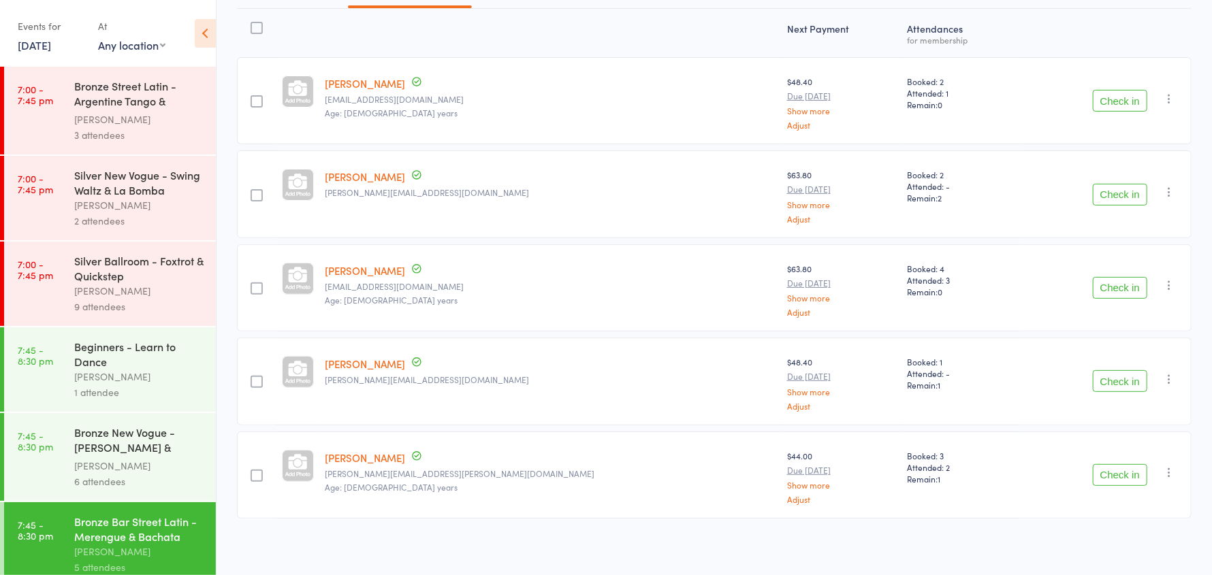
click at [1114, 466] on button "Check in" at bounding box center [1119, 475] width 54 height 22
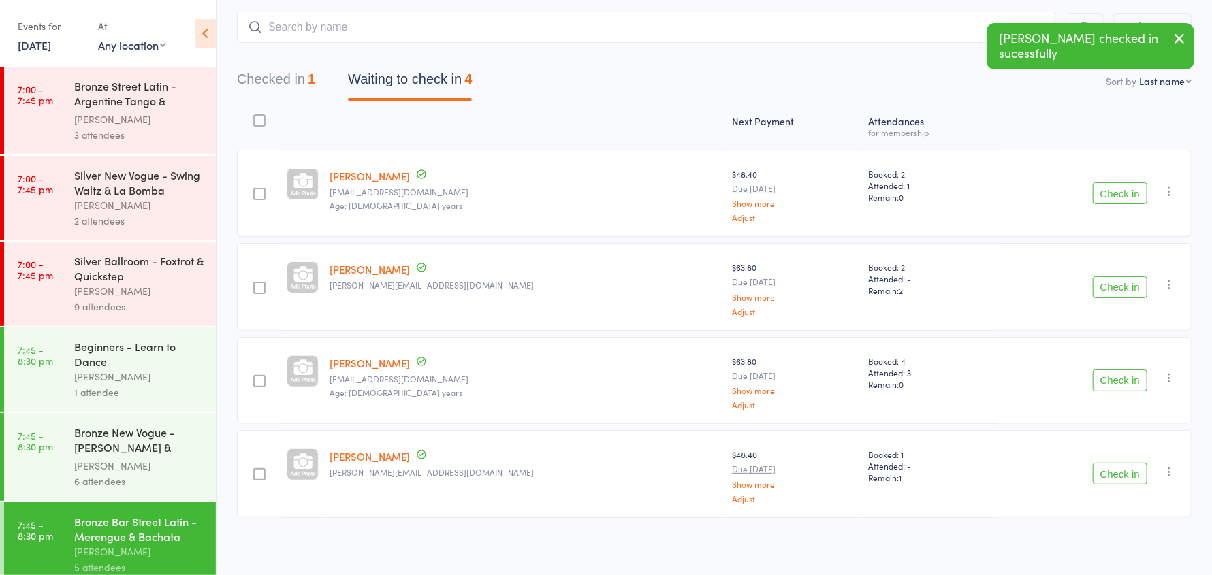
click at [1128, 193] on button "Check in" at bounding box center [1119, 193] width 54 height 22
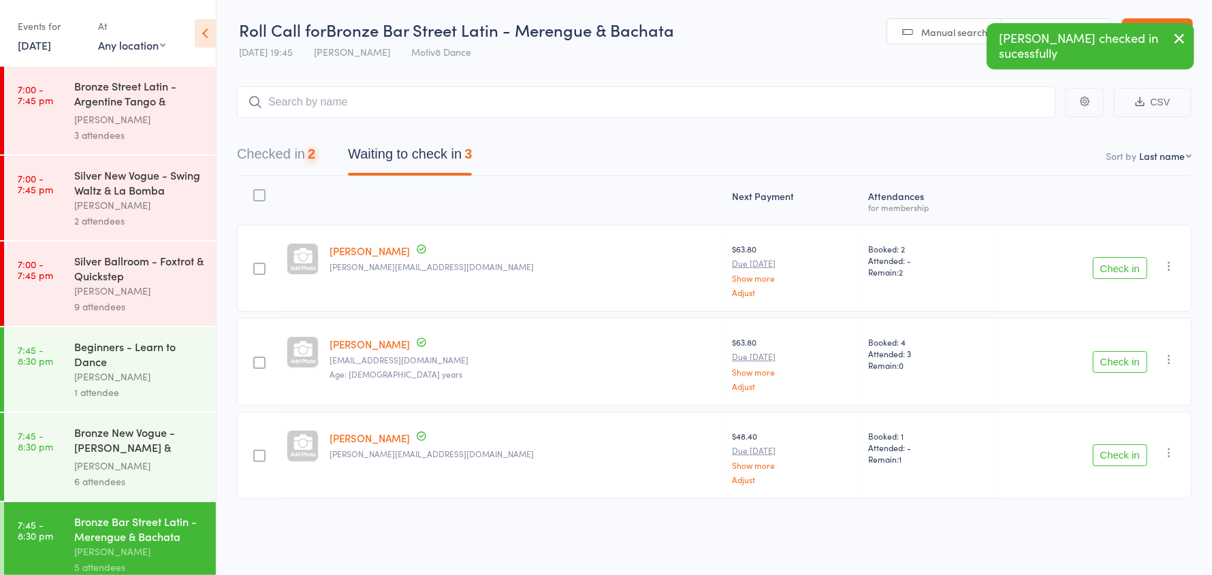
scroll to position [0, 0]
click at [1130, 455] on button "Check in" at bounding box center [1119, 456] width 54 height 22
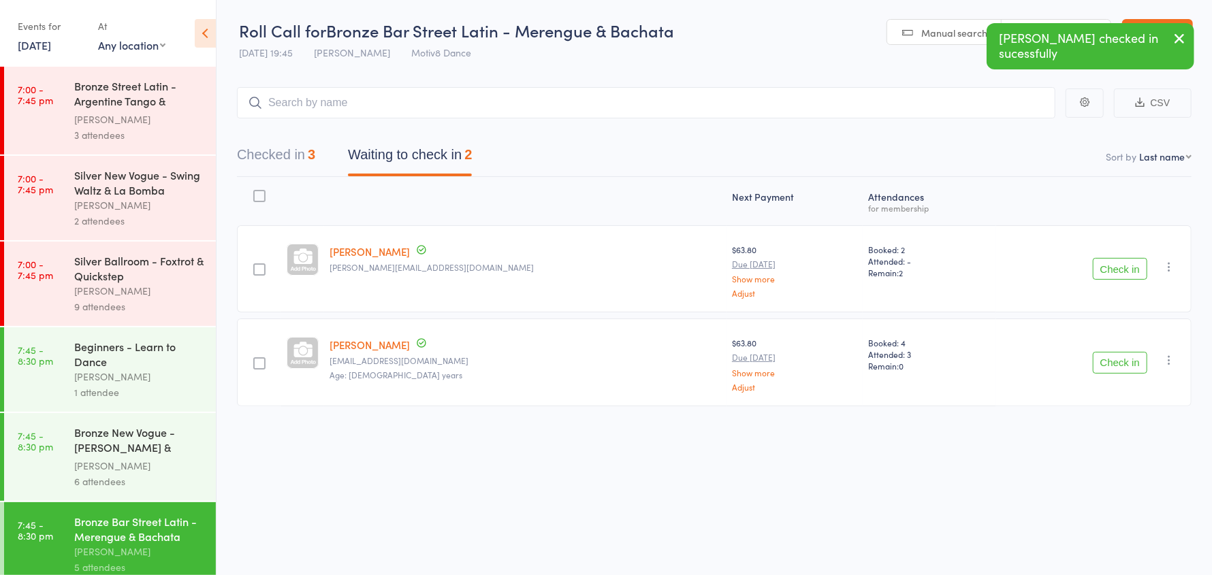
click at [1116, 360] on button "Check in" at bounding box center [1119, 363] width 54 height 22
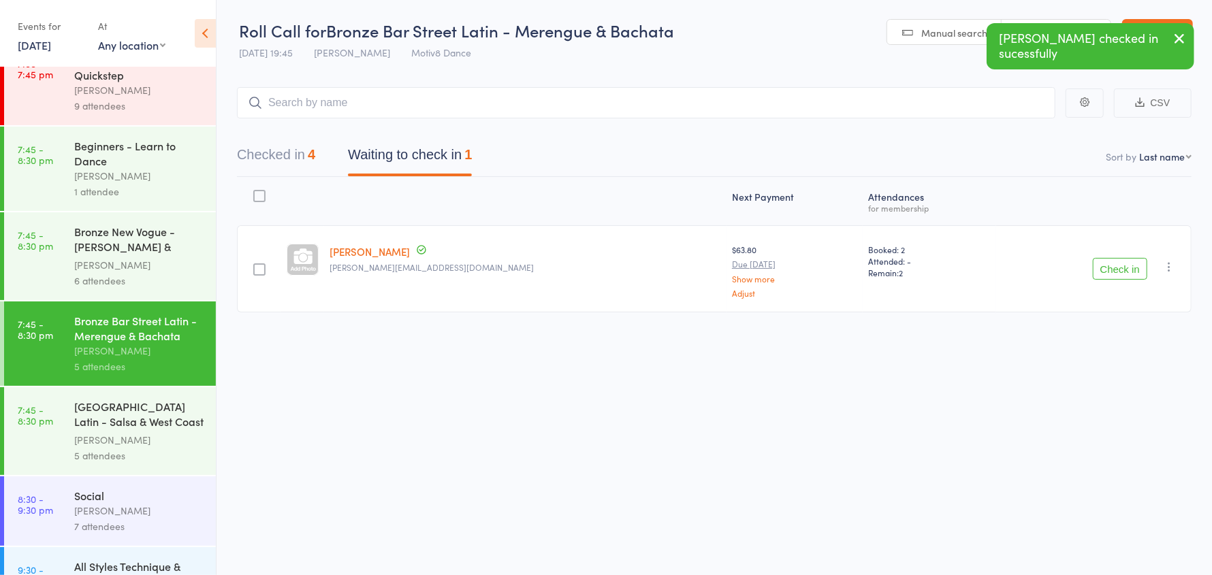
scroll to position [204, 0]
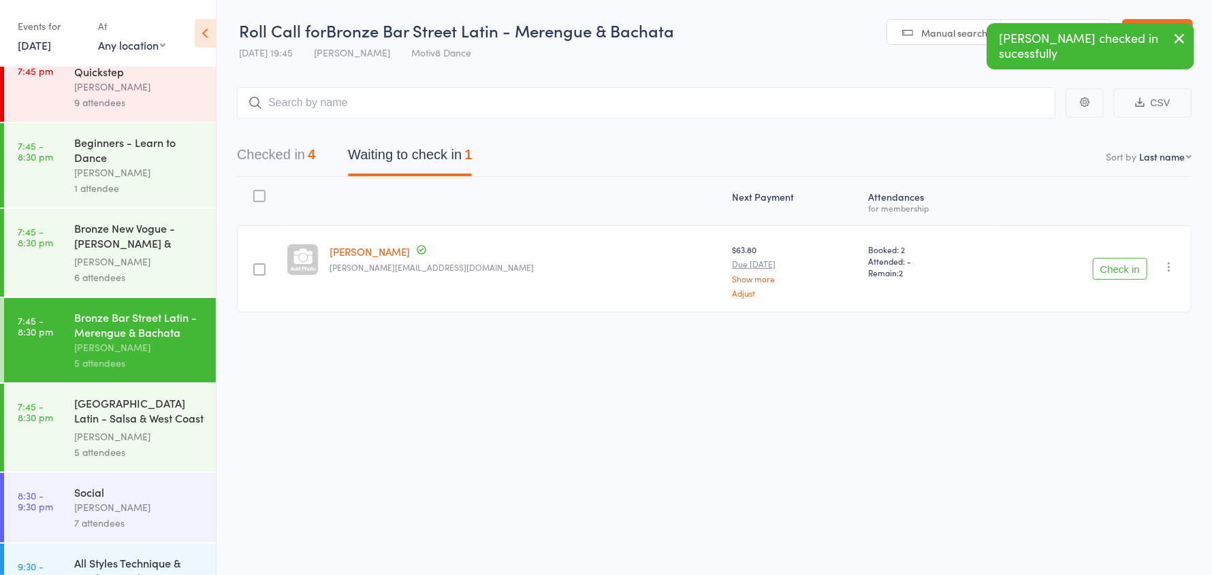
click at [140, 425] on div "[GEOGRAPHIC_DATA] Latin - Salsa & West Coast Swing" at bounding box center [139, 411] width 130 height 33
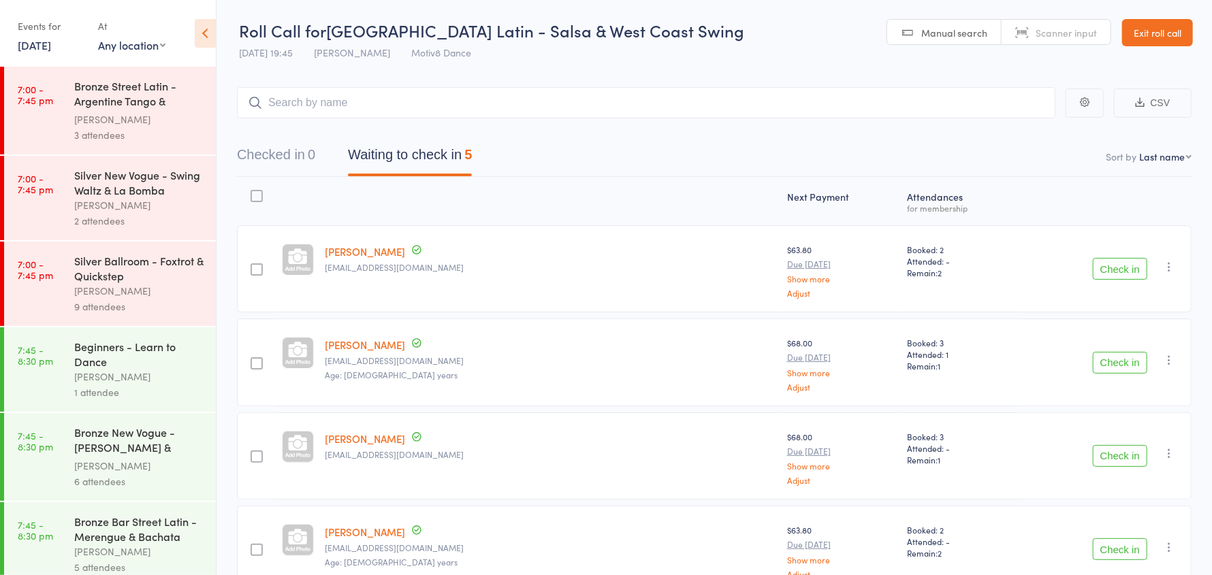
click at [1107, 266] on button "Check in" at bounding box center [1119, 269] width 54 height 22
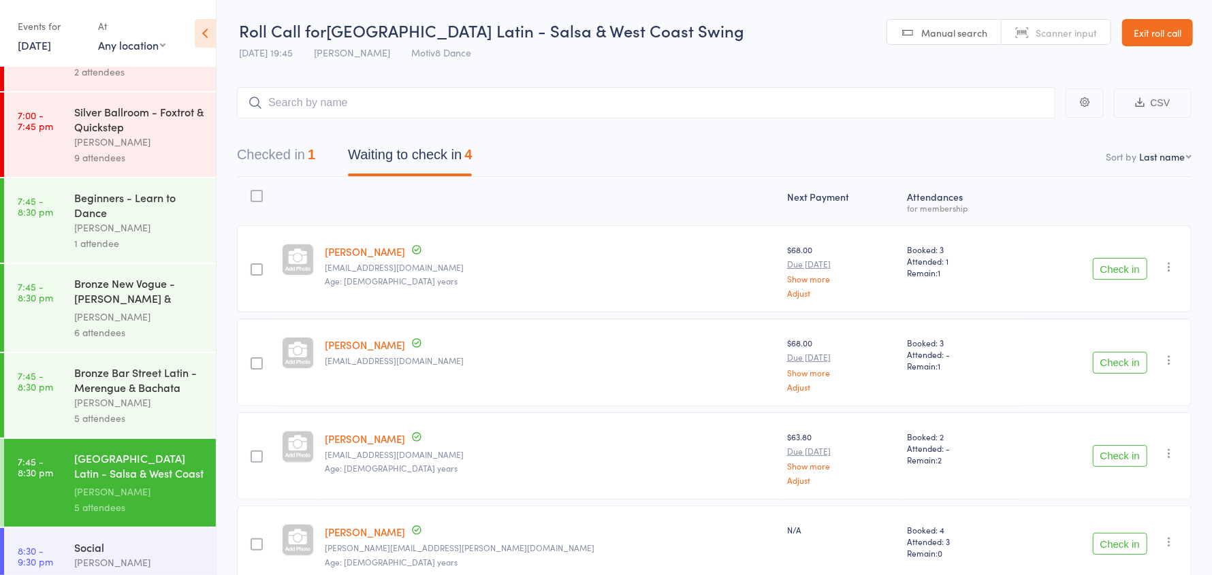
scroll to position [204, 0]
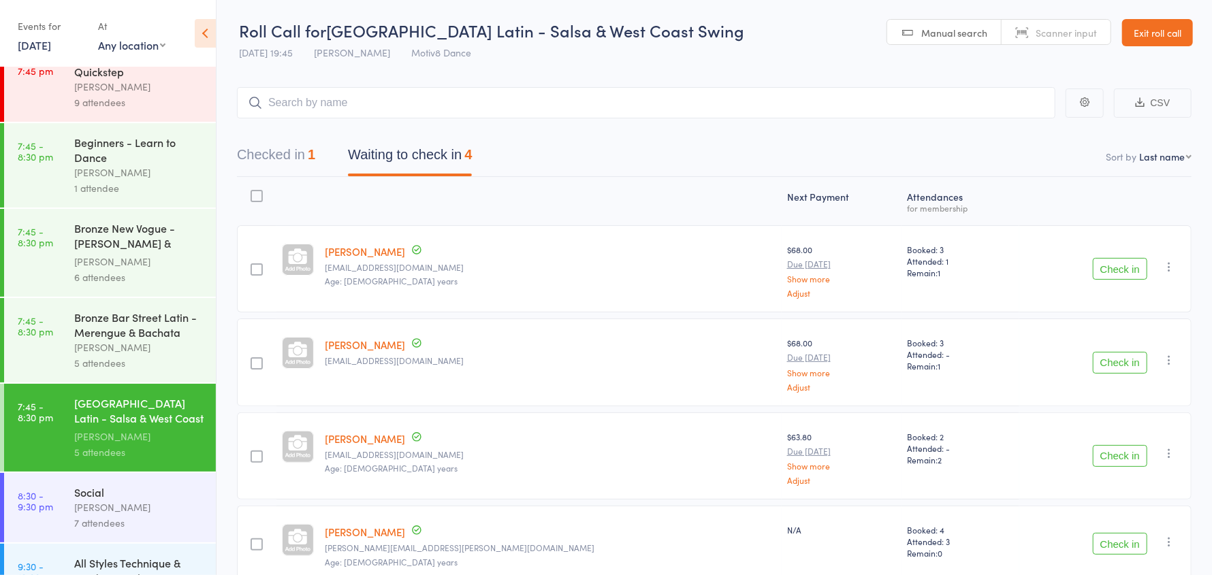
click at [28, 43] on link "[DATE]" at bounding box center [34, 44] width 33 height 15
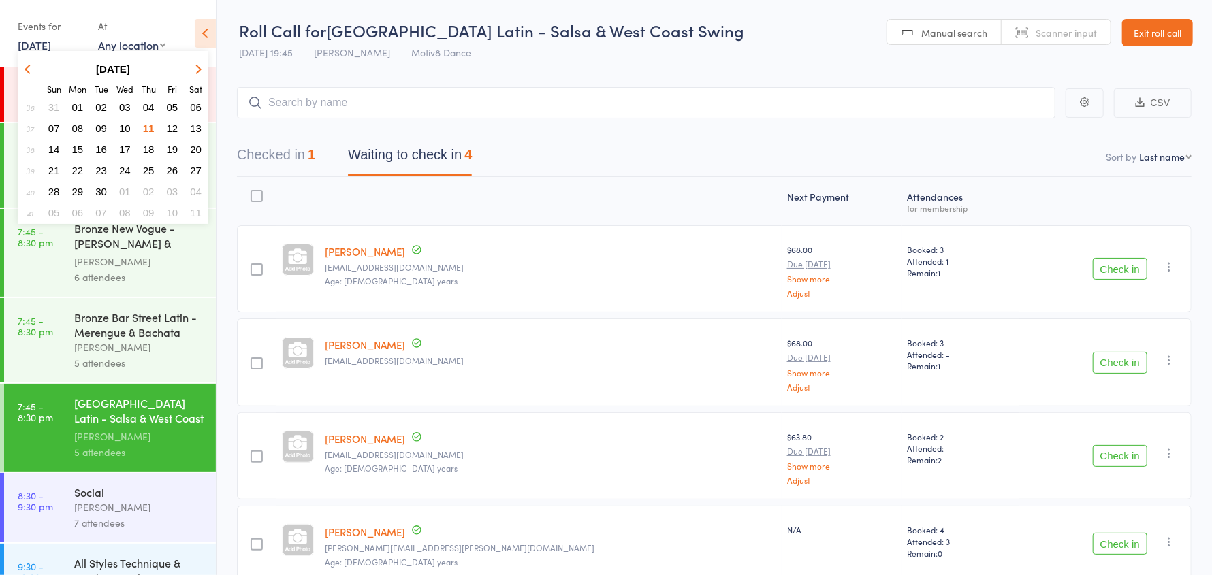
click at [150, 105] on span "04" at bounding box center [149, 107] width 12 height 12
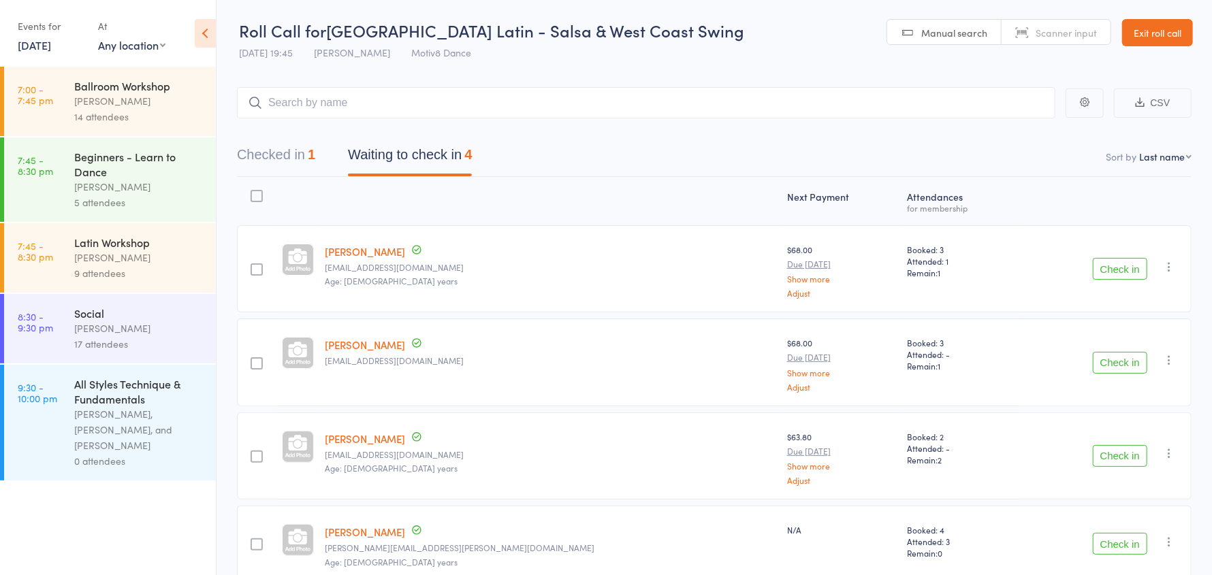
scroll to position [0, 0]
click at [107, 170] on div "Beginners - Learn to Dance" at bounding box center [139, 164] width 130 height 30
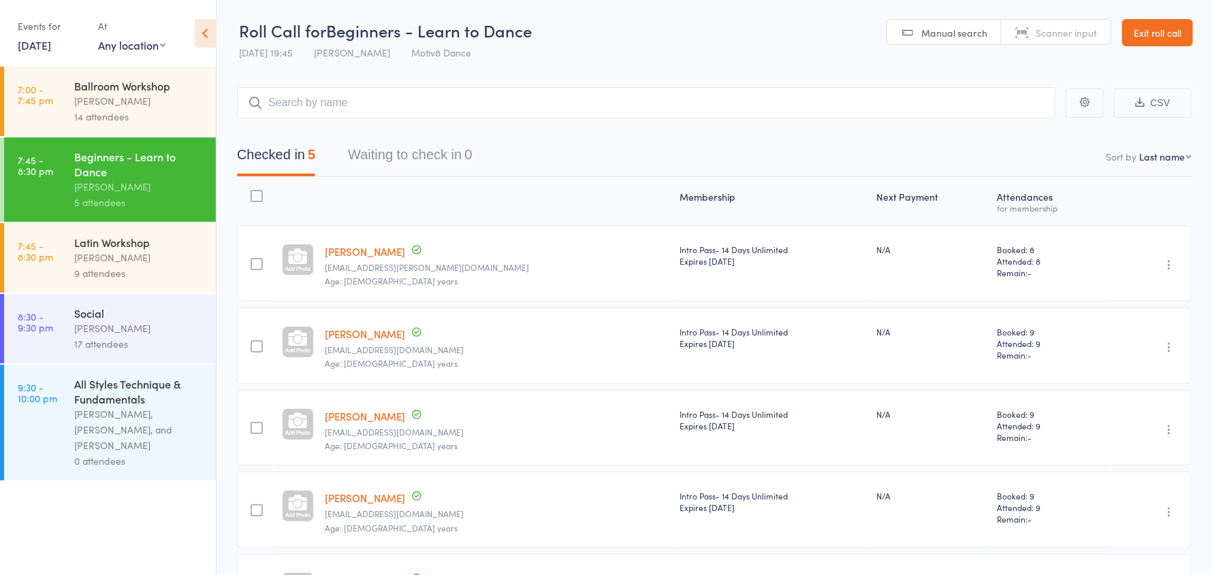
click at [41, 44] on link "[DATE]" at bounding box center [34, 44] width 33 height 15
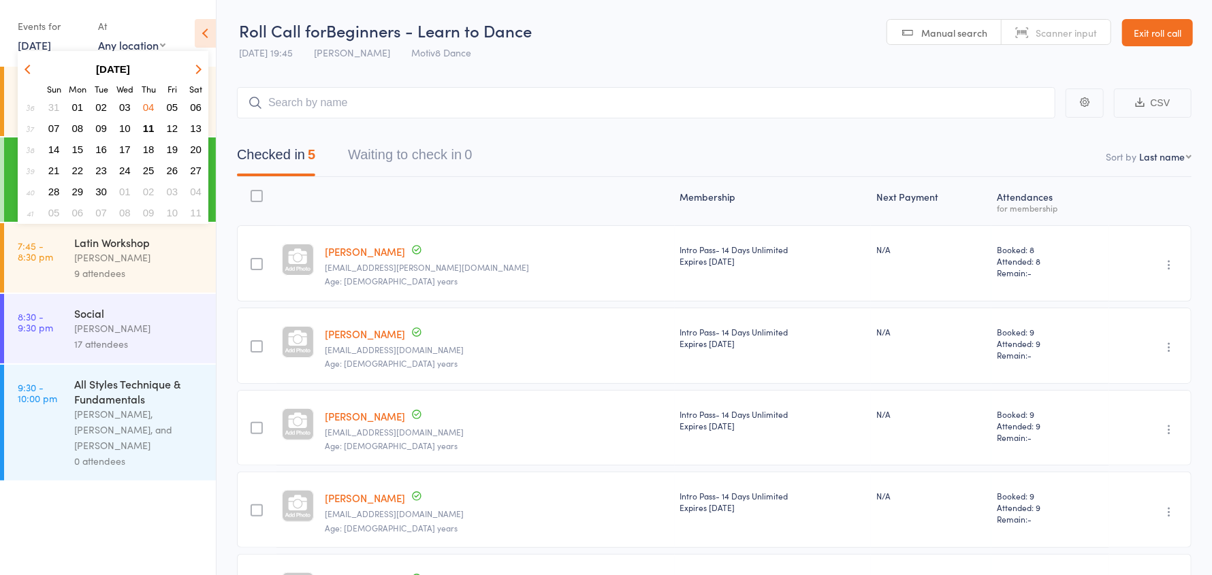
click at [147, 130] on span "11" at bounding box center [149, 129] width 12 height 12
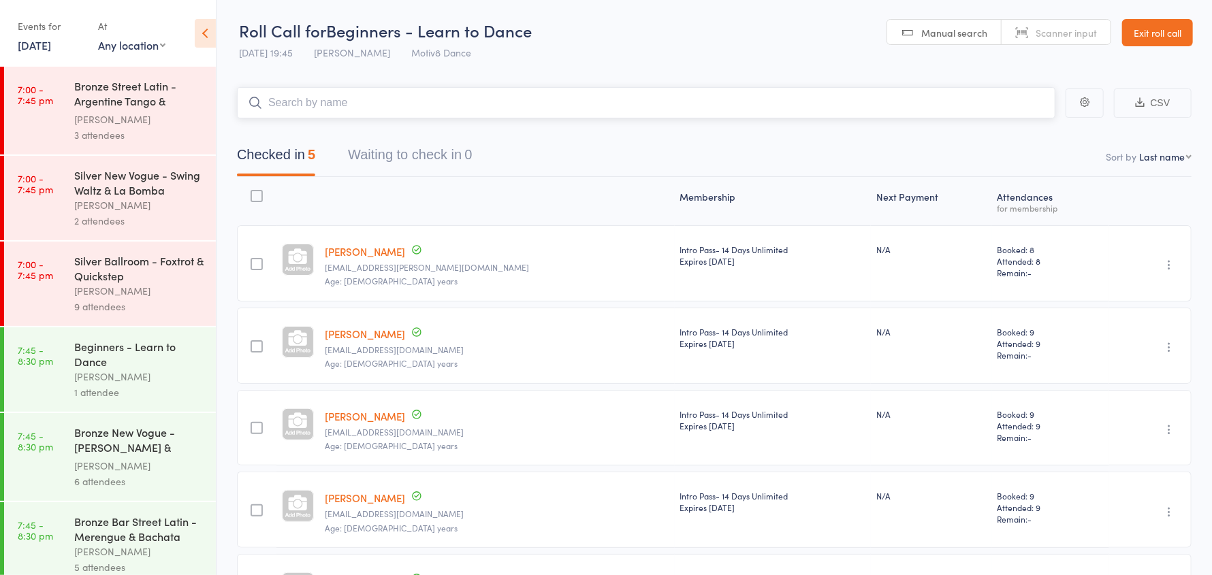
click at [327, 108] on input "search" at bounding box center [646, 102] width 818 height 31
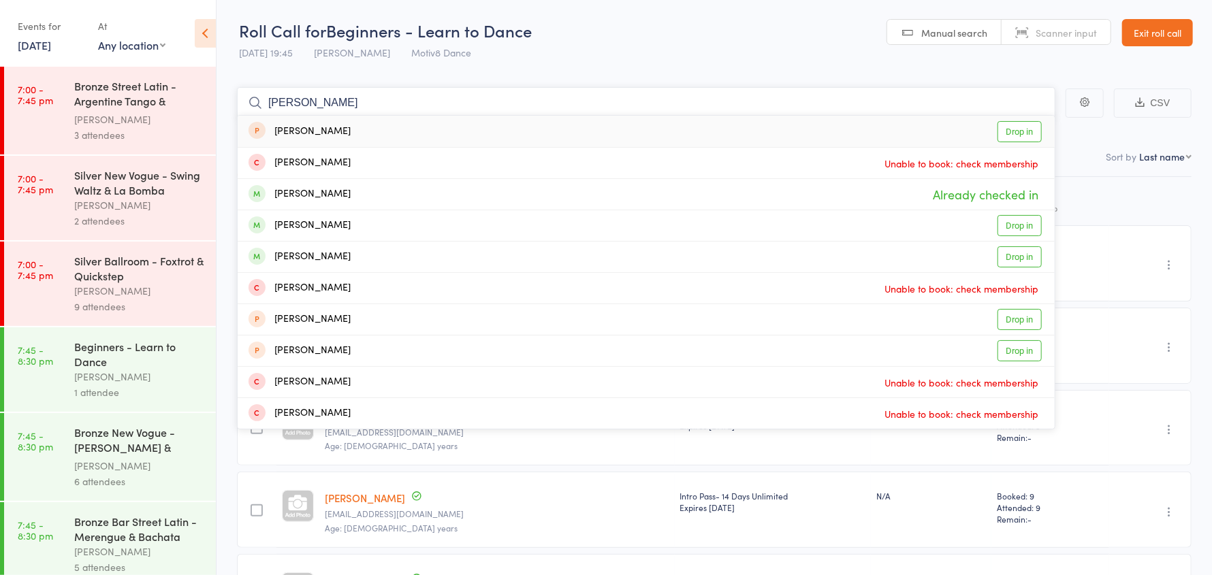
type input "[PERSON_NAME]"
click at [51, 48] on link "[DATE]" at bounding box center [34, 44] width 33 height 15
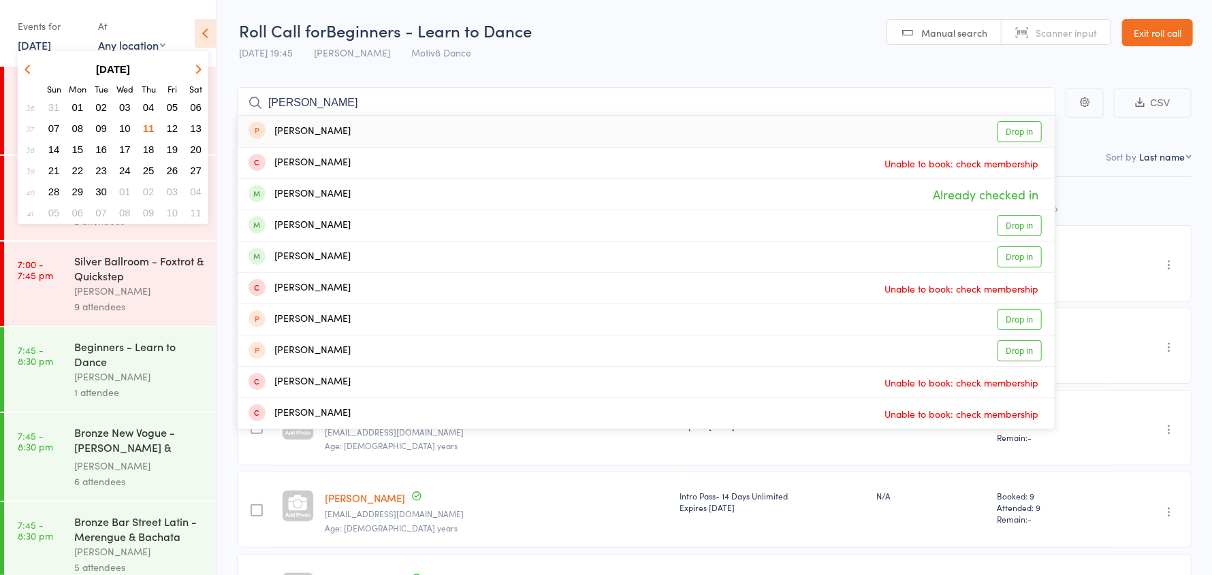
click at [148, 128] on span "11" at bounding box center [149, 129] width 12 height 12
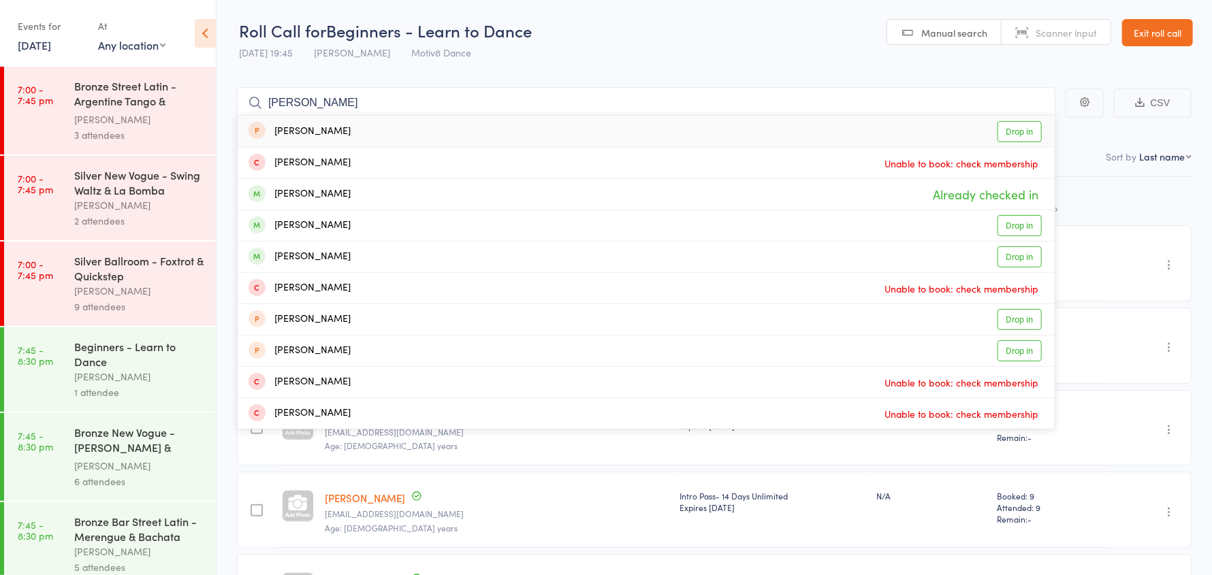
click at [131, 369] on div "Beginners - Learn to Dance" at bounding box center [139, 354] width 130 height 30
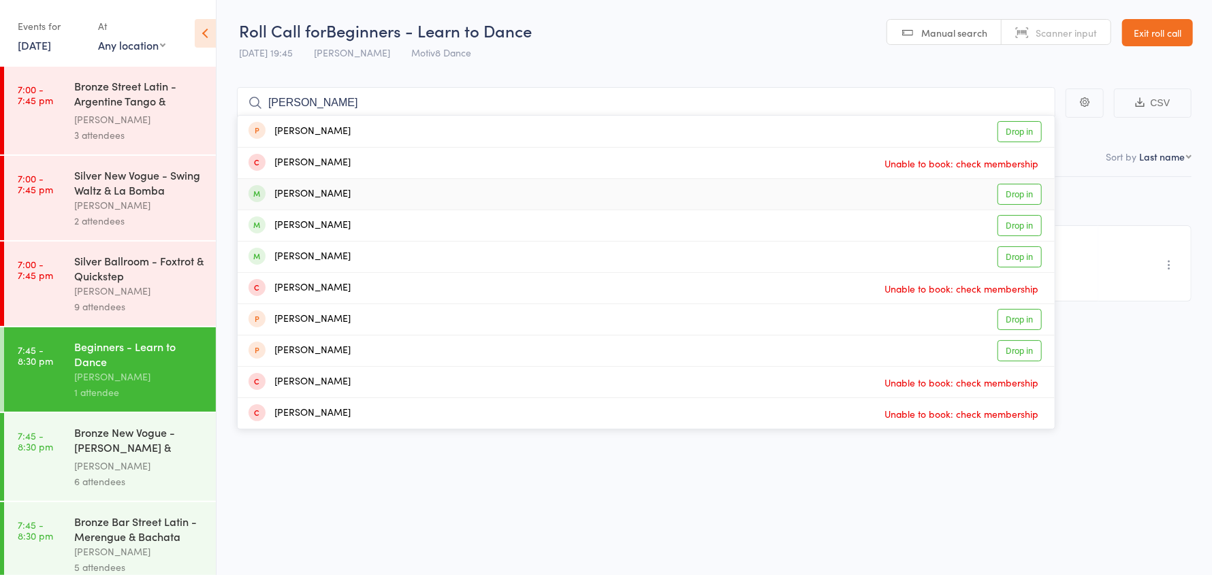
type input "[PERSON_NAME]"
click at [397, 194] on div "[PERSON_NAME] Drop in" at bounding box center [646, 194] width 817 height 31
